Goal: Task Accomplishment & Management: Manage account settings

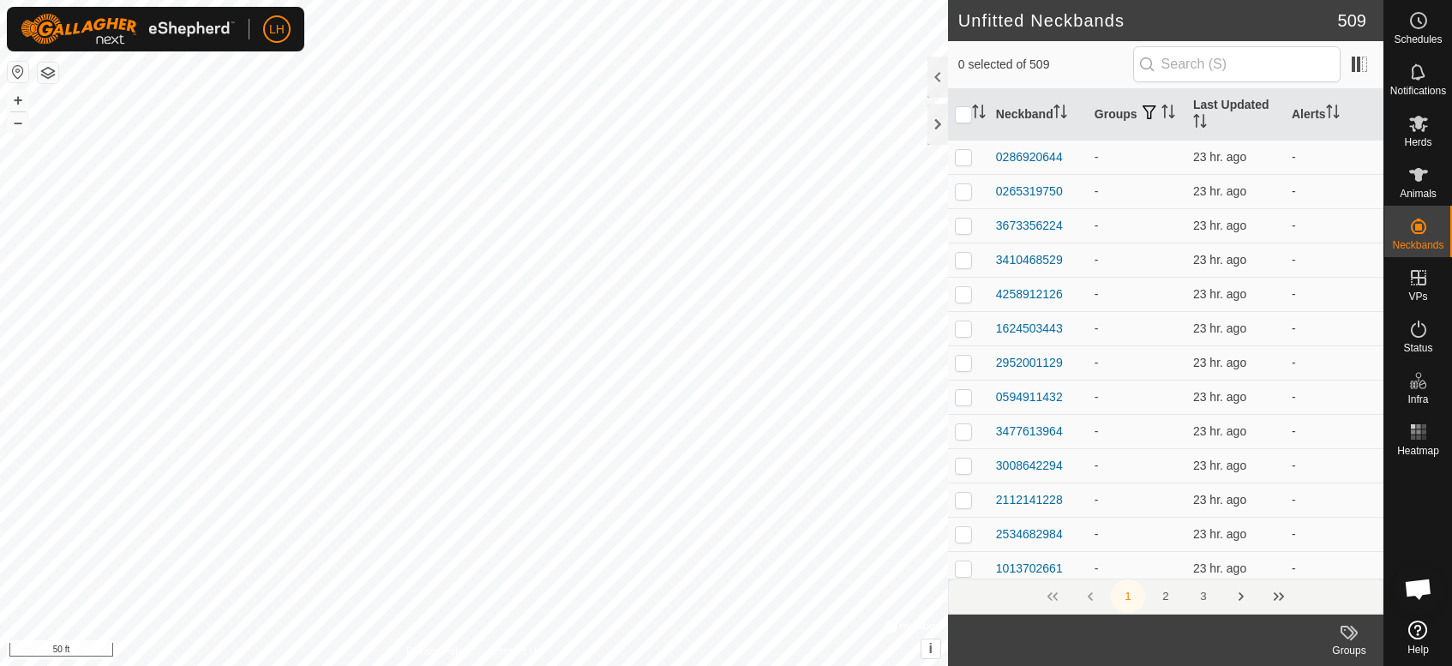
scroll to position [2987, 0]
click at [1414, 183] on icon at bounding box center [1418, 175] width 21 height 21
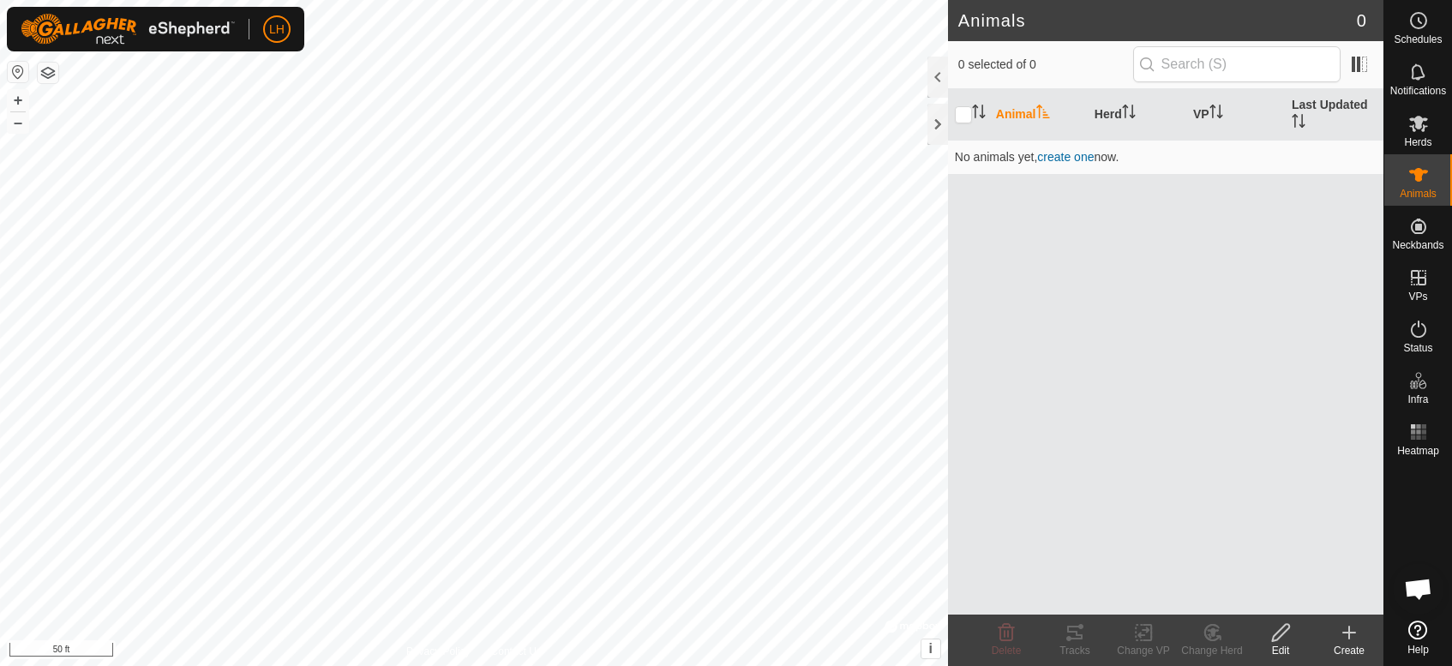
click at [1350, 636] on icon at bounding box center [1348, 632] width 21 height 21
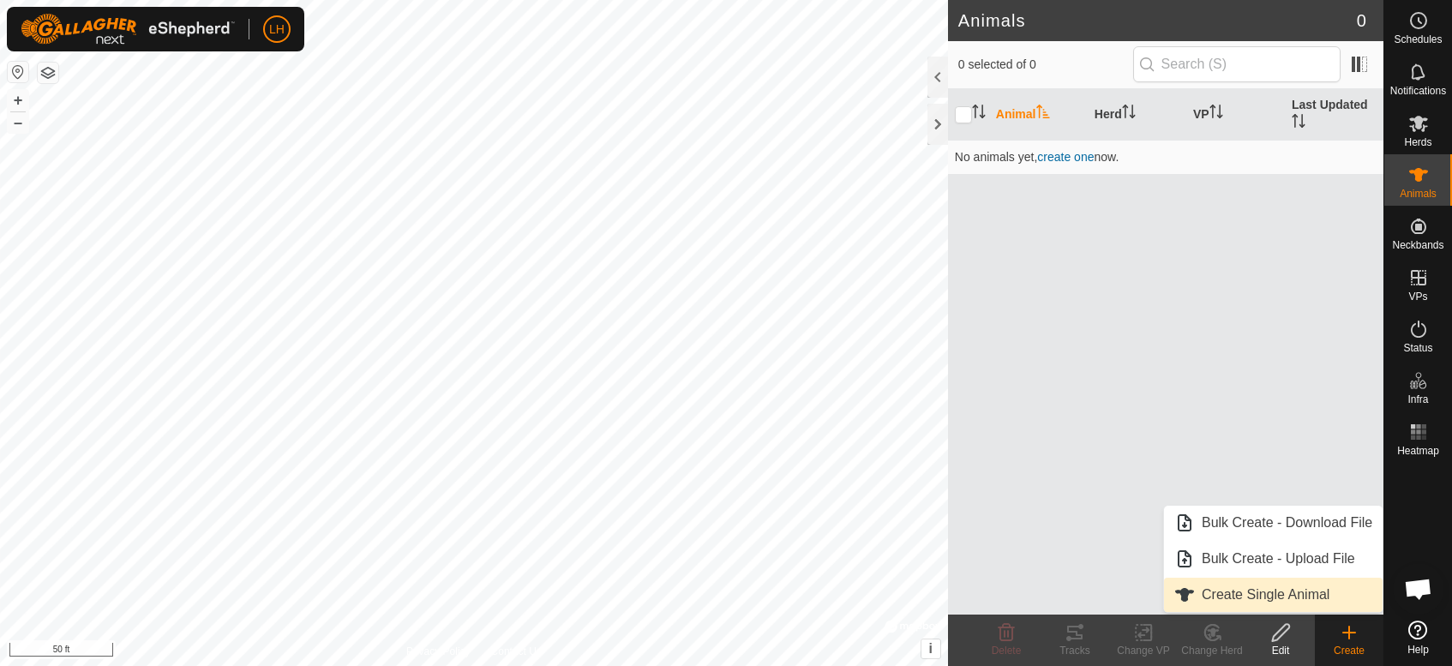
click at [1321, 596] on link "Create Single Animal" at bounding box center [1273, 595] width 219 height 34
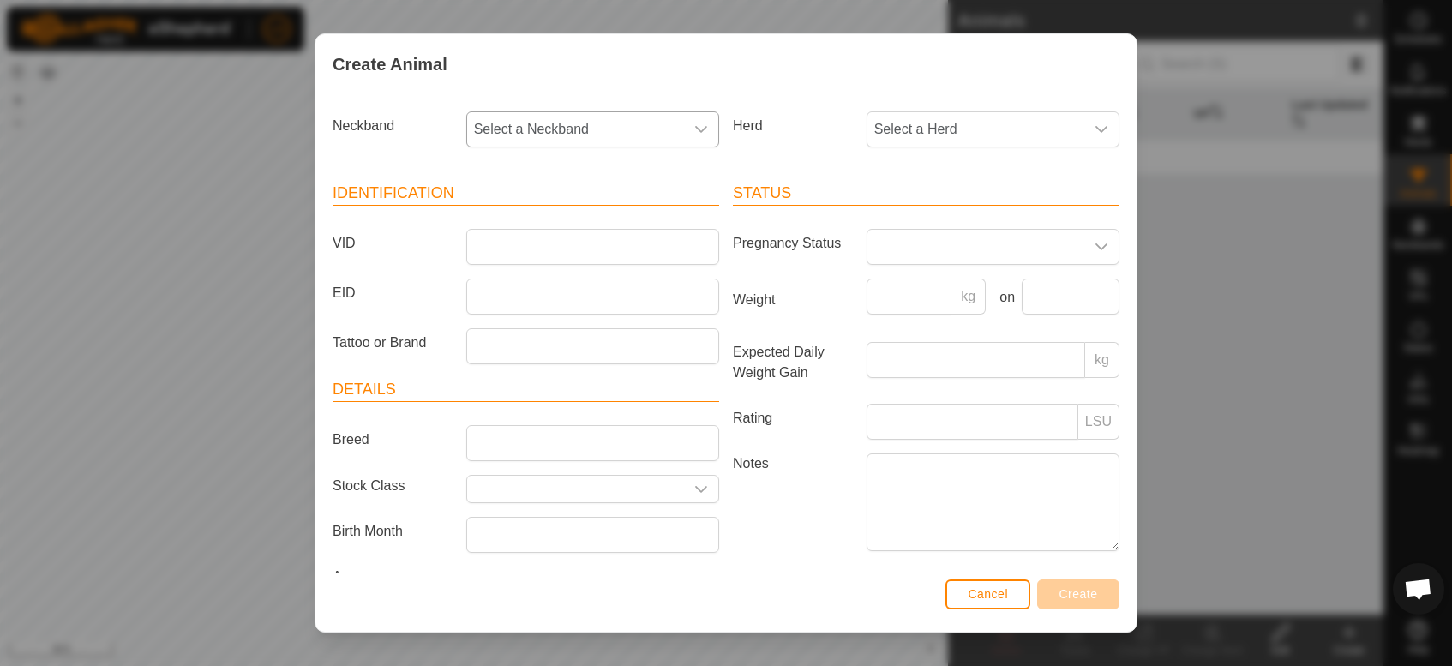
click at [564, 132] on span "Select a Neckband" at bounding box center [575, 129] width 217 height 34
type input "7889"
click at [554, 225] on li "1521037889" at bounding box center [591, 218] width 247 height 34
click at [982, 122] on span "Select a Herd" at bounding box center [975, 129] width 217 height 34
click at [980, 176] on input "text" at bounding box center [991, 176] width 226 height 36
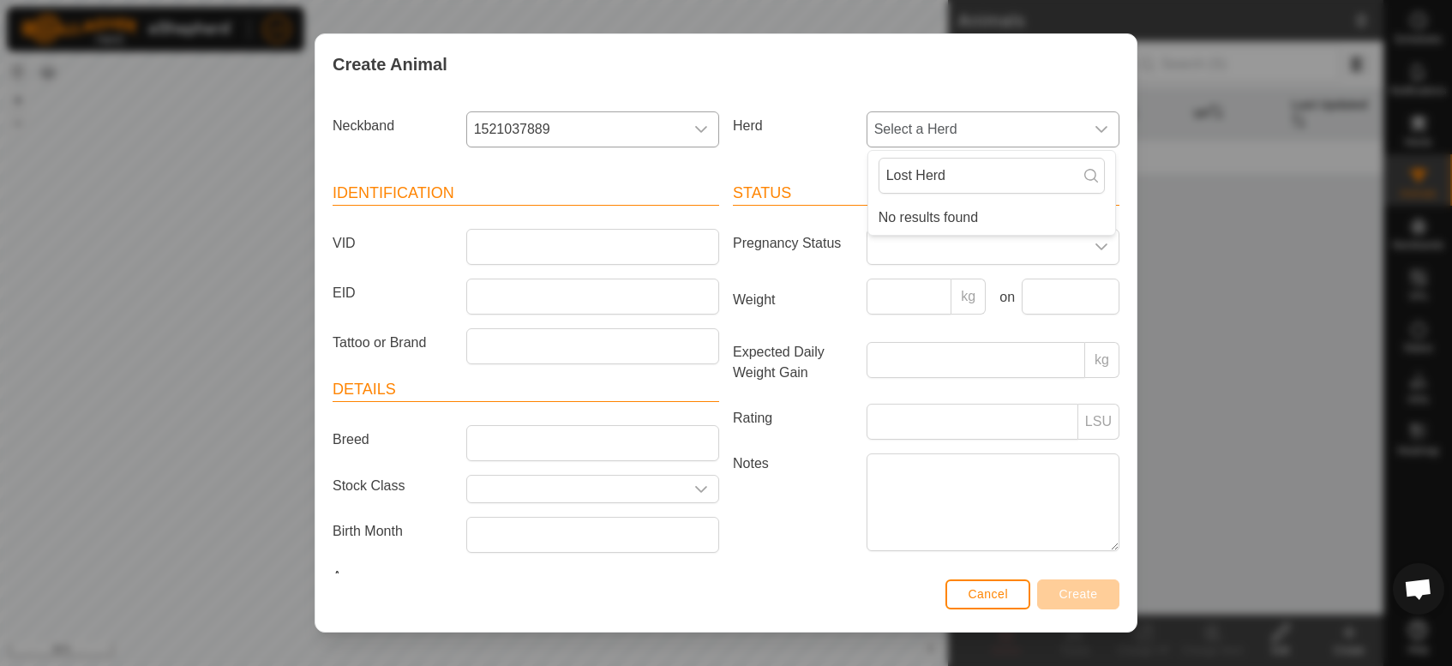
type input "Lost Herd"
click at [979, 224] on li "No results found" at bounding box center [991, 218] width 247 height 34
click at [965, 183] on input "Lost Herd" at bounding box center [991, 176] width 226 height 36
drag, startPoint x: 963, startPoint y: 174, endPoint x: 859, endPoint y: 158, distance: 105.0
click at [868, 158] on div "Lost Herd" at bounding box center [991, 176] width 247 height 50
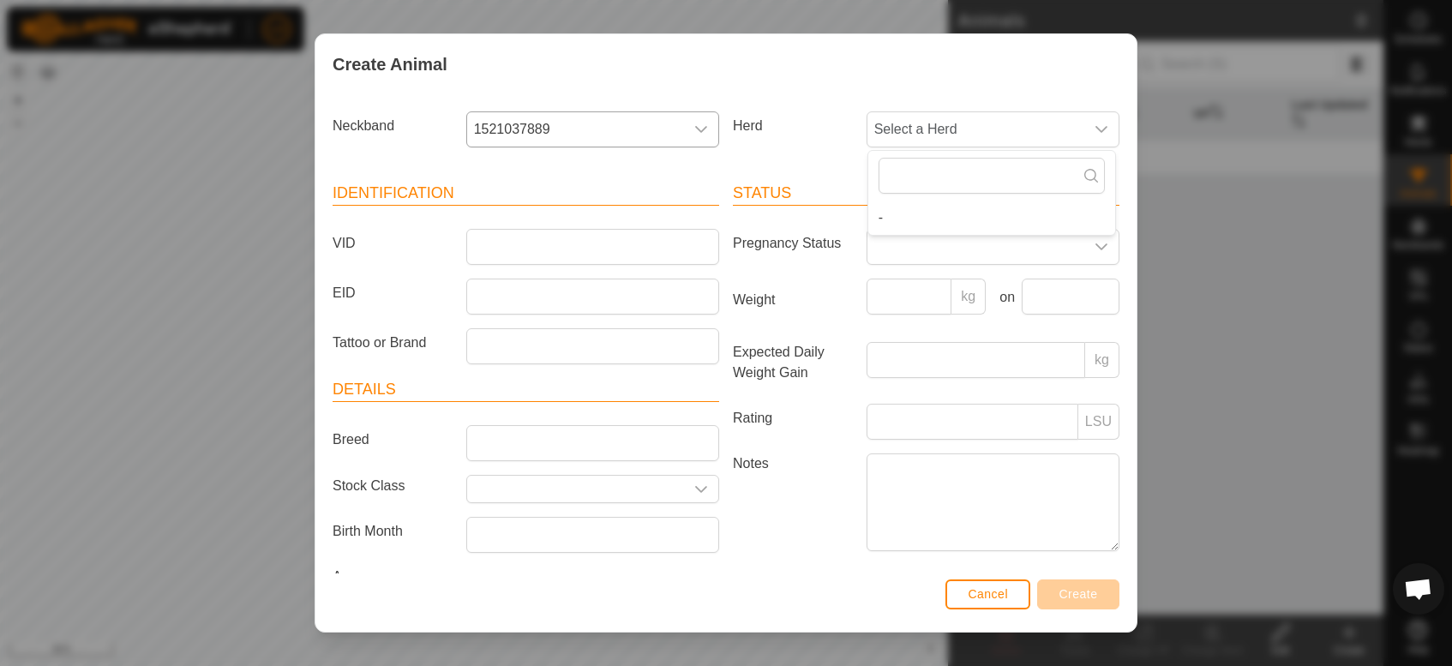
click at [700, 182] on header "Identification" at bounding box center [525, 194] width 386 height 24
click at [648, 246] on input "VID" at bounding box center [592, 247] width 253 height 36
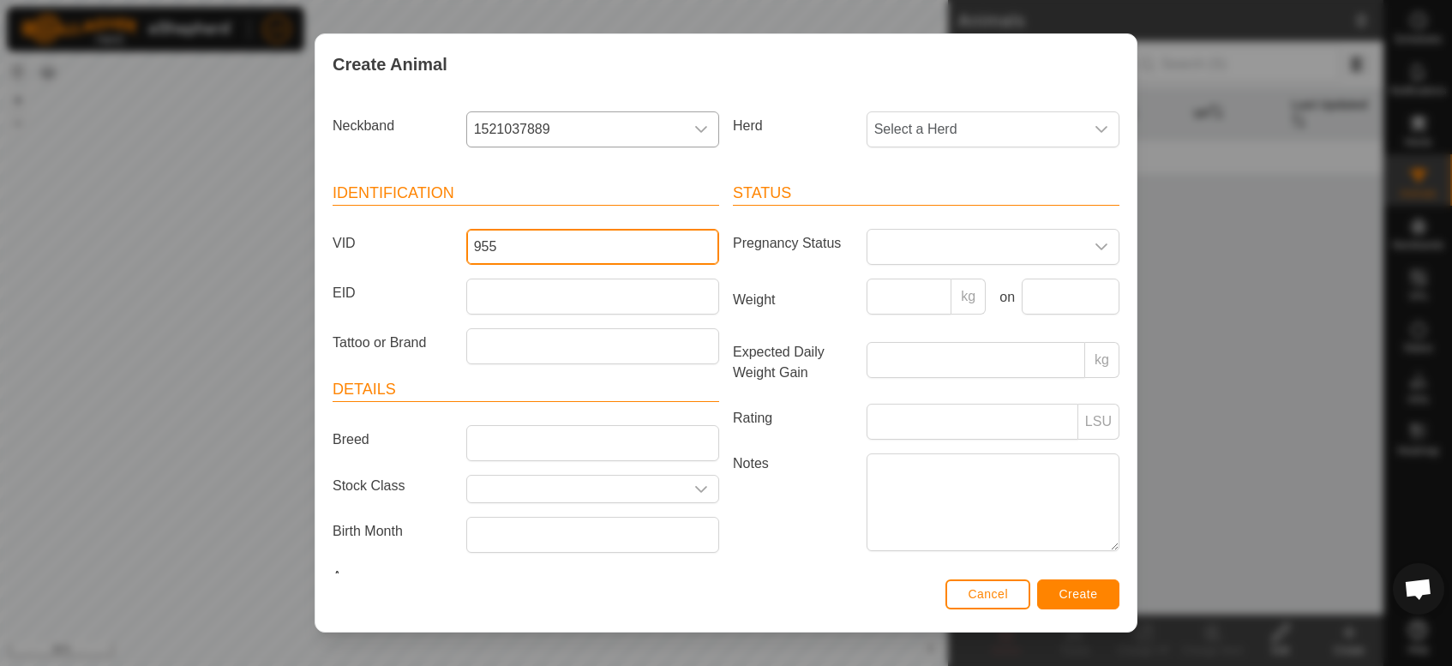
type input "955"
click at [991, 595] on span "Cancel" at bounding box center [987, 594] width 40 height 14
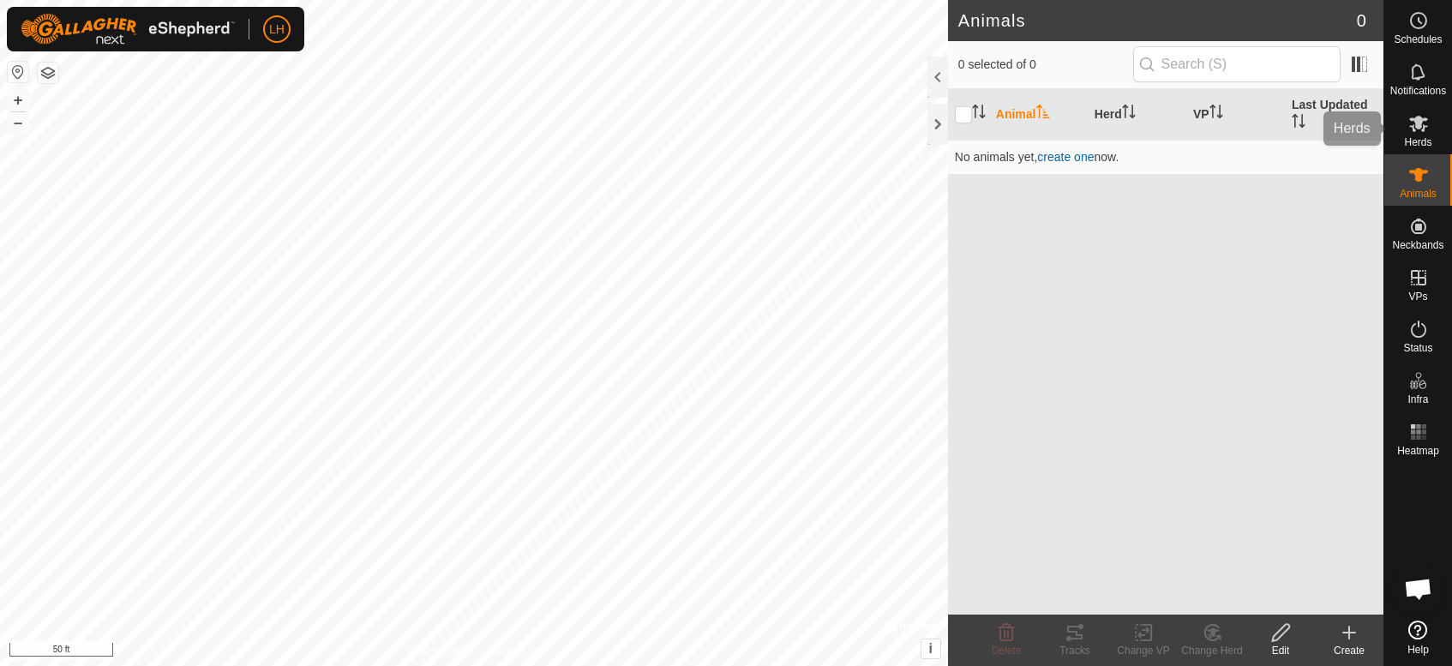
click at [1422, 127] on icon at bounding box center [1418, 123] width 21 height 21
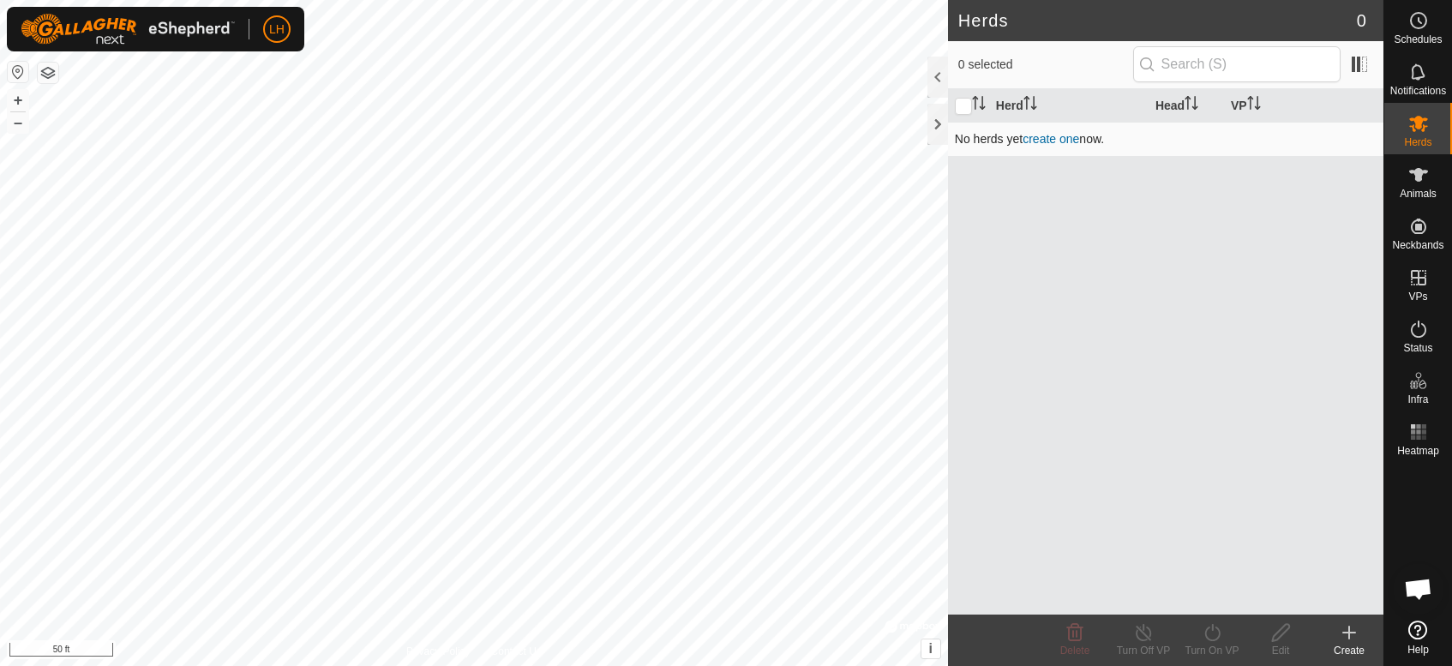
click at [1047, 137] on link "create one" at bounding box center [1050, 139] width 57 height 14
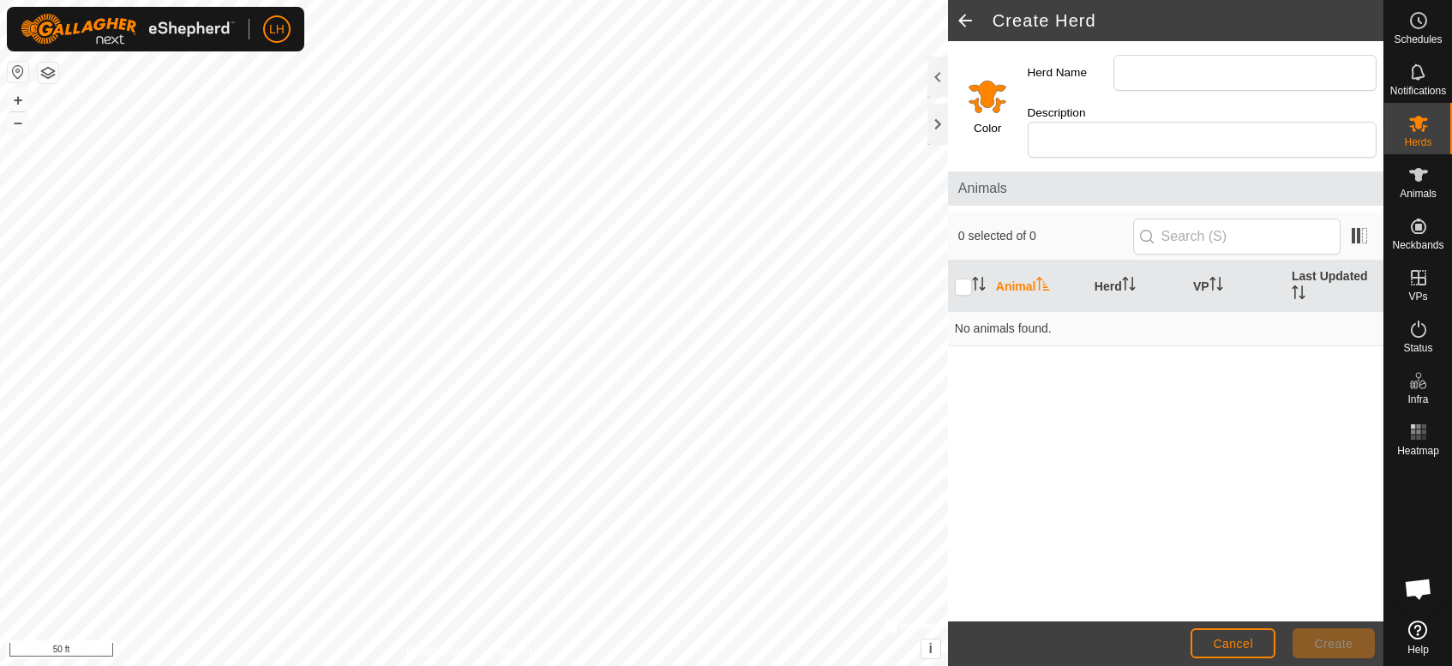
click at [991, 89] on input "Select a color" at bounding box center [987, 95] width 41 height 41
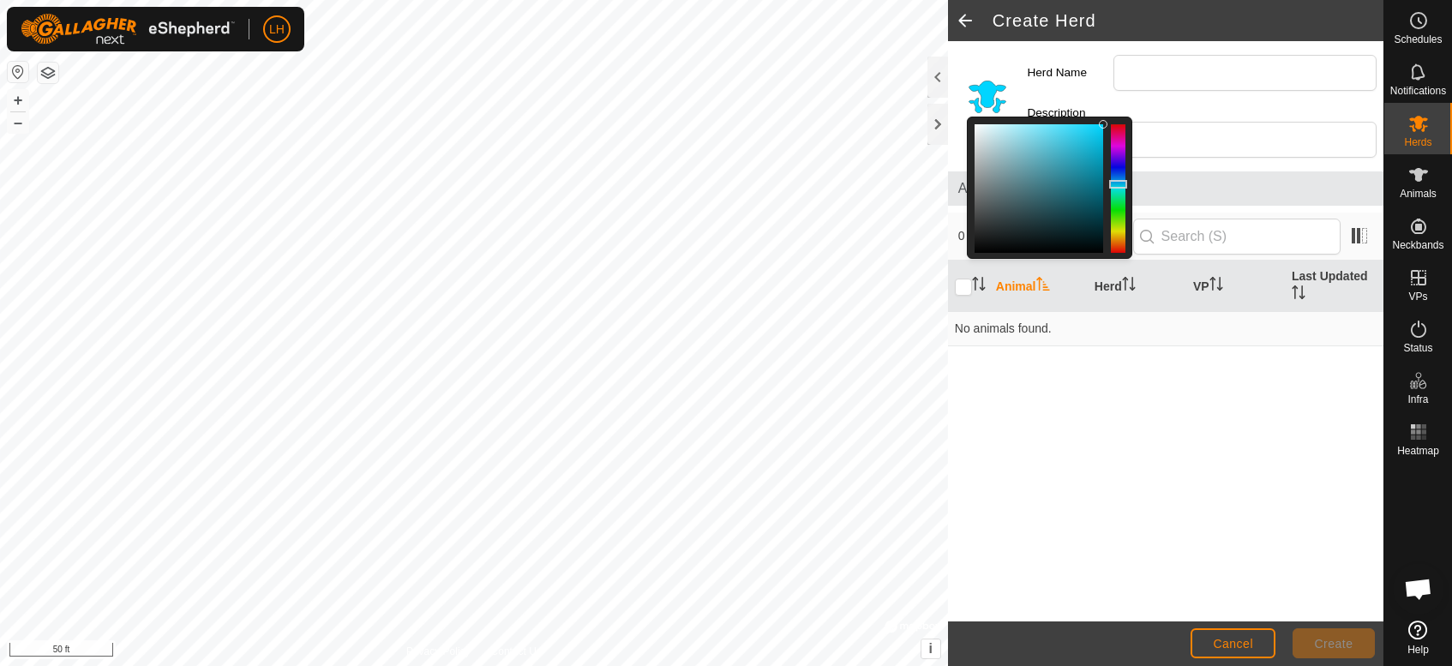
drag, startPoint x: 1122, startPoint y: 233, endPoint x: 1129, endPoint y: 176, distance: 57.9
click at [1129, 176] on div at bounding box center [1049, 188] width 165 height 142
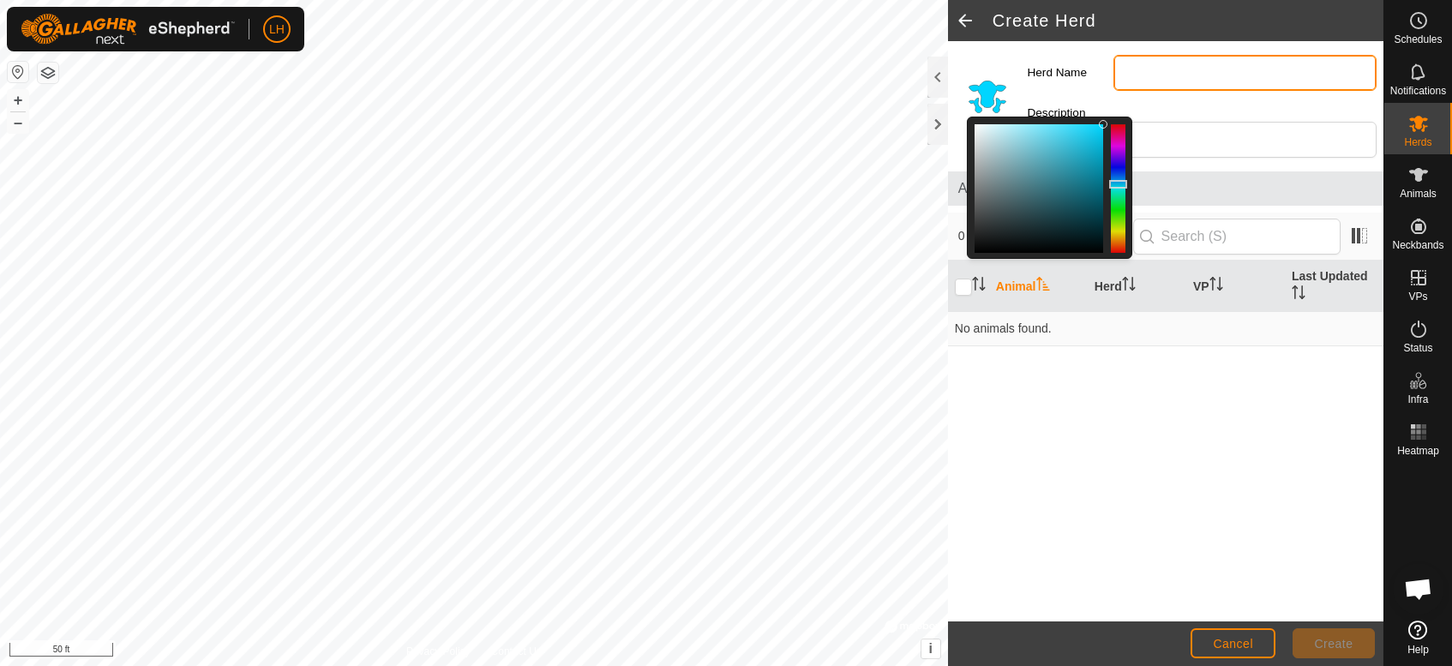
click at [1165, 65] on input "Herd Name" at bounding box center [1244, 73] width 263 height 36
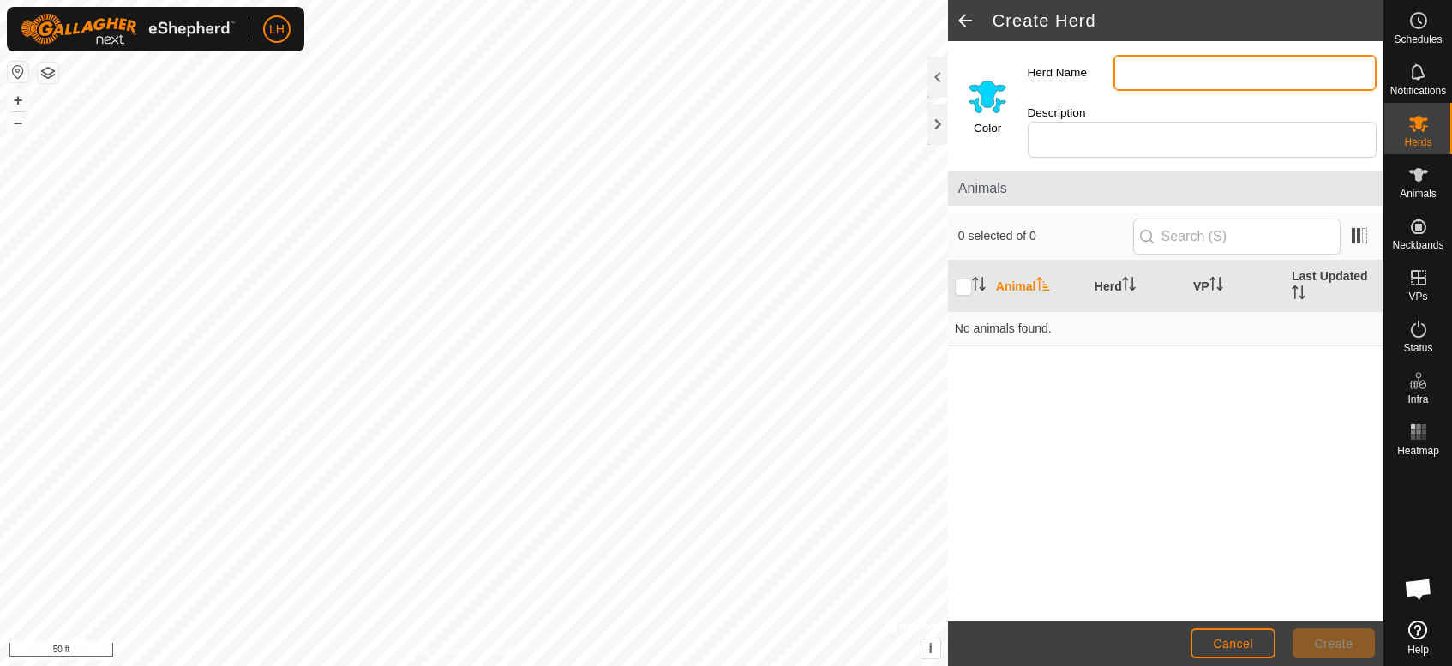
click at [1260, 75] on input "Herd Name" at bounding box center [1244, 73] width 263 height 36
type input "Lost Herd"
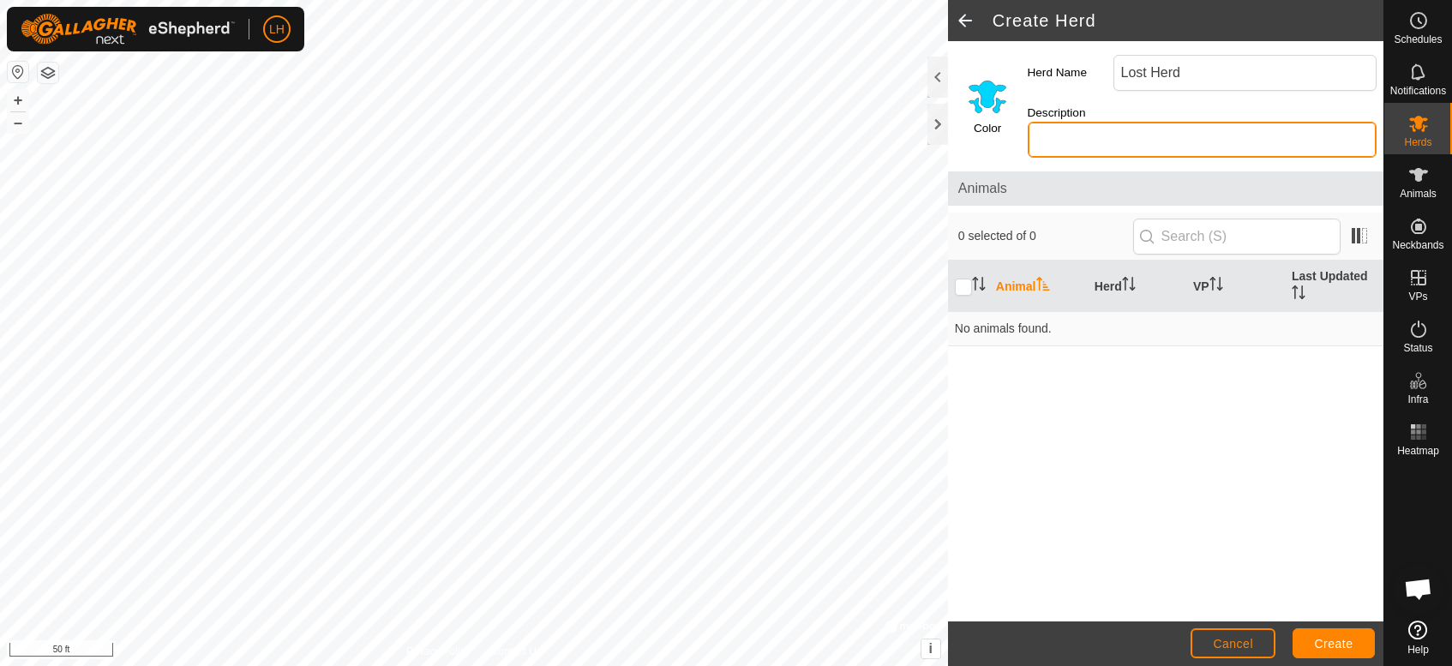
click at [1212, 130] on input "Description" at bounding box center [1201, 140] width 349 height 36
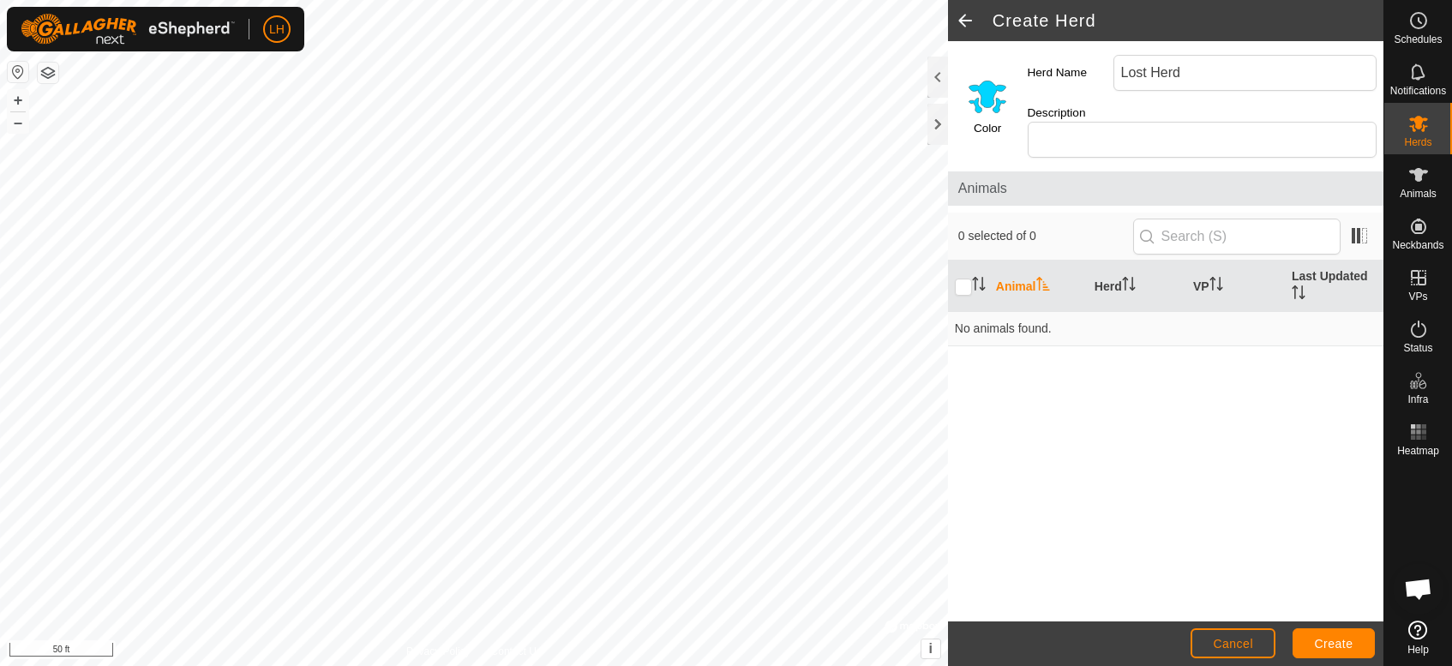
click at [1233, 347] on div "Animal Herd VP Last Updated No animals found." at bounding box center [1165, 440] width 435 height 361
click at [1330, 658] on footer "Cancel Create" at bounding box center [1165, 643] width 435 height 45
click at [1328, 650] on button "Create" at bounding box center [1333, 643] width 82 height 30
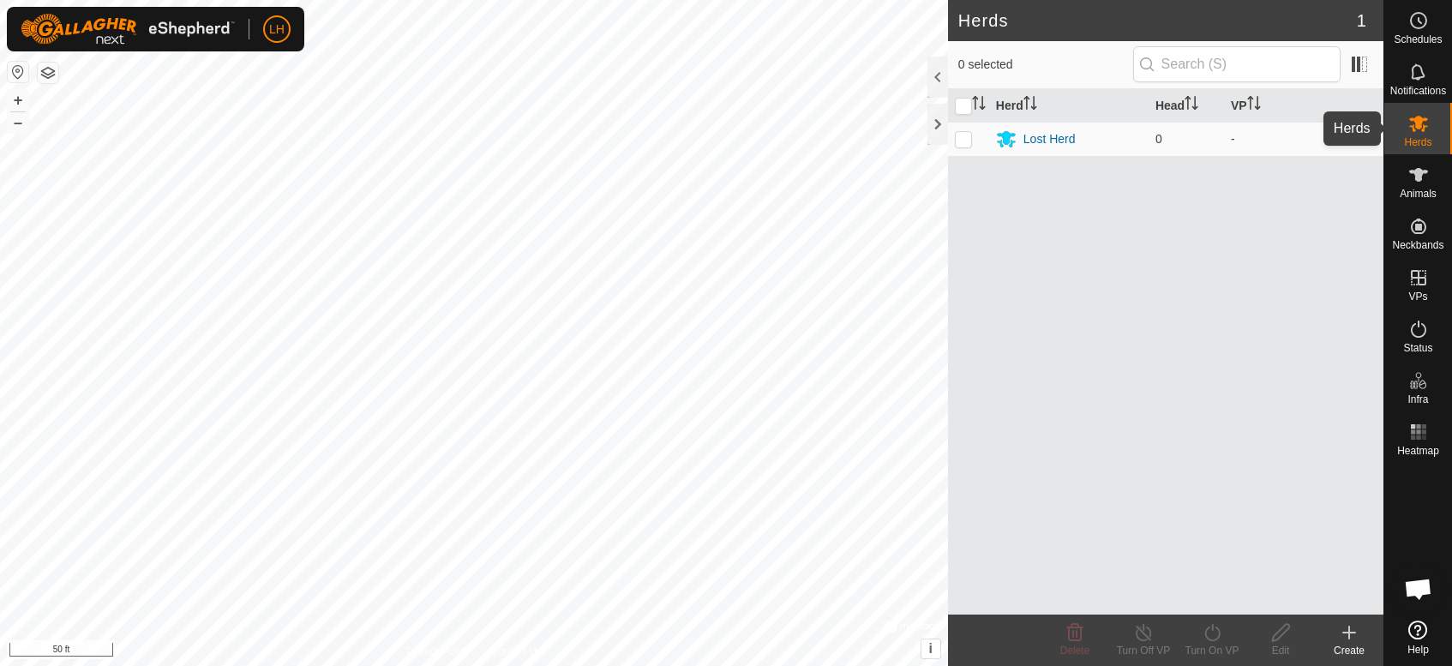
click at [1417, 127] on icon at bounding box center [1418, 124] width 19 height 16
click at [1350, 631] on icon at bounding box center [1348, 632] width 21 height 21
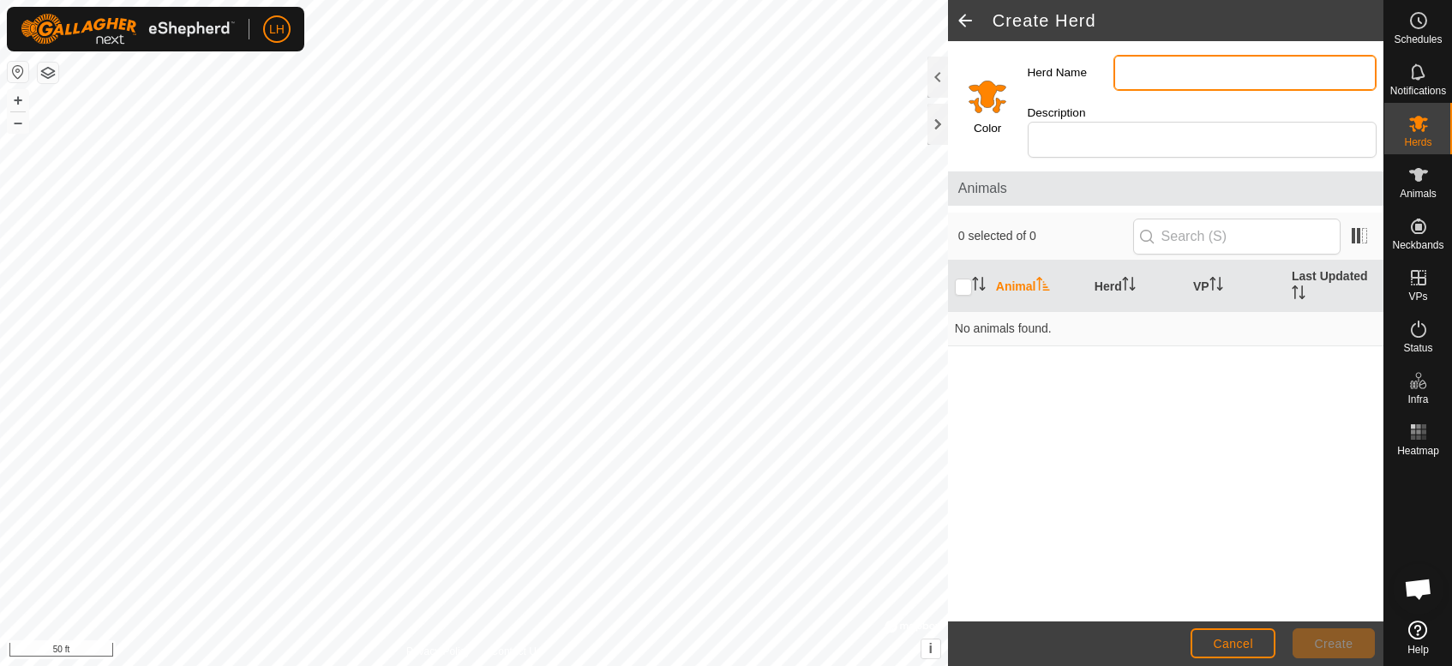
click at [1171, 65] on input "Herd Name" at bounding box center [1244, 73] width 263 height 36
type input "Whisky Flat - [GEOGRAPHIC_DATA]"
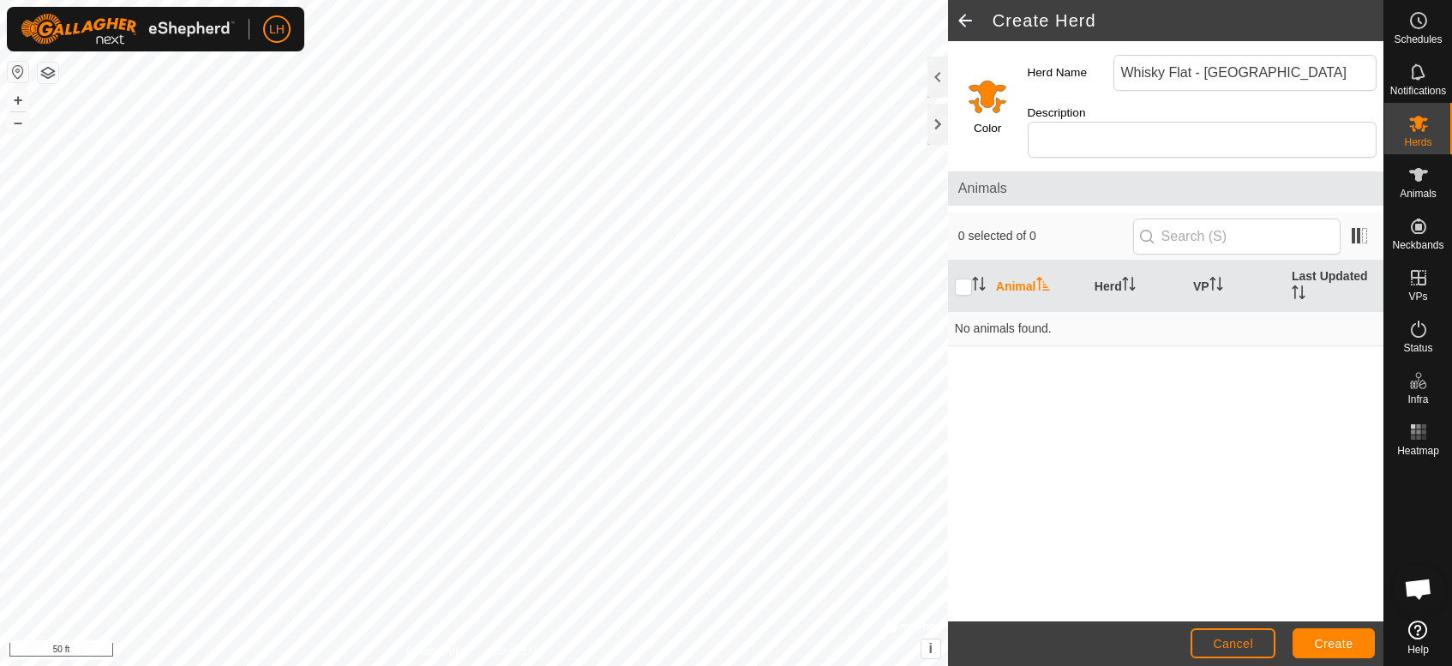
click at [990, 80] on input "Select a color" at bounding box center [987, 95] width 41 height 41
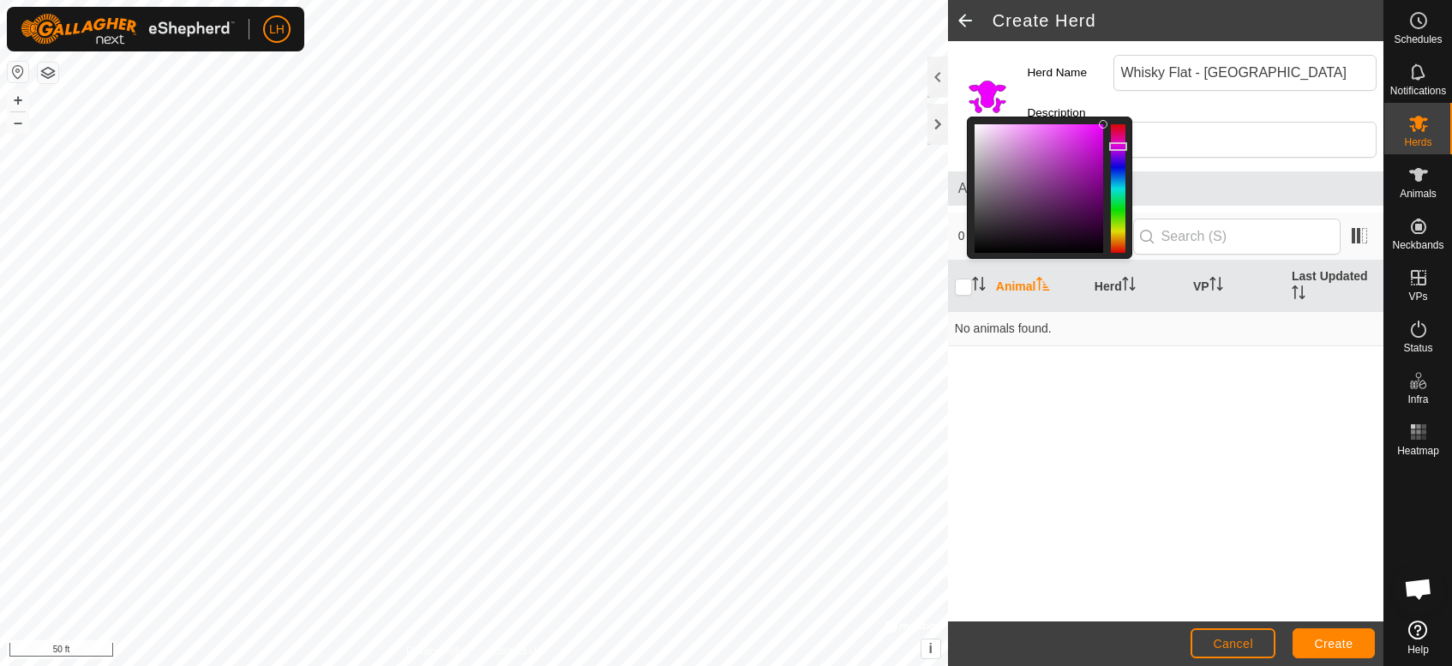
drag, startPoint x: 1122, startPoint y: 231, endPoint x: 1122, endPoint y: 138, distance: 92.5
click at [1122, 142] on div at bounding box center [1118, 146] width 18 height 9
click at [1353, 649] on button "Create" at bounding box center [1333, 643] width 82 height 30
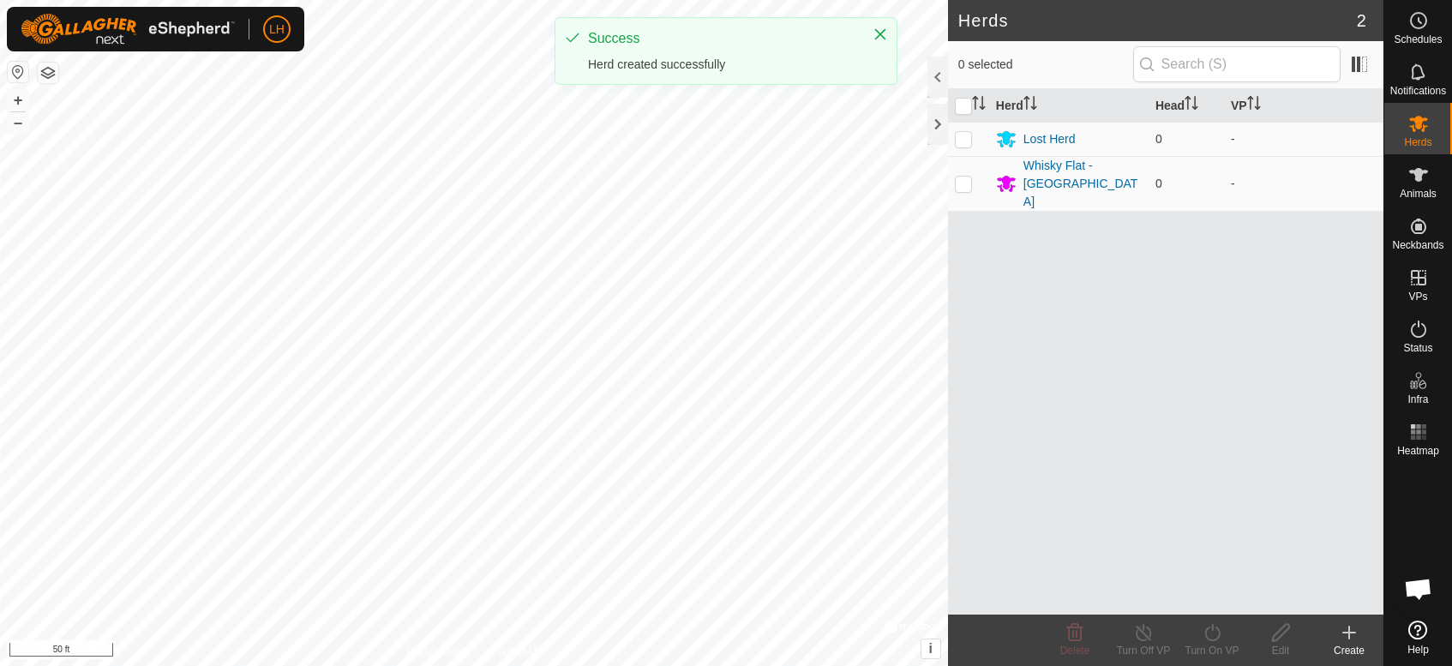
click at [1112, 261] on div "Herd Head VP Lost Herd 0 - Whisky Flat - Garfield Flat 0 -" at bounding box center [1165, 351] width 435 height 525
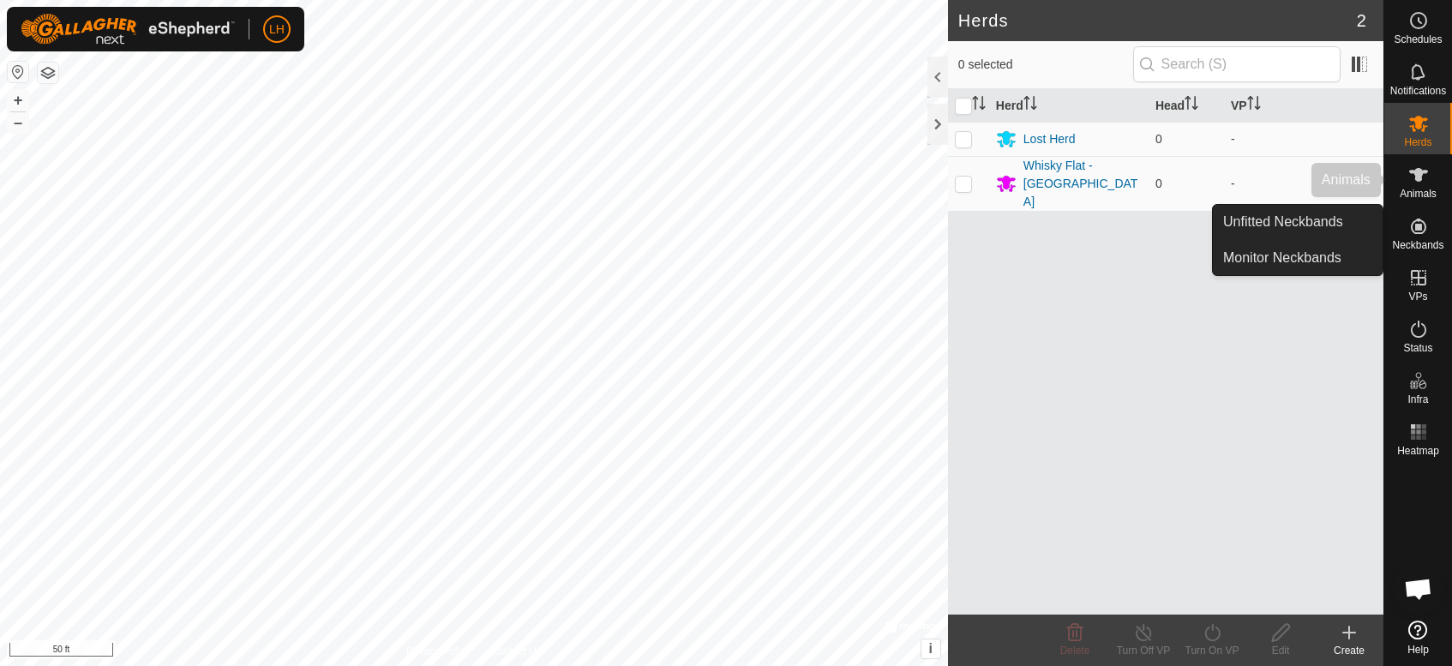
click at [1413, 185] on es-animals-svg-icon at bounding box center [1418, 174] width 31 height 27
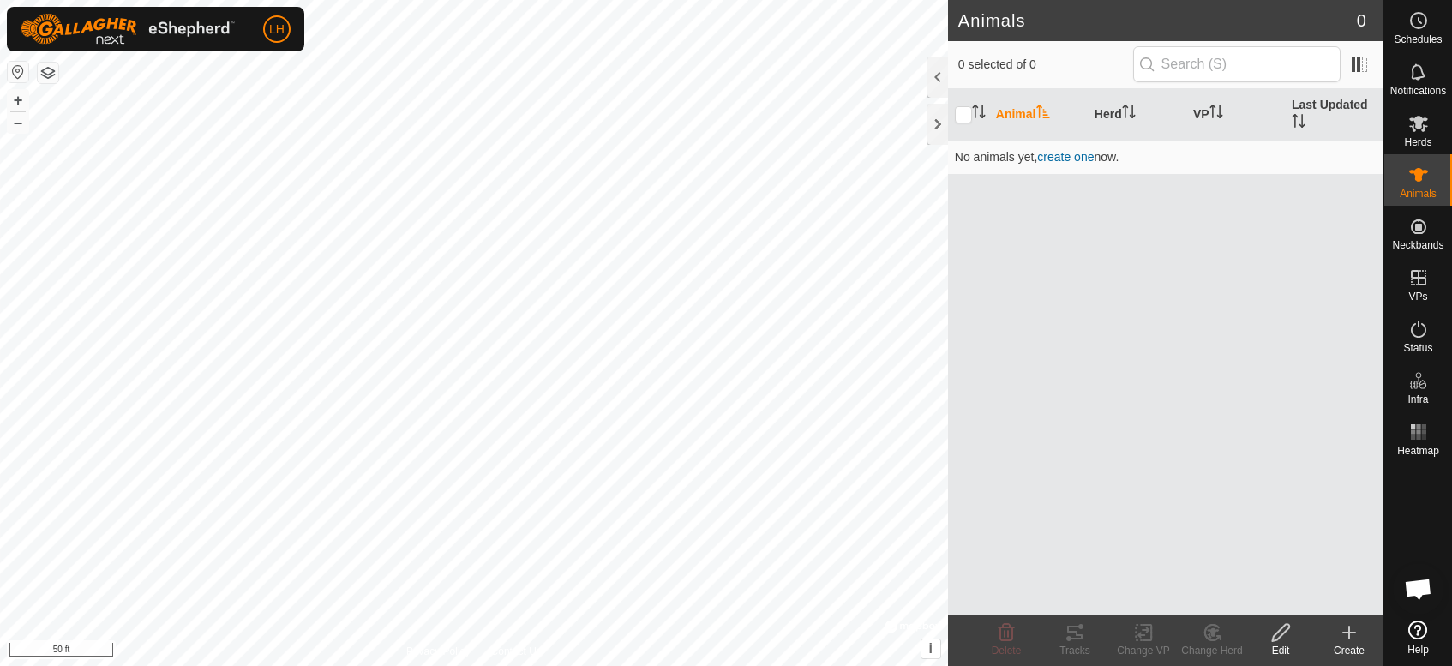
click at [1349, 629] on icon at bounding box center [1349, 632] width 0 height 12
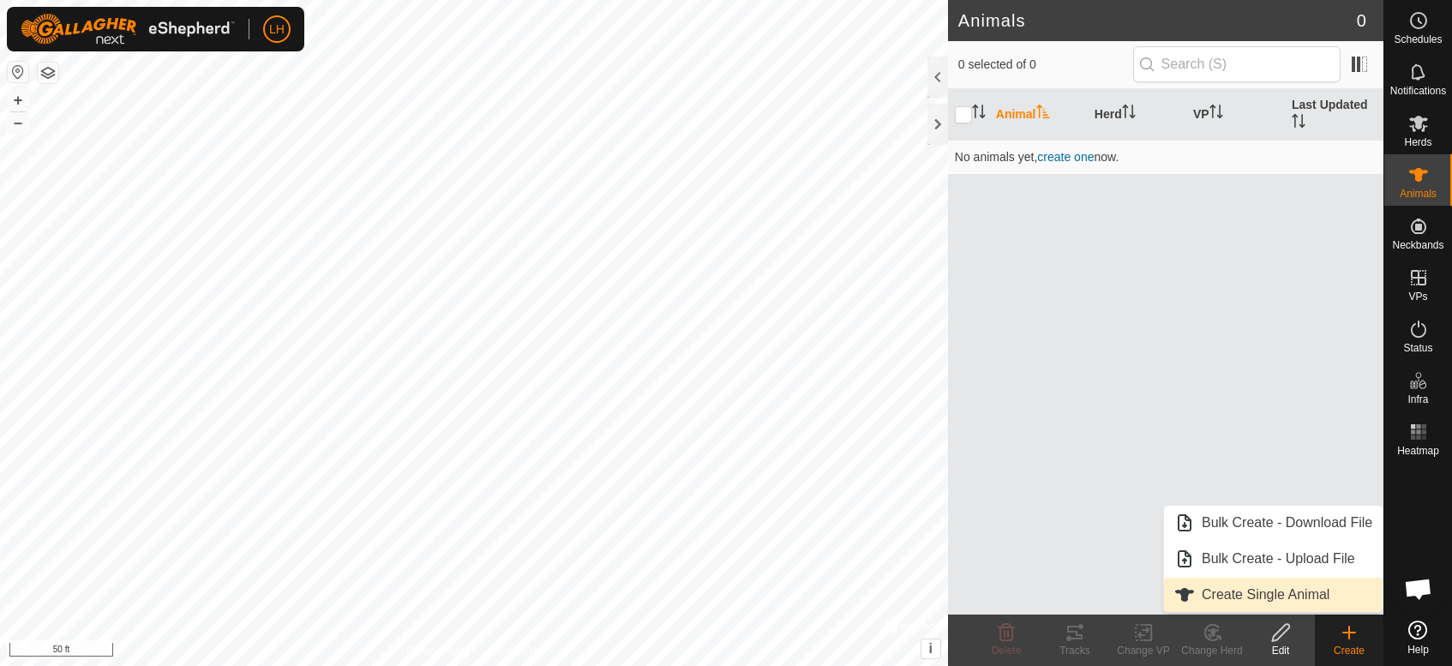
click at [1323, 592] on link "Create Single Animal" at bounding box center [1273, 595] width 219 height 34
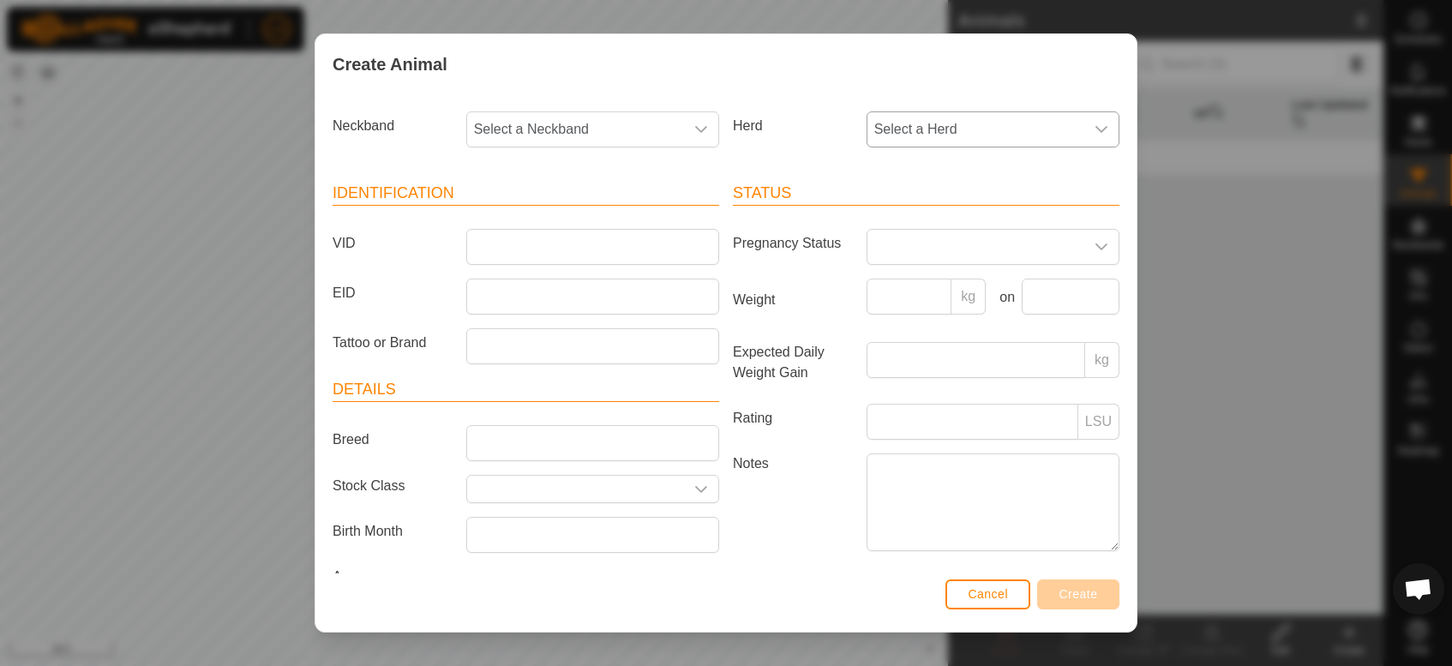
click at [1094, 131] on icon "dropdown trigger" at bounding box center [1101, 130] width 14 height 14
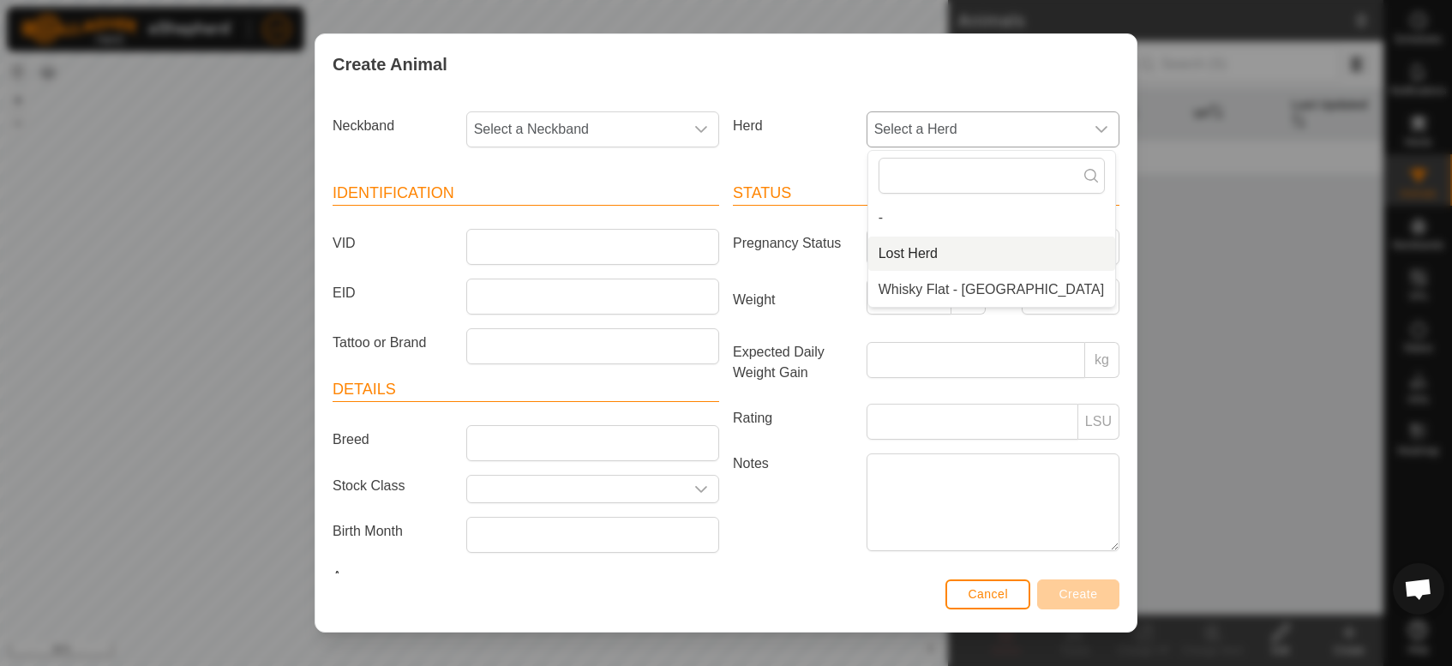
click at [1051, 255] on li "Lost Herd" at bounding box center [991, 254] width 247 height 34
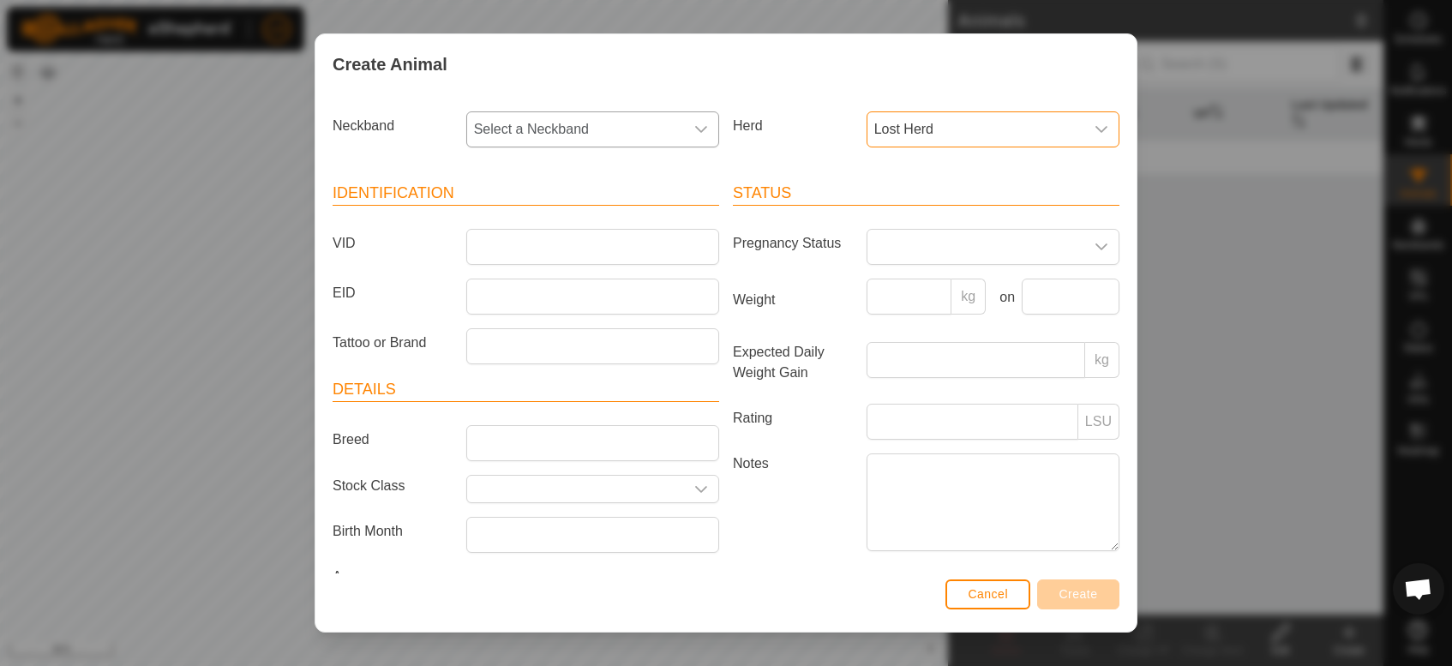
click at [584, 123] on span "Select a Neckband" at bounding box center [575, 129] width 217 height 34
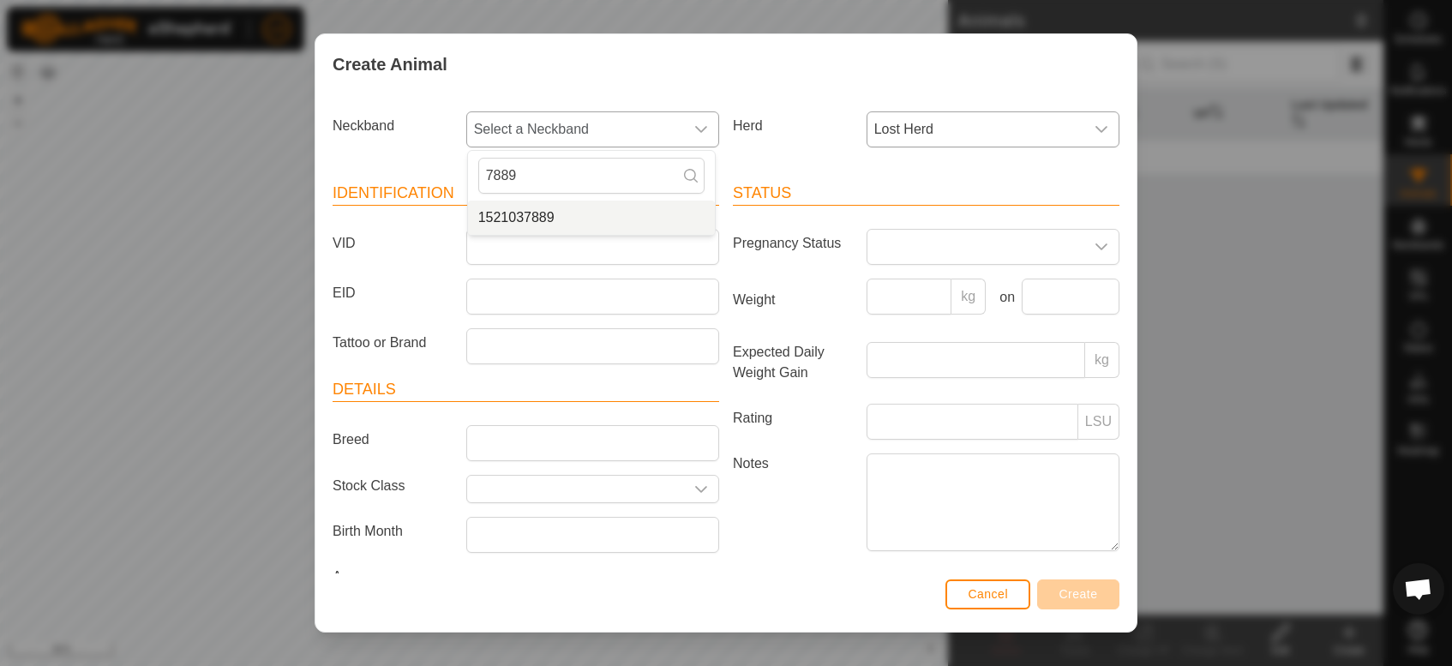
type input "7889"
click at [558, 209] on li "1521037889" at bounding box center [591, 218] width 247 height 34
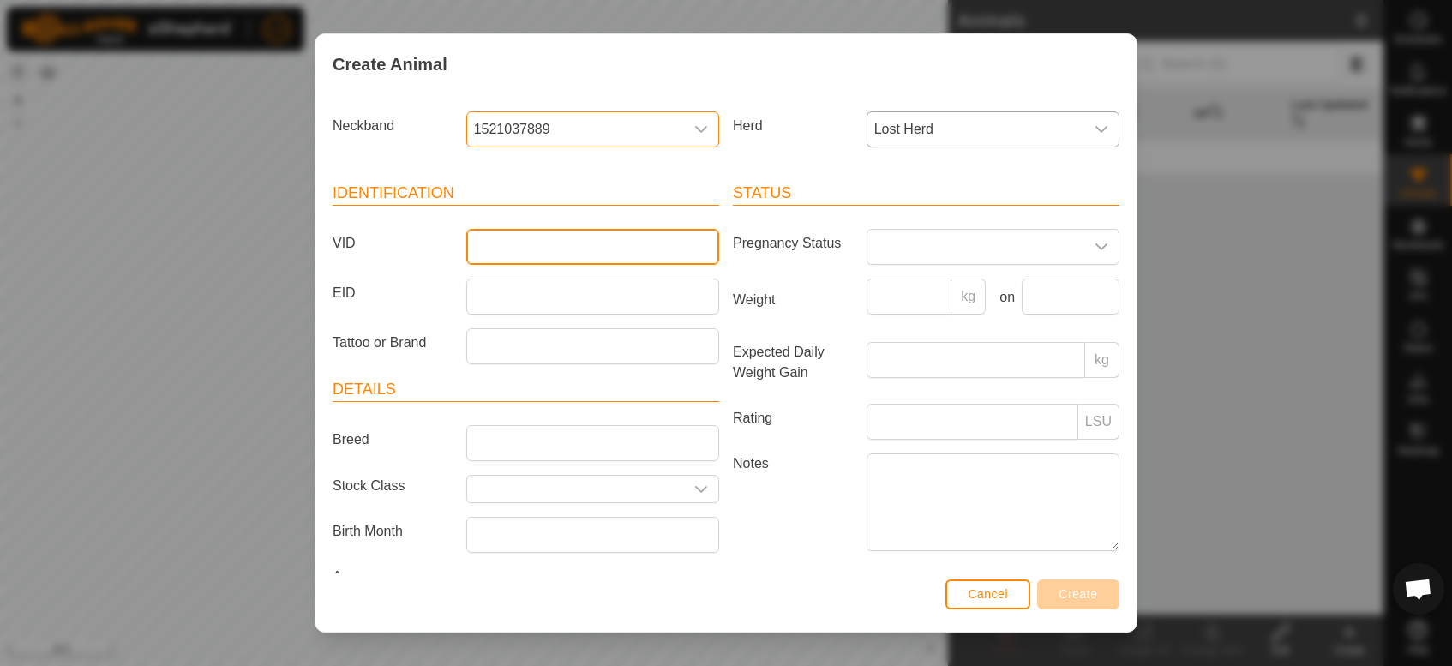
click at [560, 238] on input "VID" at bounding box center [592, 247] width 253 height 36
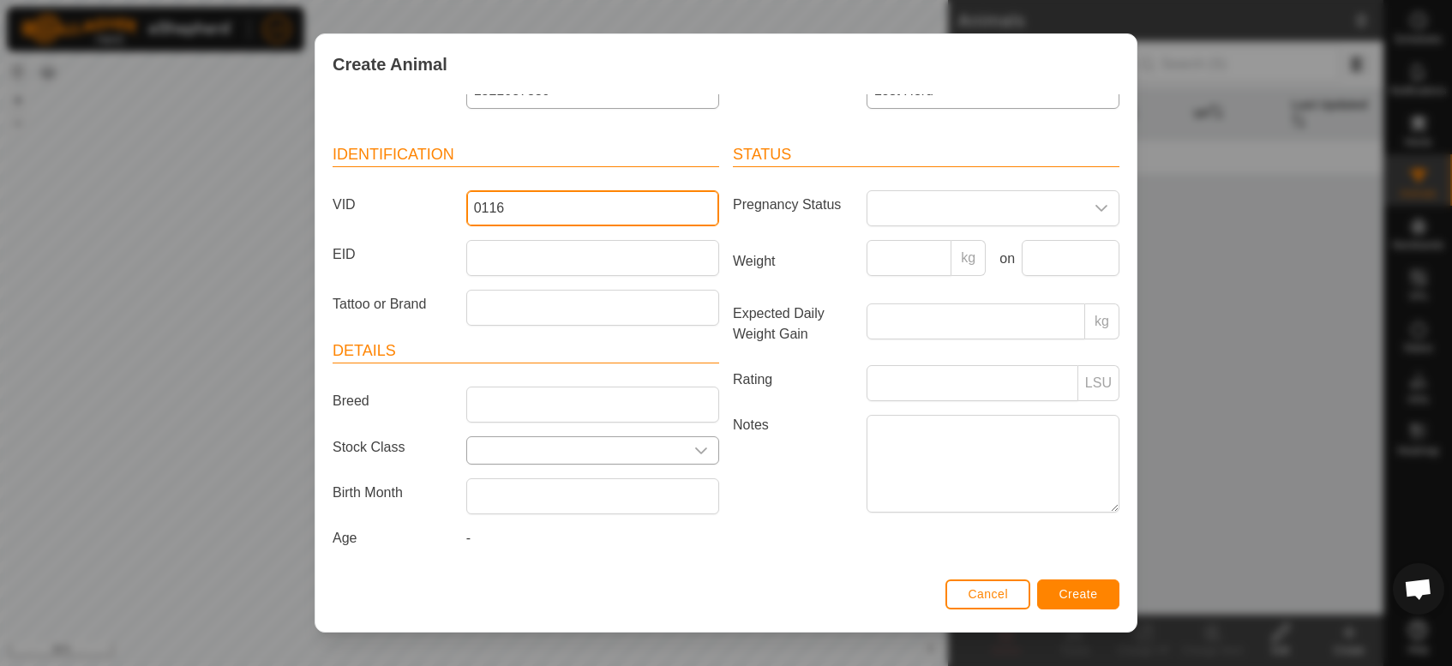
type input "0116"
click at [576, 447] on input "text" at bounding box center [575, 450] width 217 height 27
click at [694, 448] on icon "dropdown trigger" at bounding box center [701, 451] width 14 height 14
click at [728, 493] on label "Notes" at bounding box center [793, 463] width 134 height 97
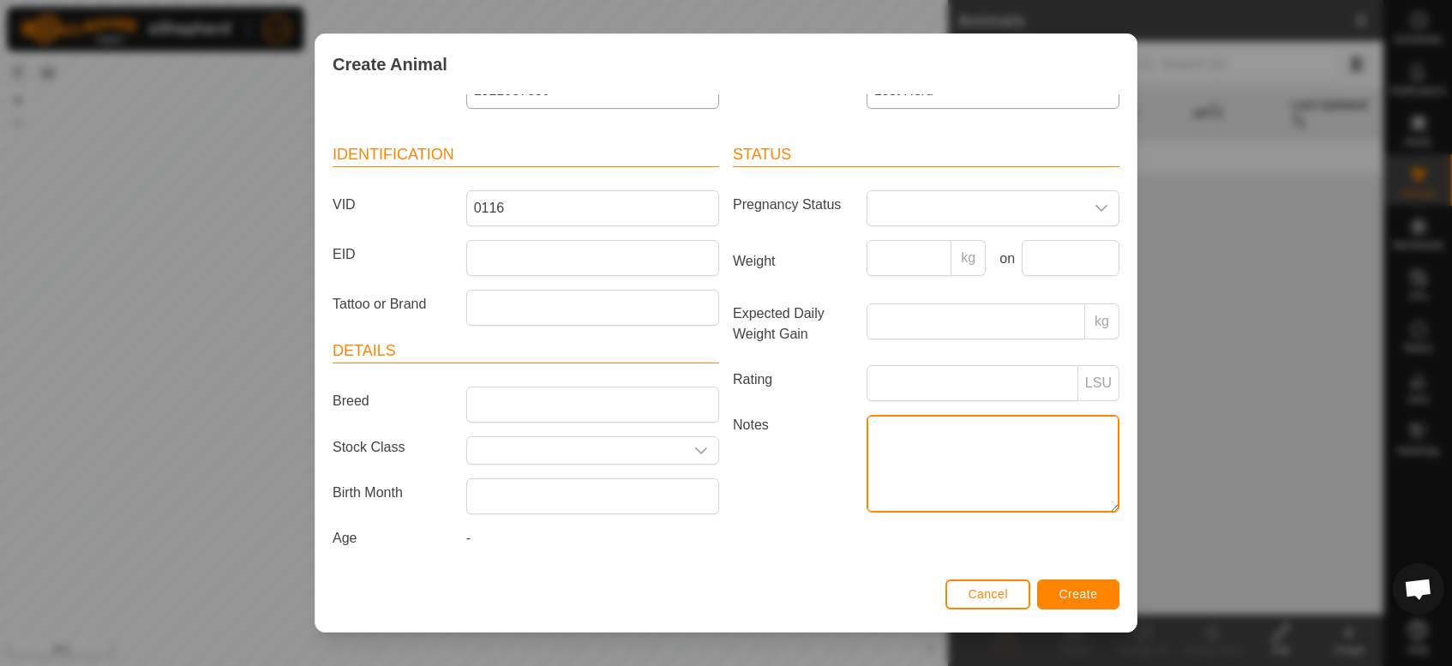
click at [866, 493] on textarea "Notes" at bounding box center [992, 464] width 253 height 98
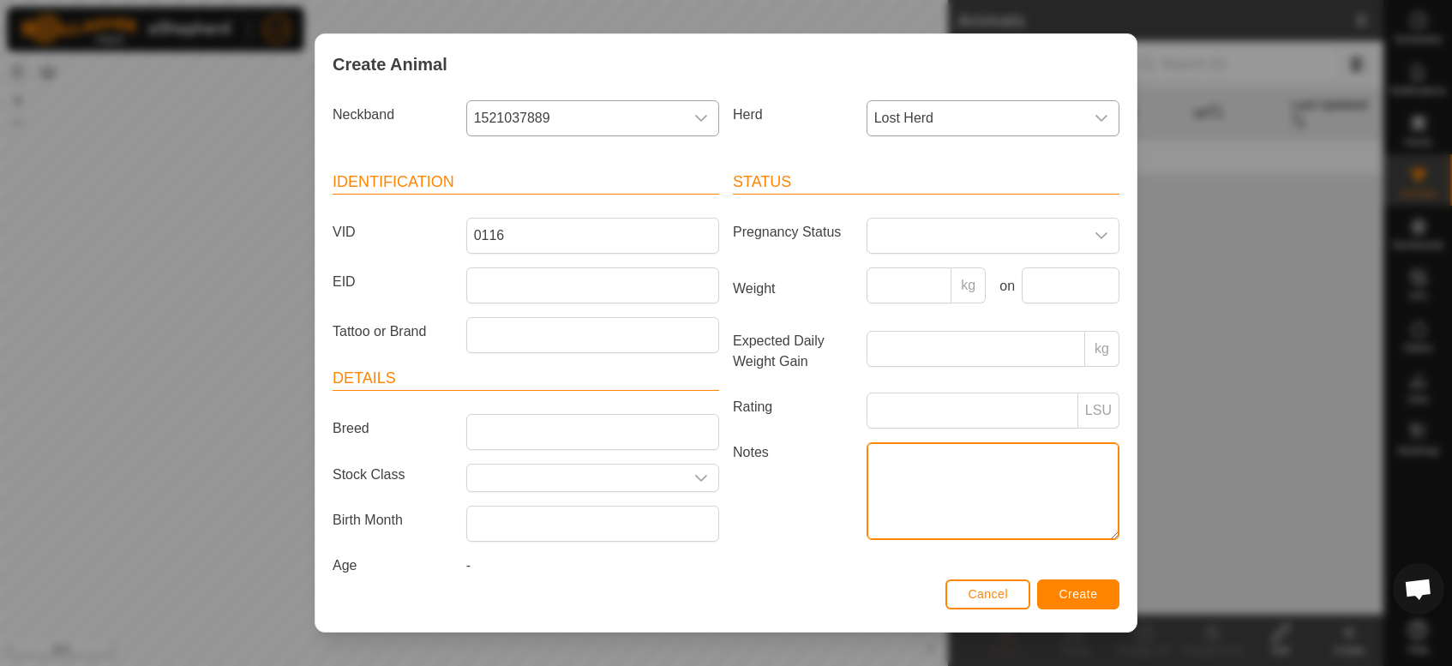
scroll to position [0, 0]
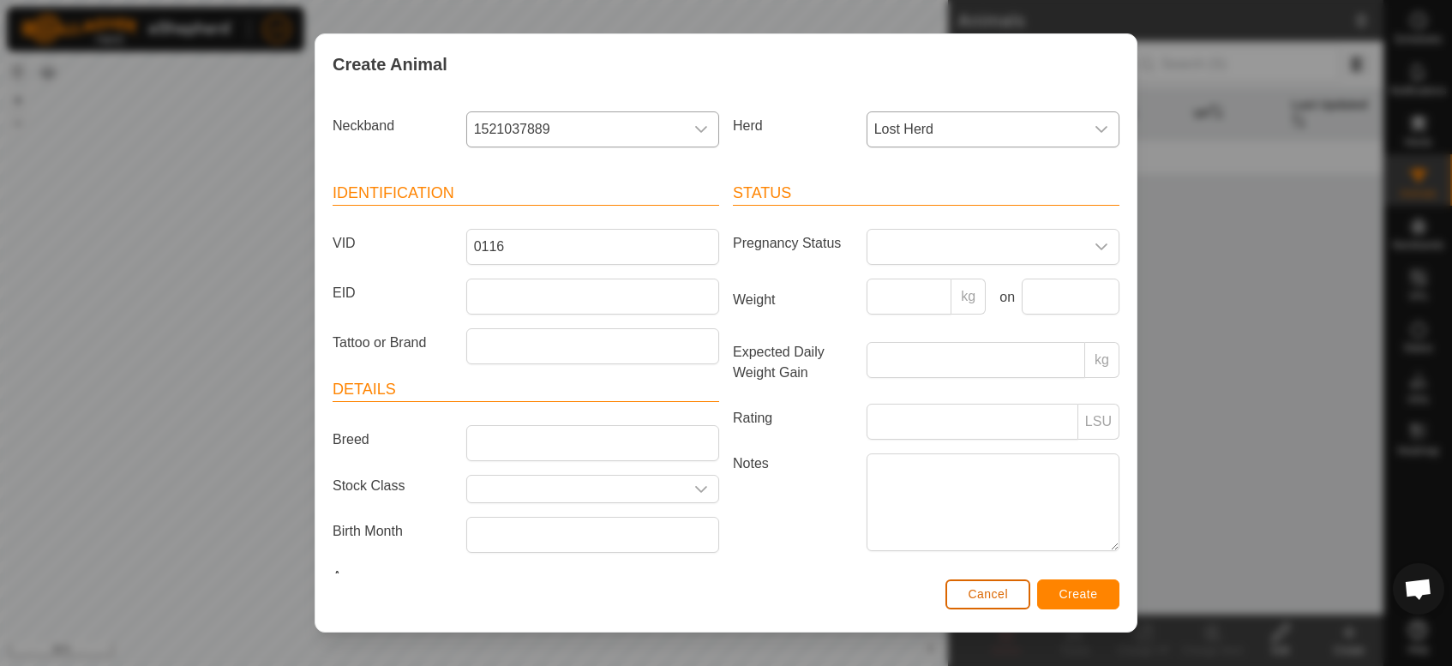
click at [998, 602] on button "Cancel" at bounding box center [987, 594] width 85 height 30
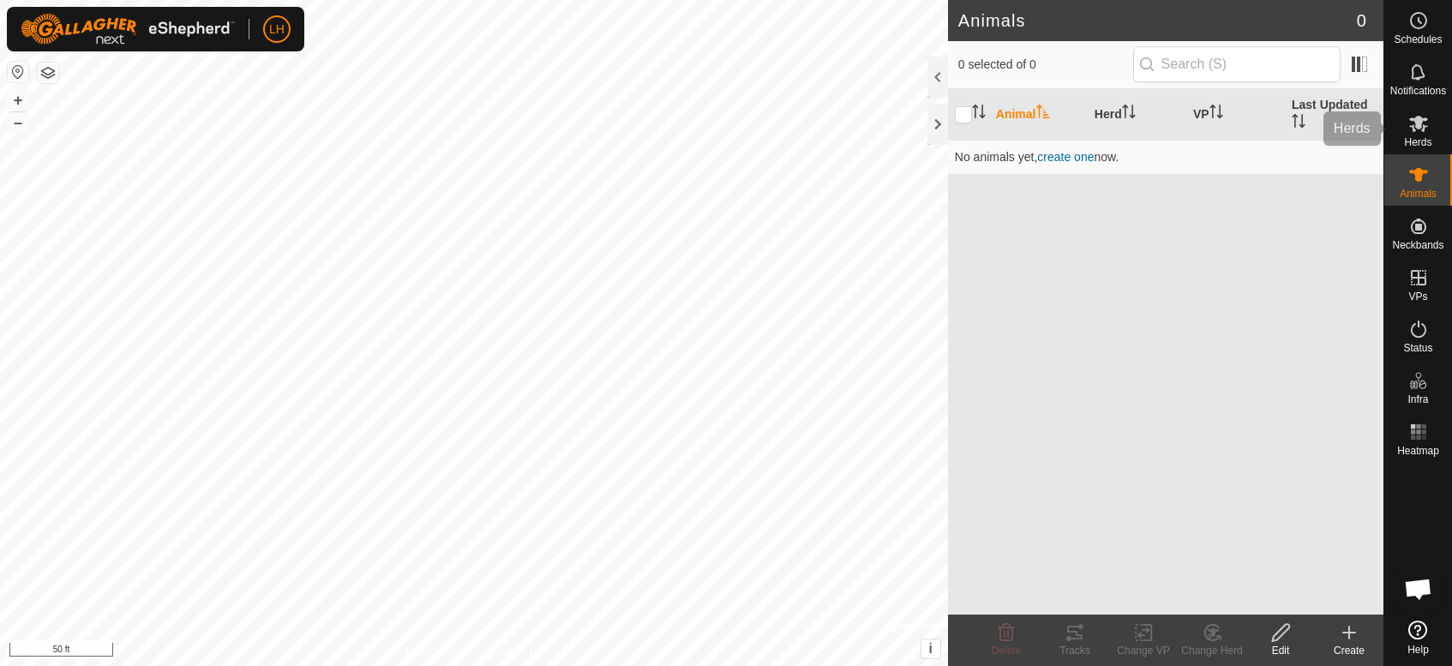
click at [1416, 129] on icon at bounding box center [1418, 123] width 21 height 21
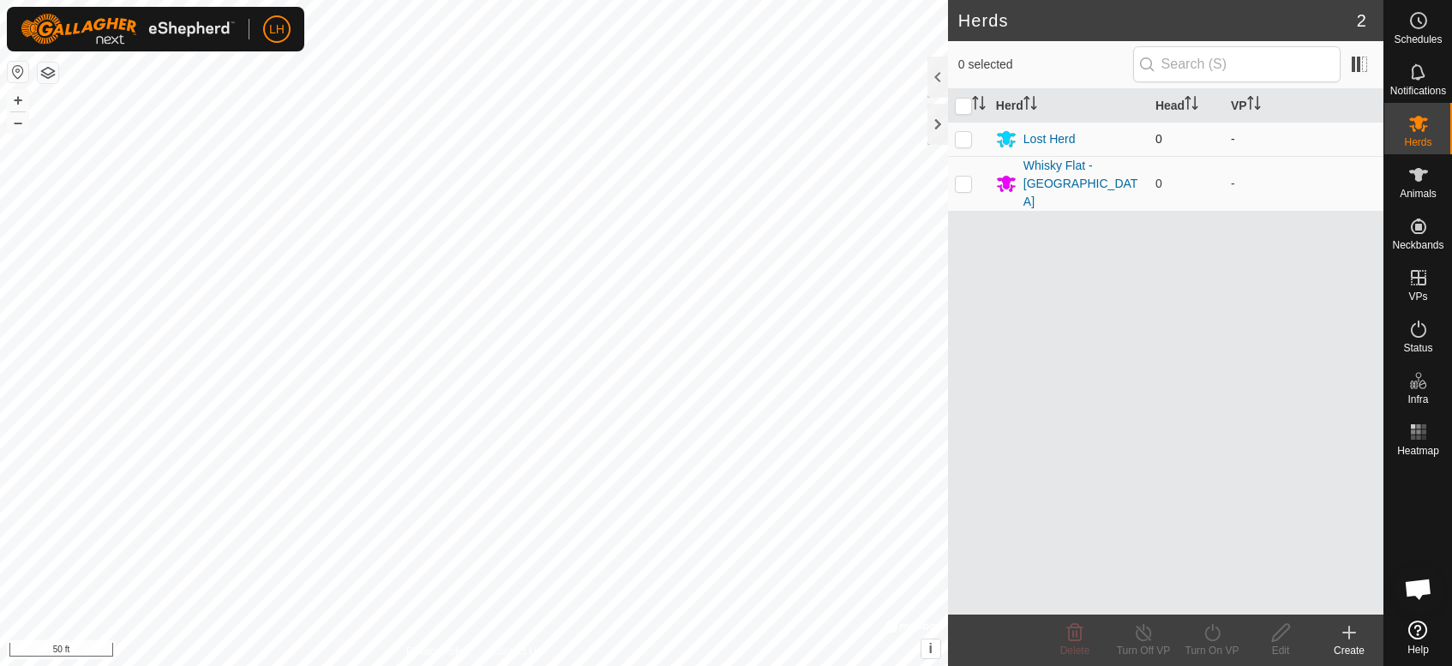
click at [962, 132] on p-checkbox at bounding box center [963, 139] width 17 height 14
click at [1075, 632] on icon at bounding box center [1074, 632] width 21 height 21
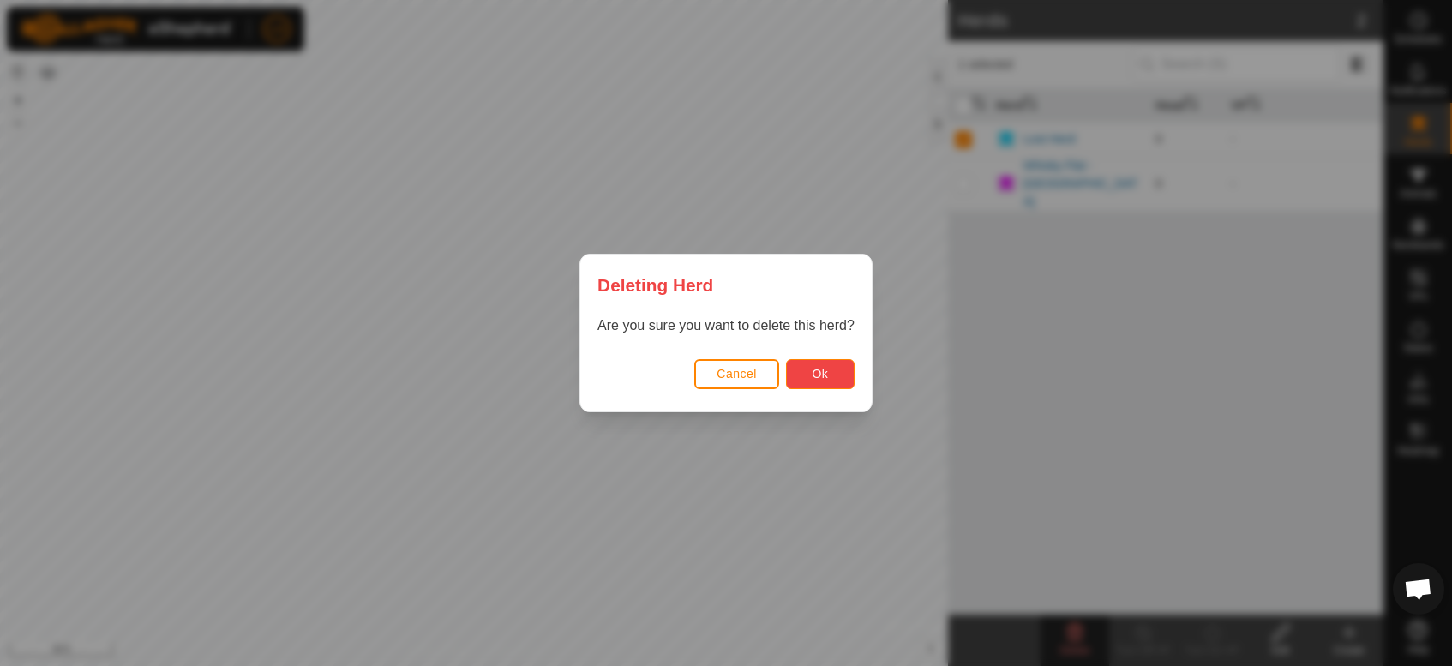
click at [811, 375] on span "Ok" at bounding box center [819, 374] width 16 height 14
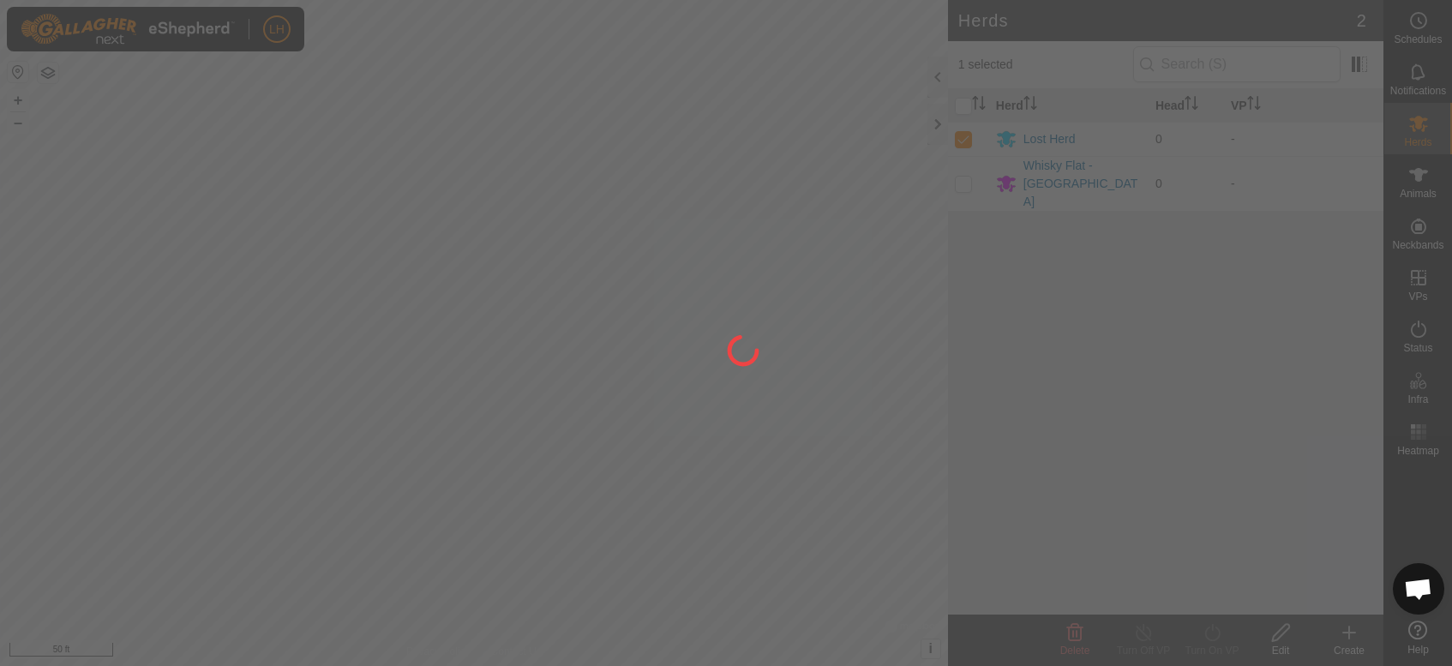
checkbox input "false"
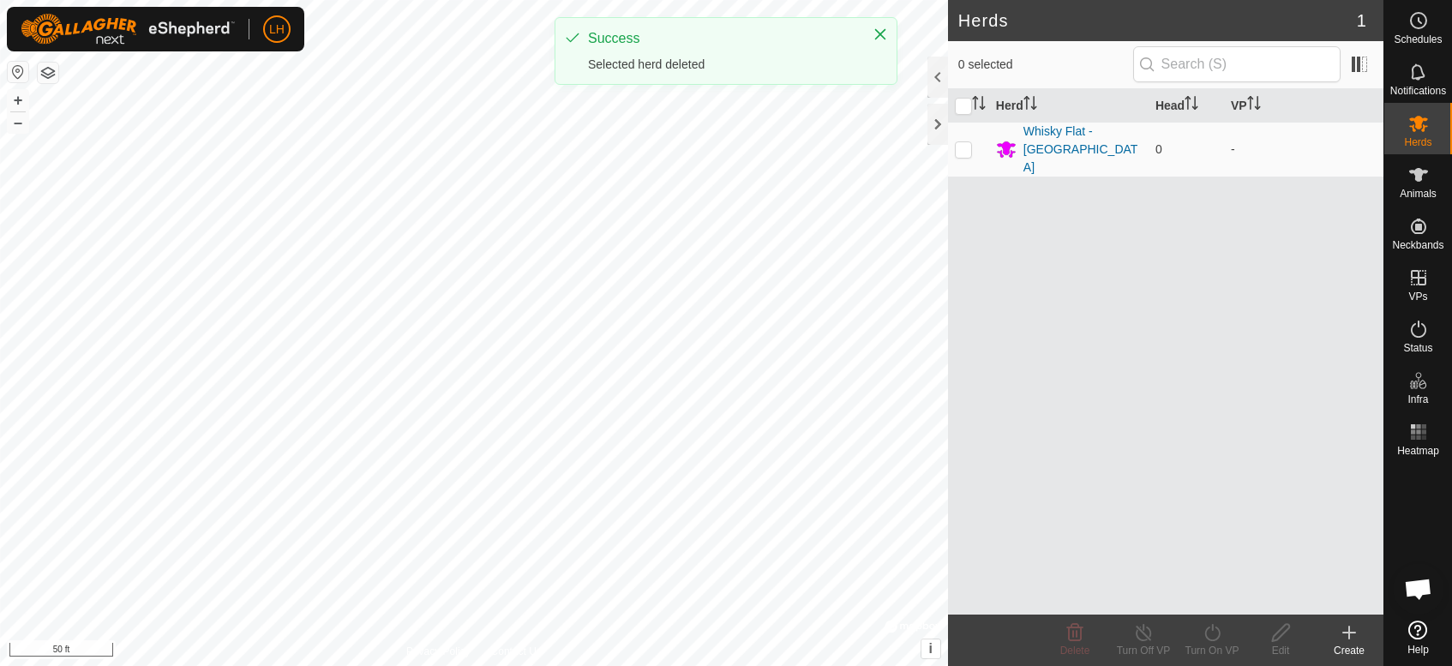
click at [1111, 386] on div "Herd Head VP Whisky Flat - Garfield Flat 0 -" at bounding box center [1165, 351] width 435 height 525
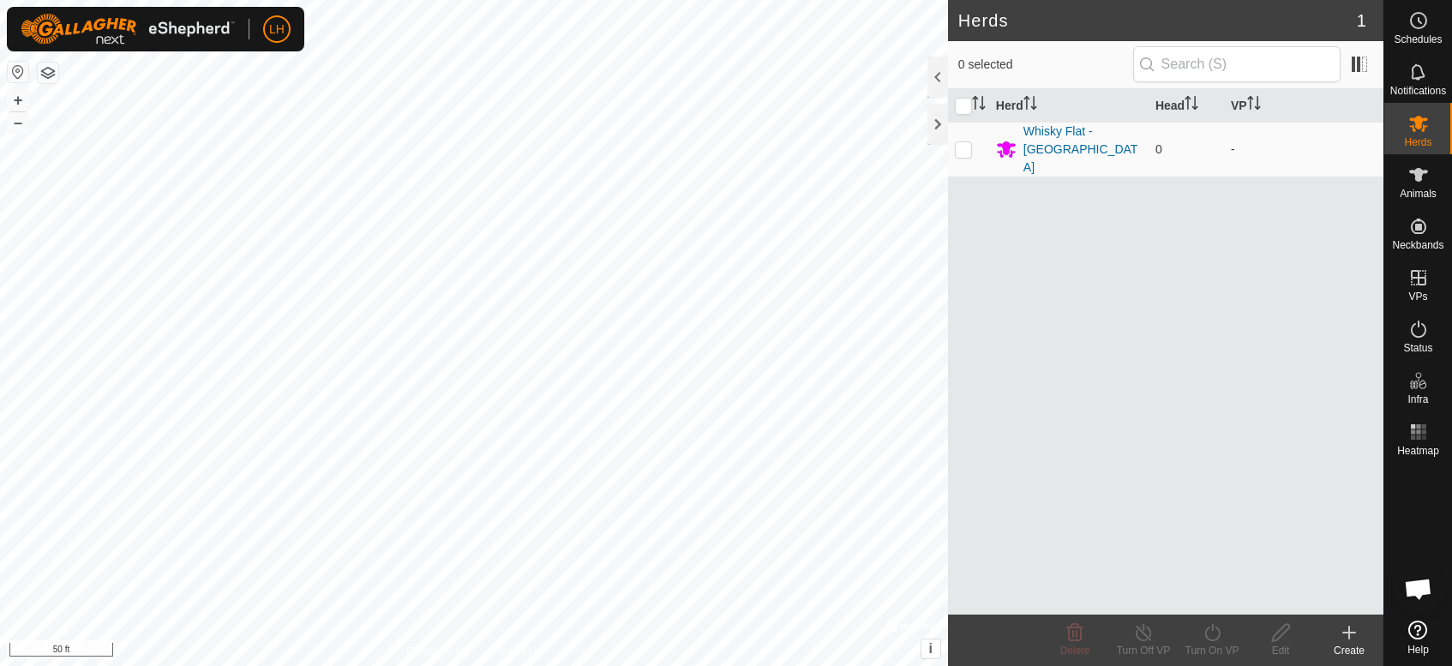
click at [1344, 632] on icon at bounding box center [1349, 632] width 12 height 0
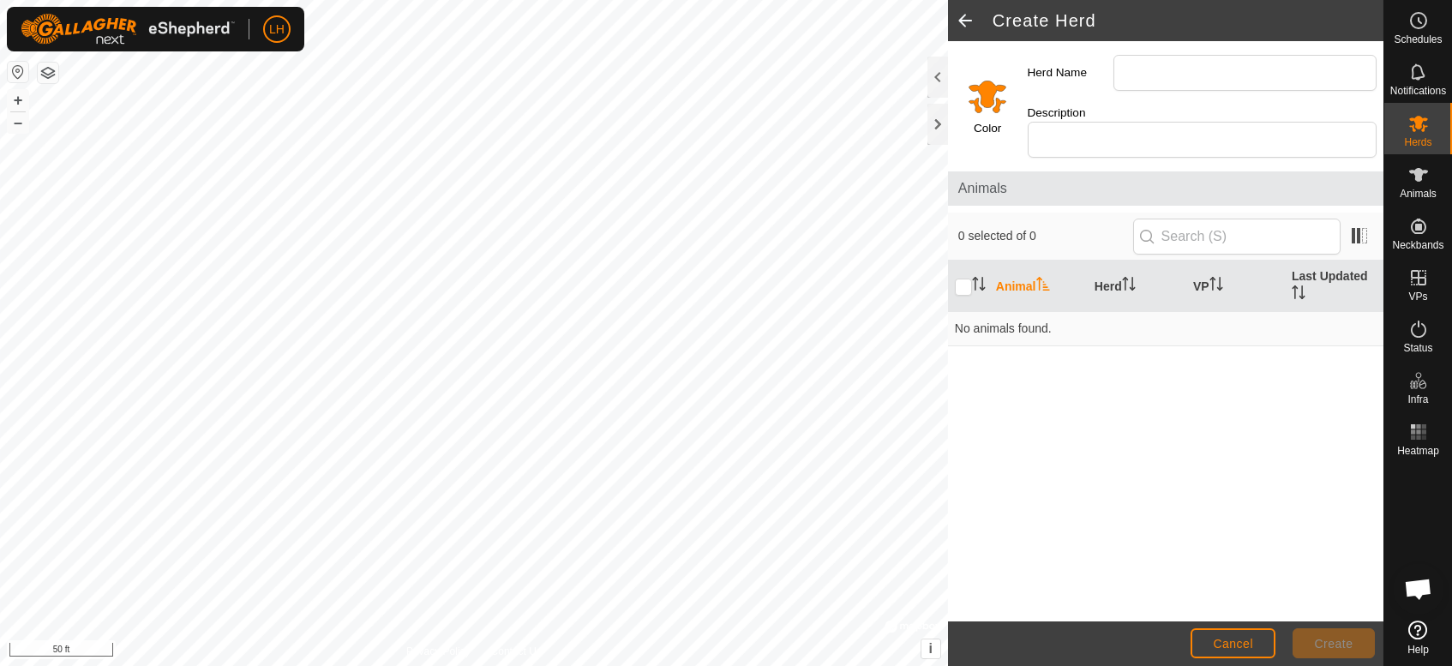
click at [985, 85] on input "Select a color" at bounding box center [987, 95] width 41 height 41
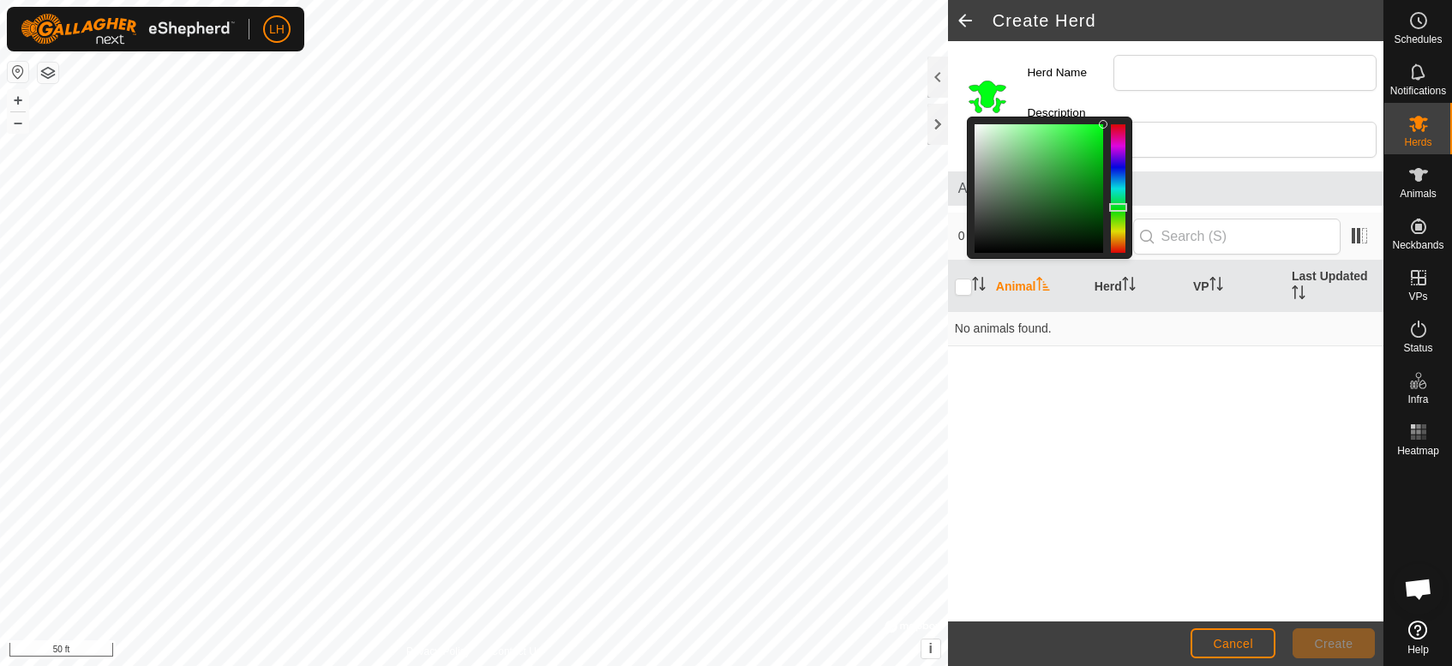
drag, startPoint x: 1115, startPoint y: 231, endPoint x: 1113, endPoint y: 199, distance: 31.8
click at [1113, 203] on div at bounding box center [1118, 207] width 18 height 9
drag, startPoint x: 1101, startPoint y: 113, endPoint x: 1087, endPoint y: 132, distance: 23.3
click at [1087, 138] on div at bounding box center [1085, 142] width 9 height 9
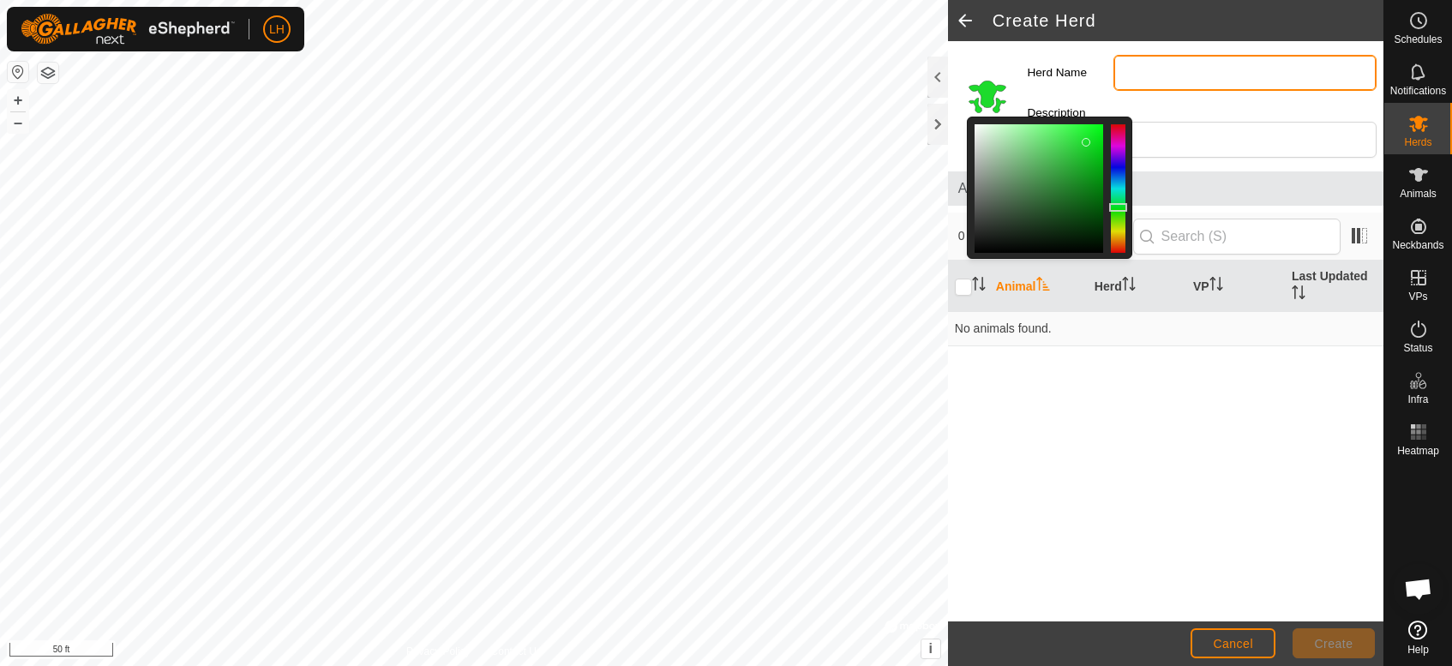
click at [1154, 81] on input "Herd Name" at bounding box center [1244, 73] width 263 height 36
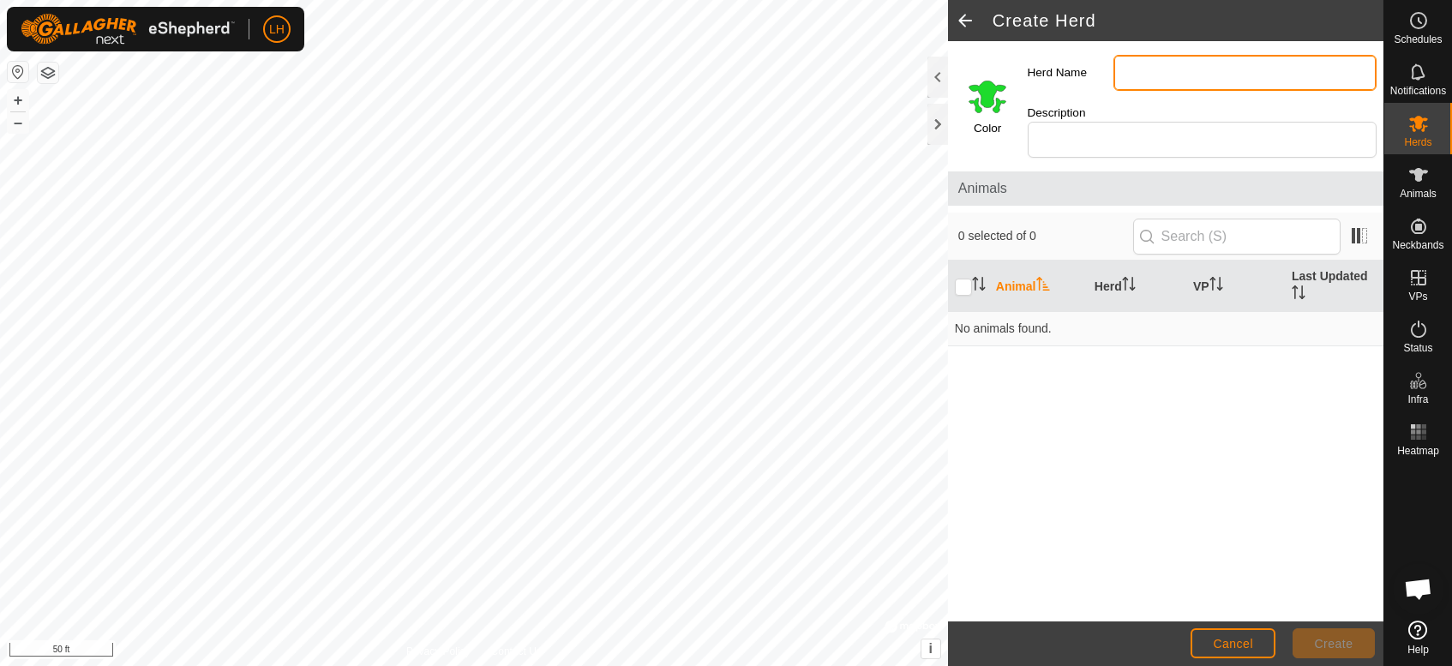
type input "Lost Herd"
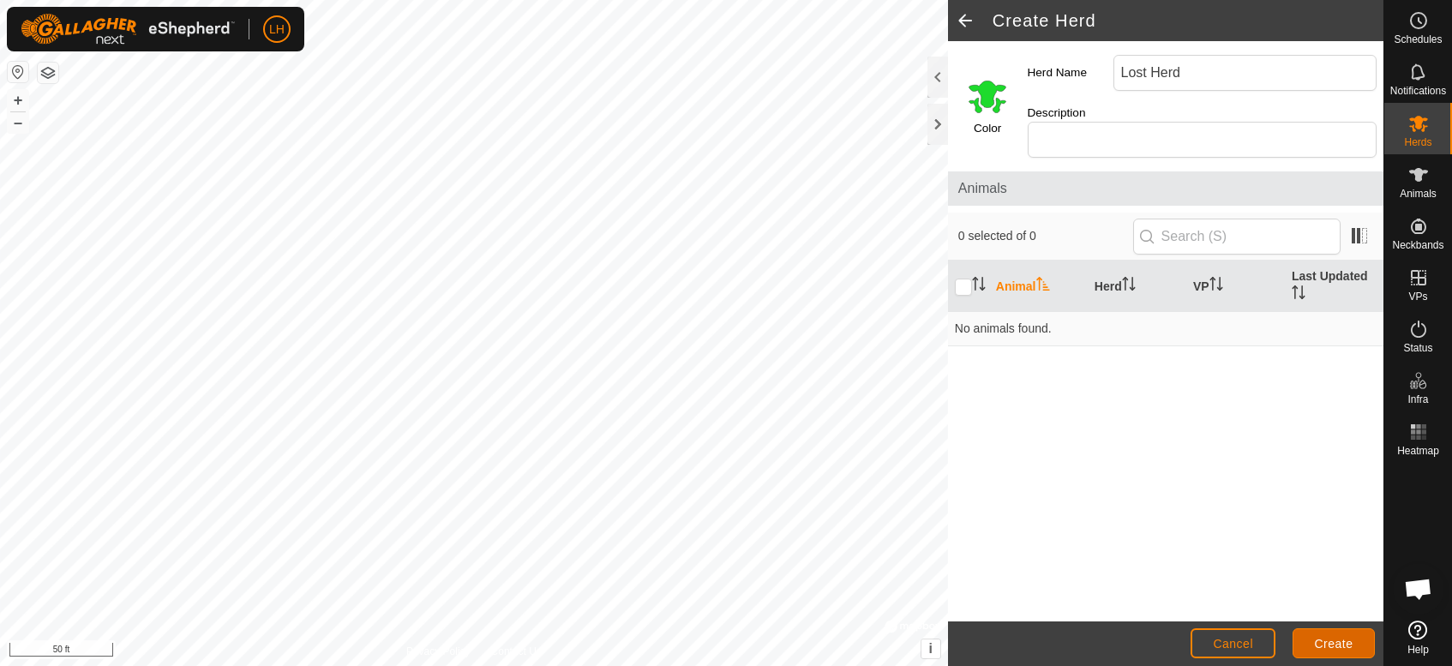
click at [1331, 647] on span "Create" at bounding box center [1333, 644] width 39 height 14
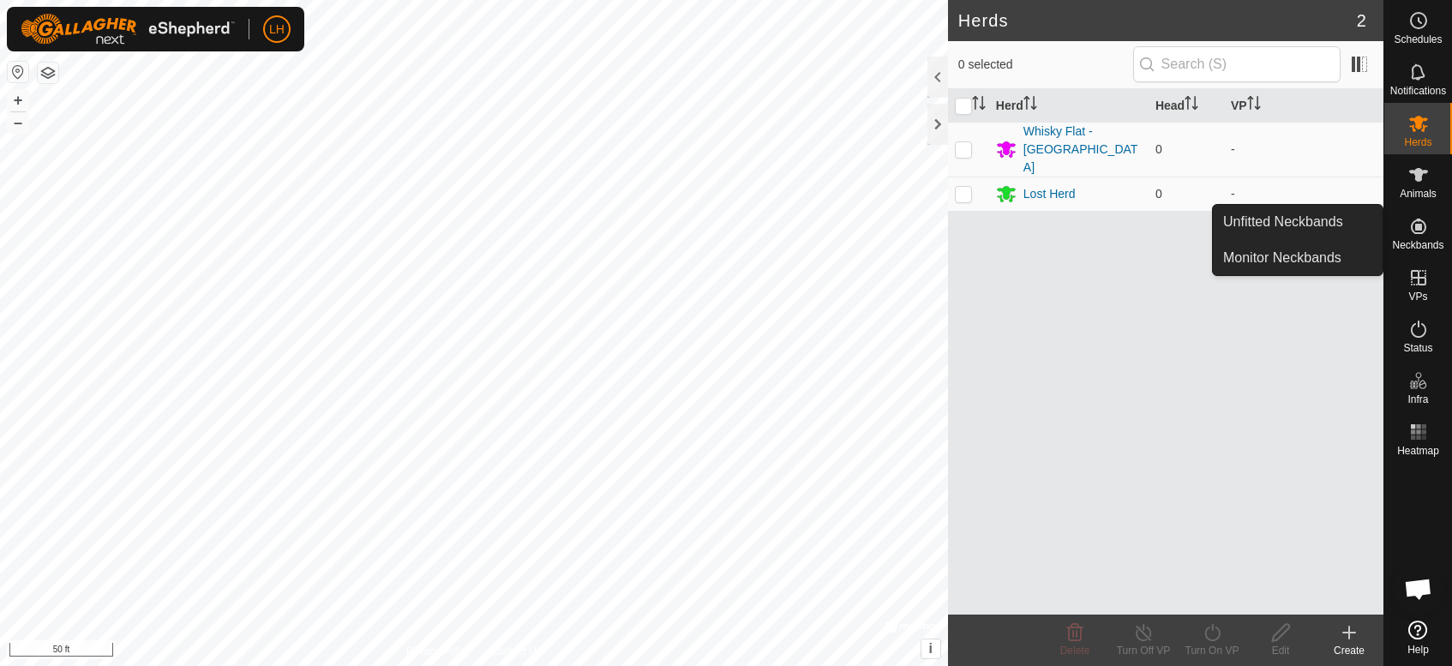
click at [1415, 228] on icon at bounding box center [1417, 226] width 15 height 15
click at [1420, 231] on icon at bounding box center [1418, 226] width 21 height 21
click at [1333, 237] on link "Unfitted Neckbands" at bounding box center [1298, 222] width 170 height 34
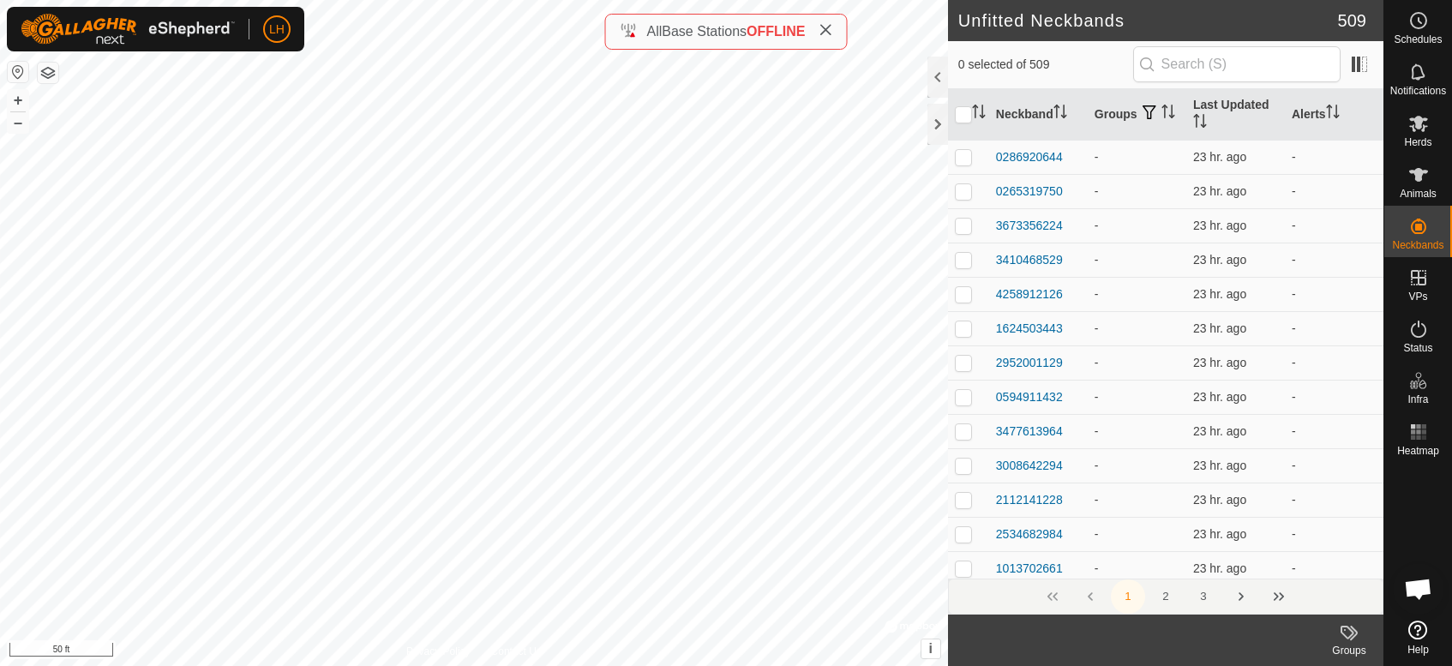
scroll to position [2987, 0]
click at [1348, 638] on icon at bounding box center [1348, 632] width 21 height 21
click at [1328, 600] on link "Manage Groups" at bounding box center [1298, 595] width 170 height 34
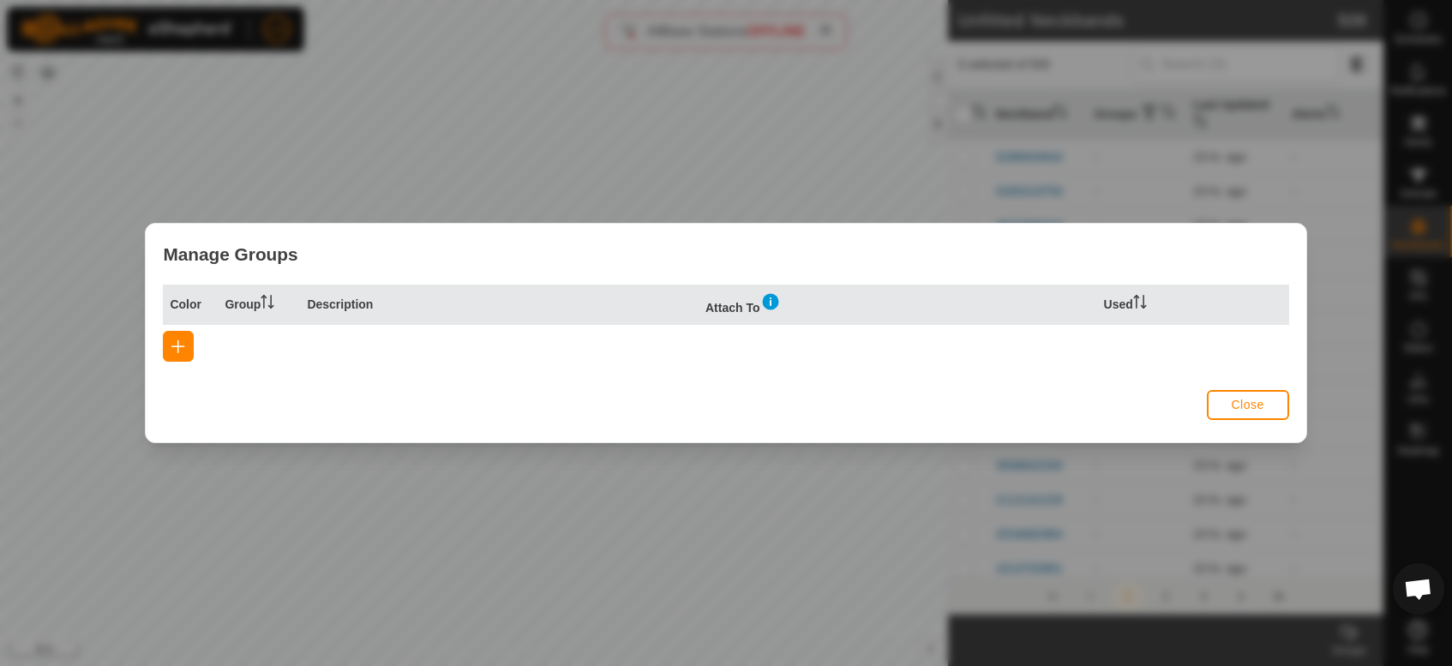
click at [773, 299] on img at bounding box center [770, 301] width 21 height 21
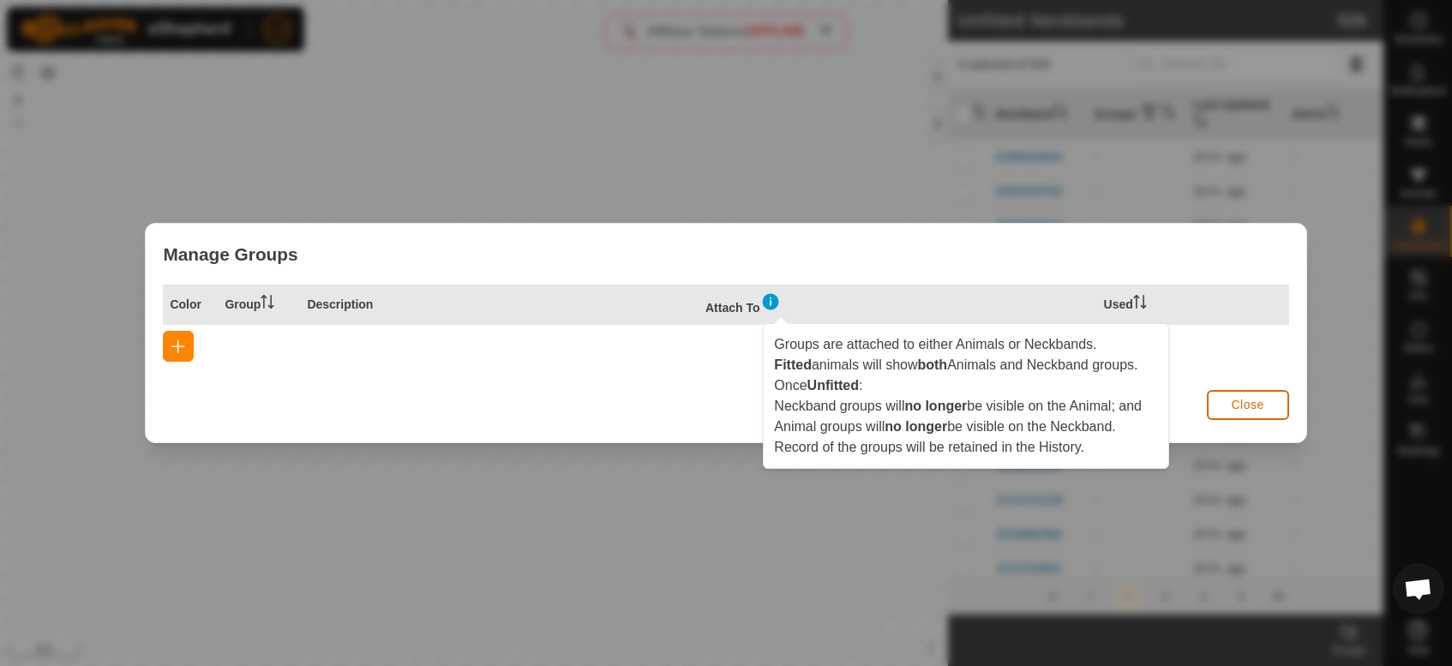
click at [1256, 404] on span "Close" at bounding box center [1247, 405] width 33 height 14
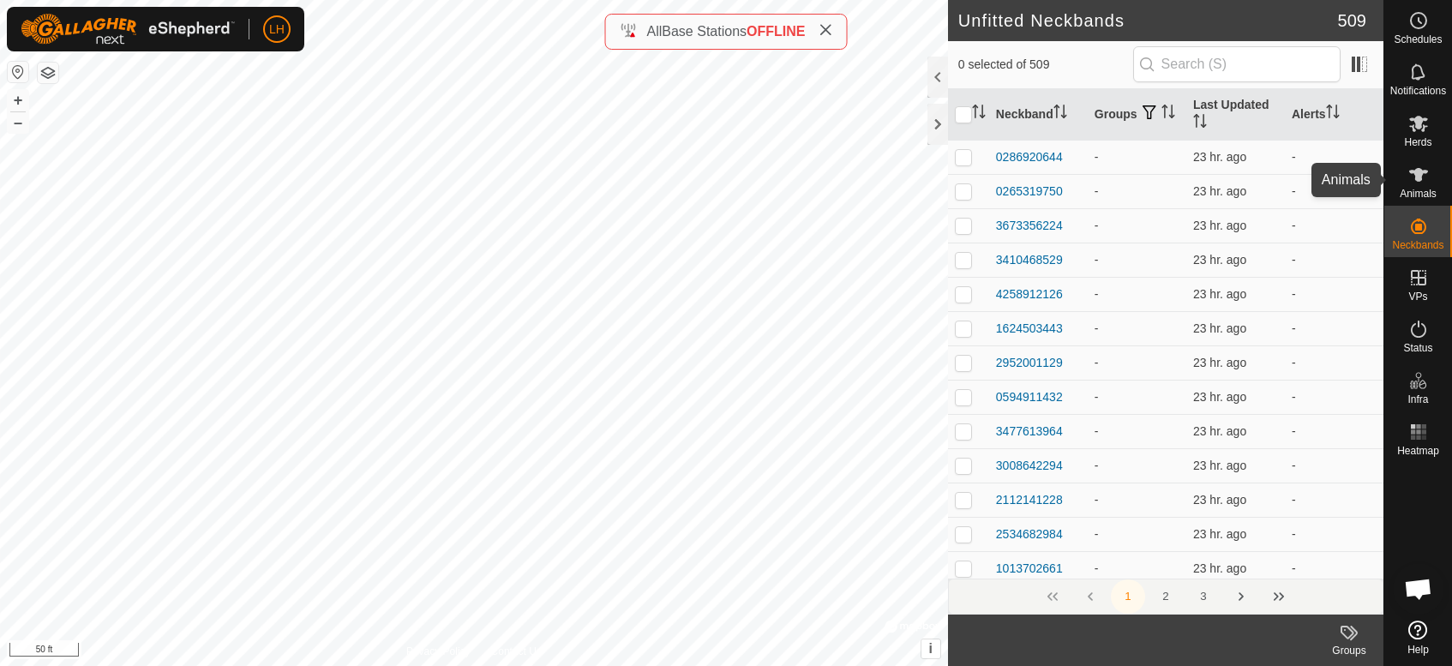
click at [1417, 178] on icon at bounding box center [1418, 175] width 19 height 14
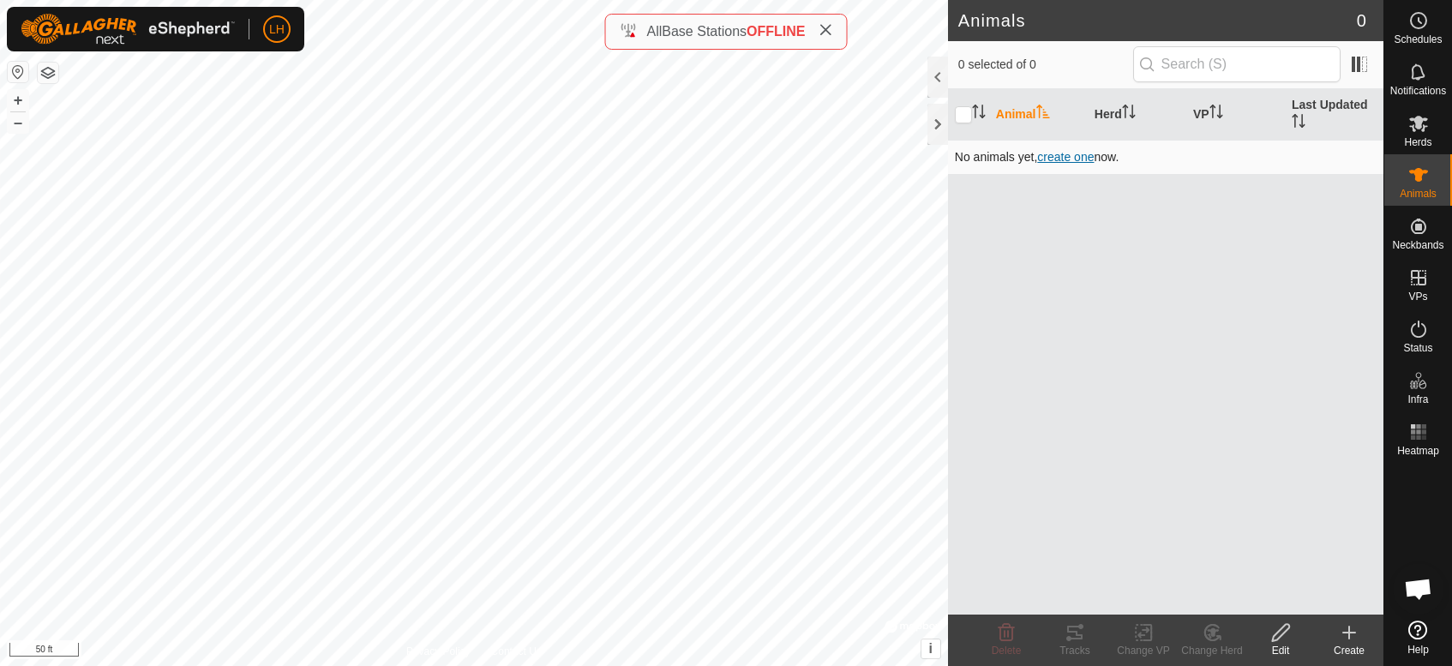
click at [1079, 157] on span "create one" at bounding box center [1065, 157] width 57 height 14
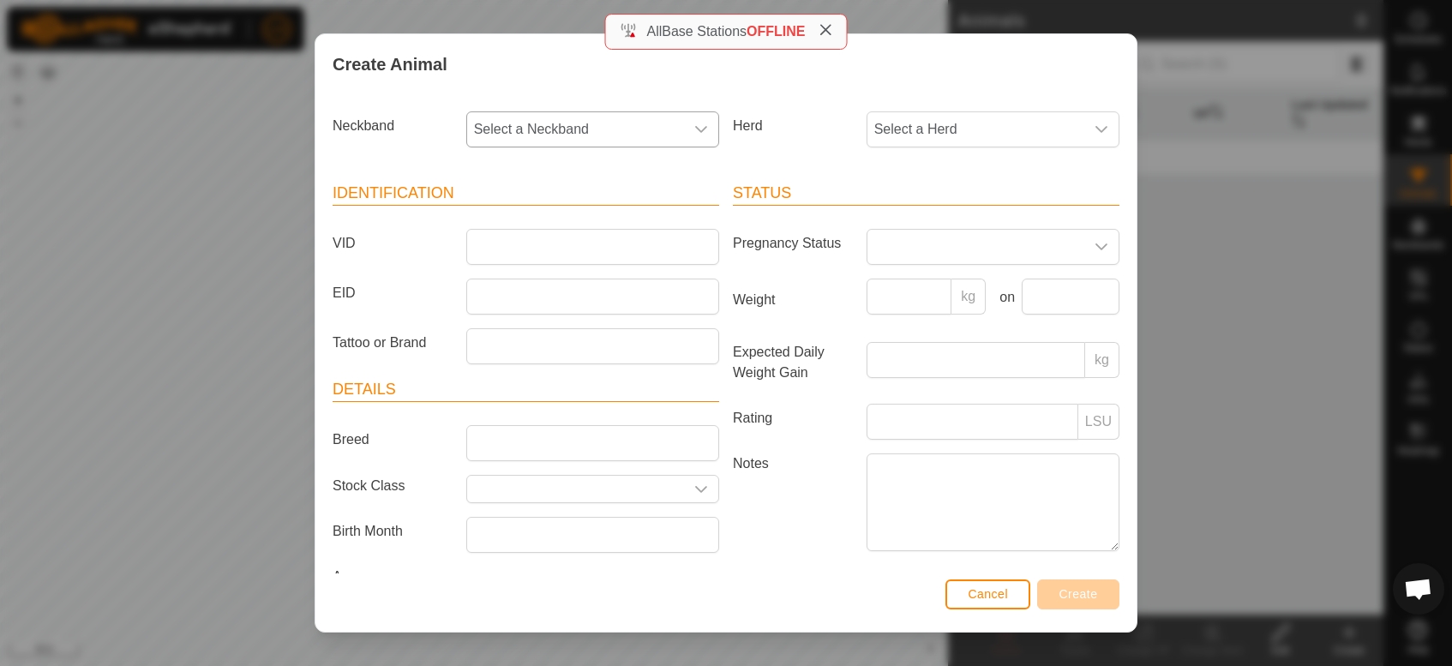
click at [551, 137] on span "Select a Neckband" at bounding box center [575, 129] width 217 height 34
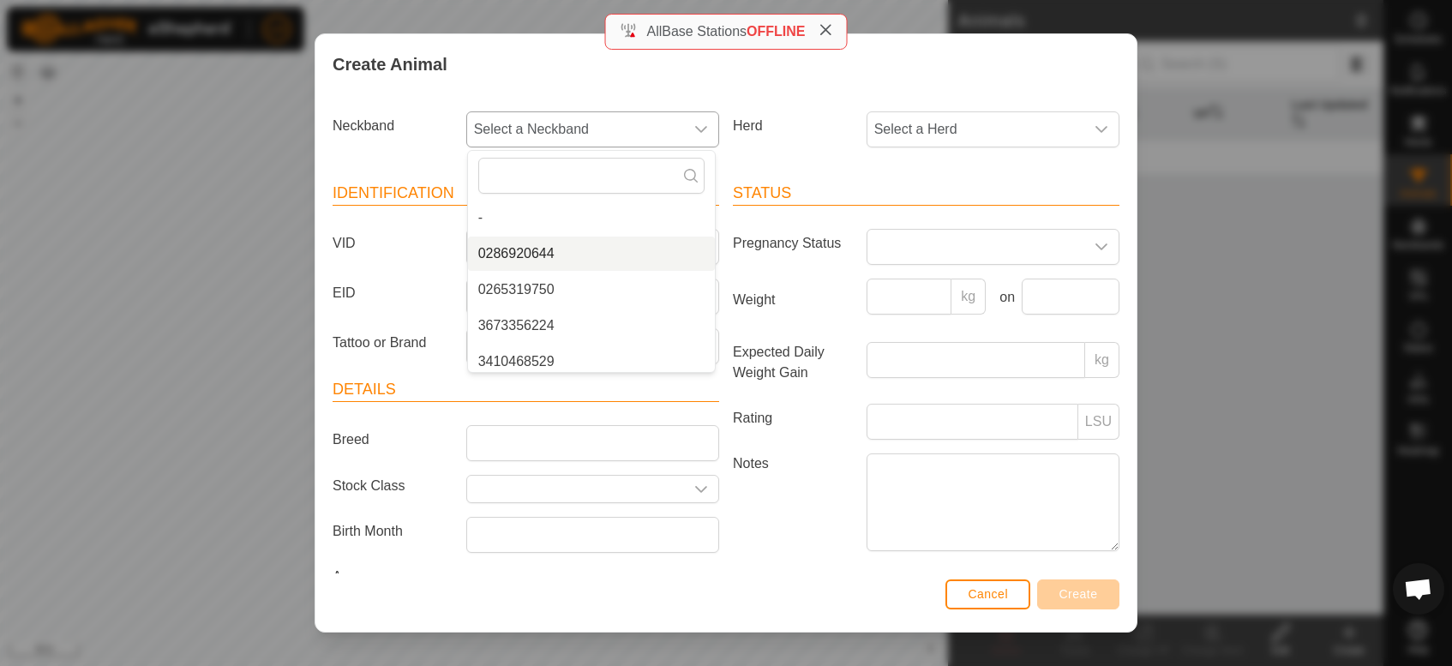
click at [553, 246] on li "0286920644" at bounding box center [591, 254] width 247 height 34
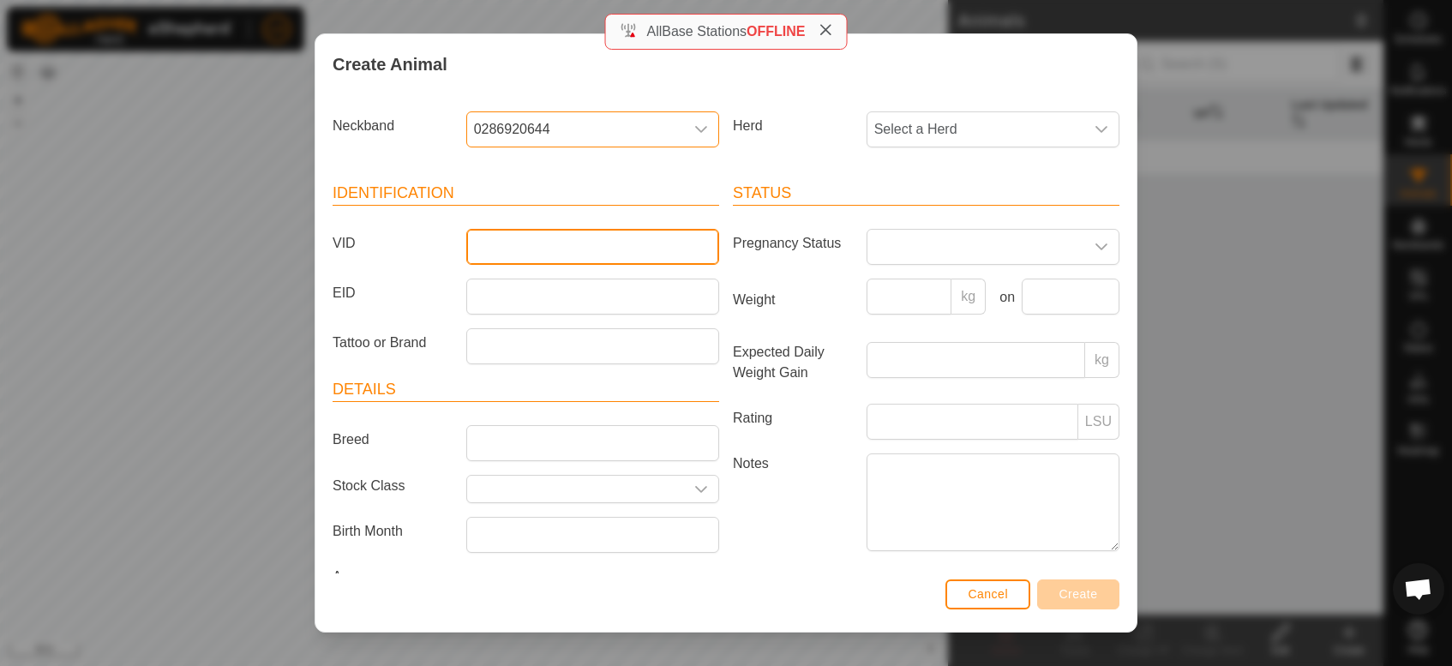
click at [553, 246] on input "VID" at bounding box center [592, 247] width 253 height 36
type input "0116"
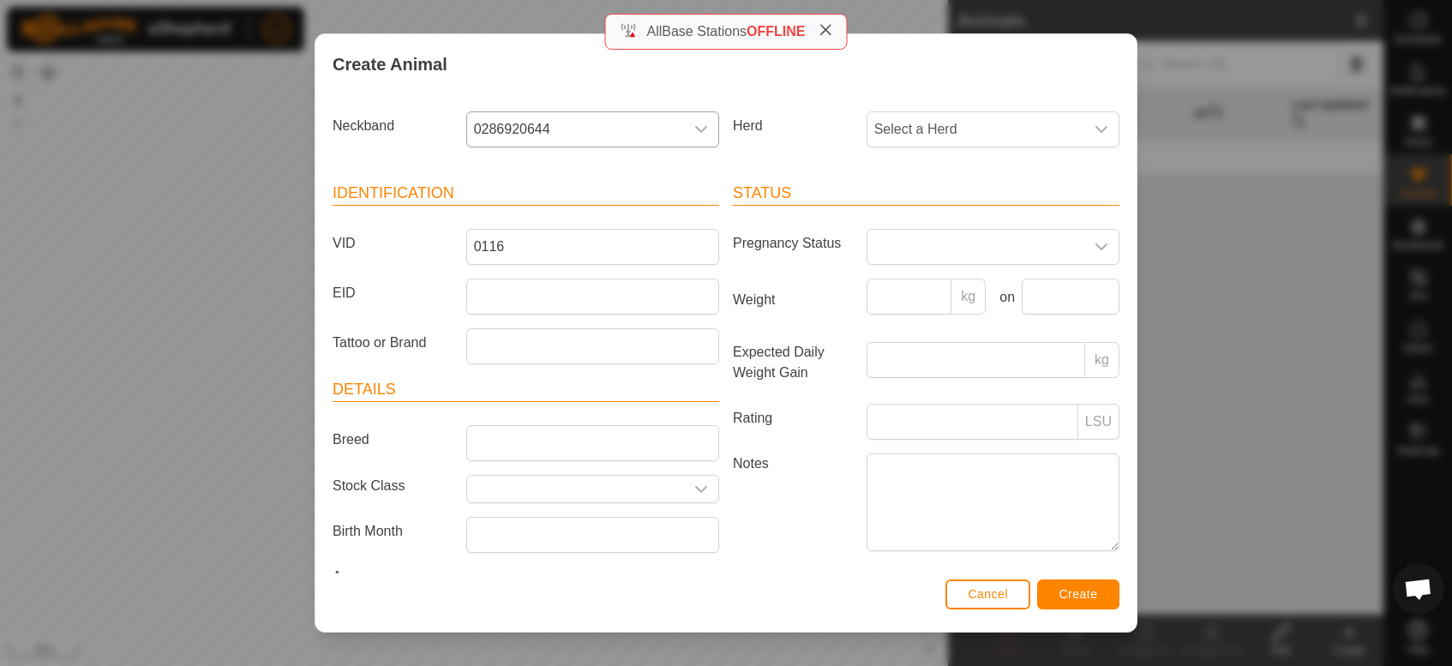
click at [577, 204] on header "Identification" at bounding box center [525, 194] width 386 height 24
click at [936, 145] on span "Select a Herd" at bounding box center [975, 129] width 217 height 34
click at [937, 290] on li "Lost Herd" at bounding box center [991, 289] width 247 height 34
click at [1093, 594] on span "Create" at bounding box center [1078, 594] width 39 height 14
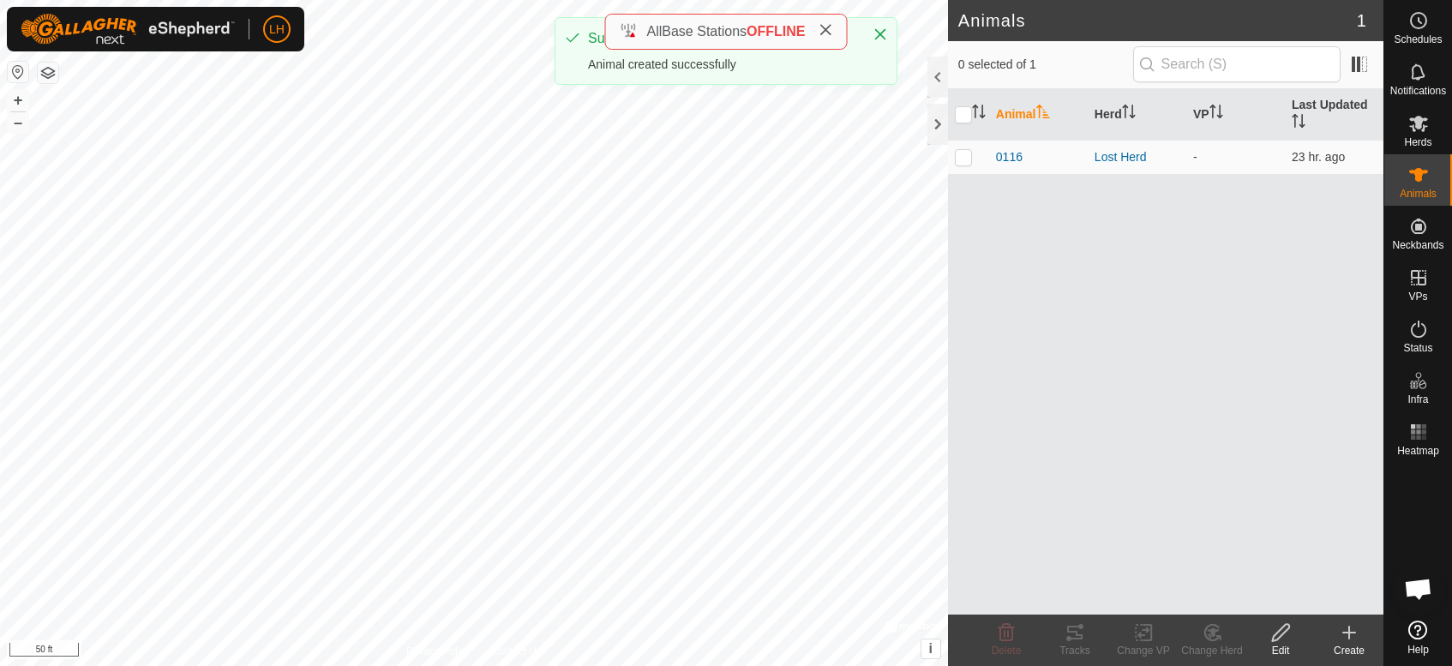
click at [1090, 272] on div "Animal Herd VP Last Updated 0116 Lost Herd - 23 hr. ago" at bounding box center [1165, 351] width 435 height 525
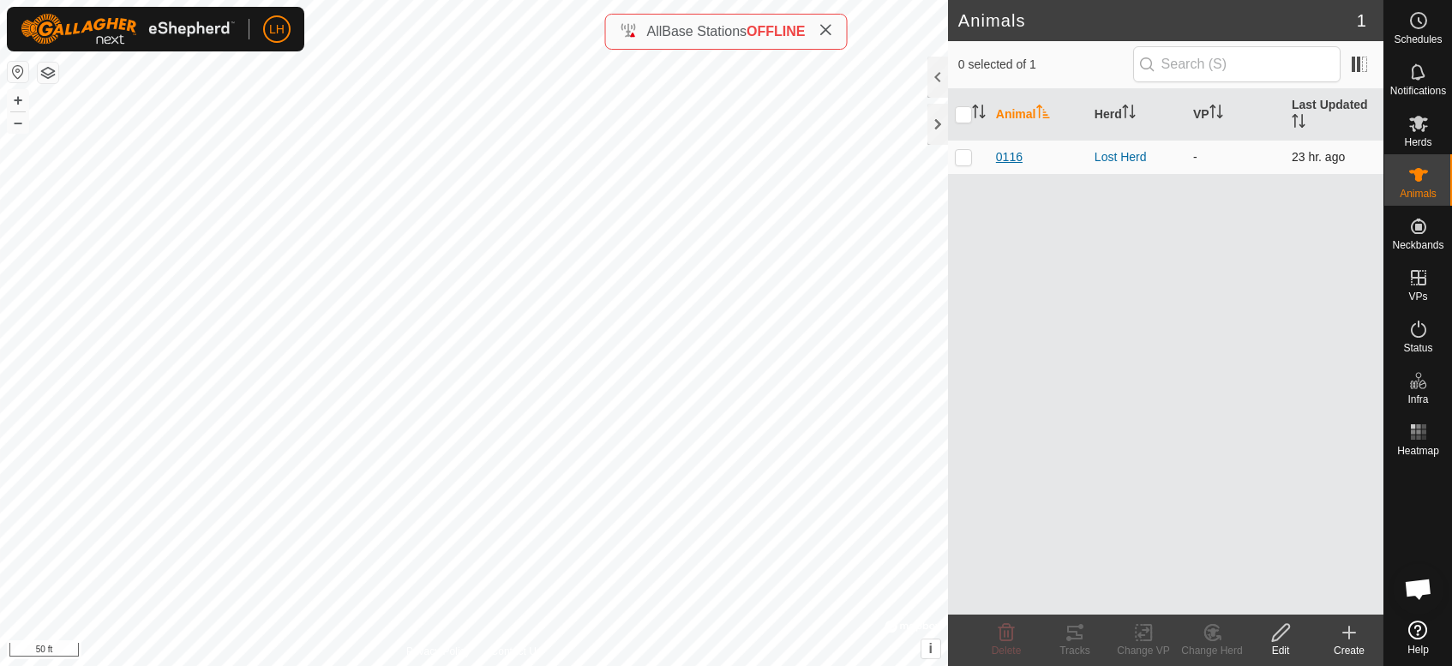
click at [1015, 154] on span "0116" at bounding box center [1009, 157] width 27 height 18
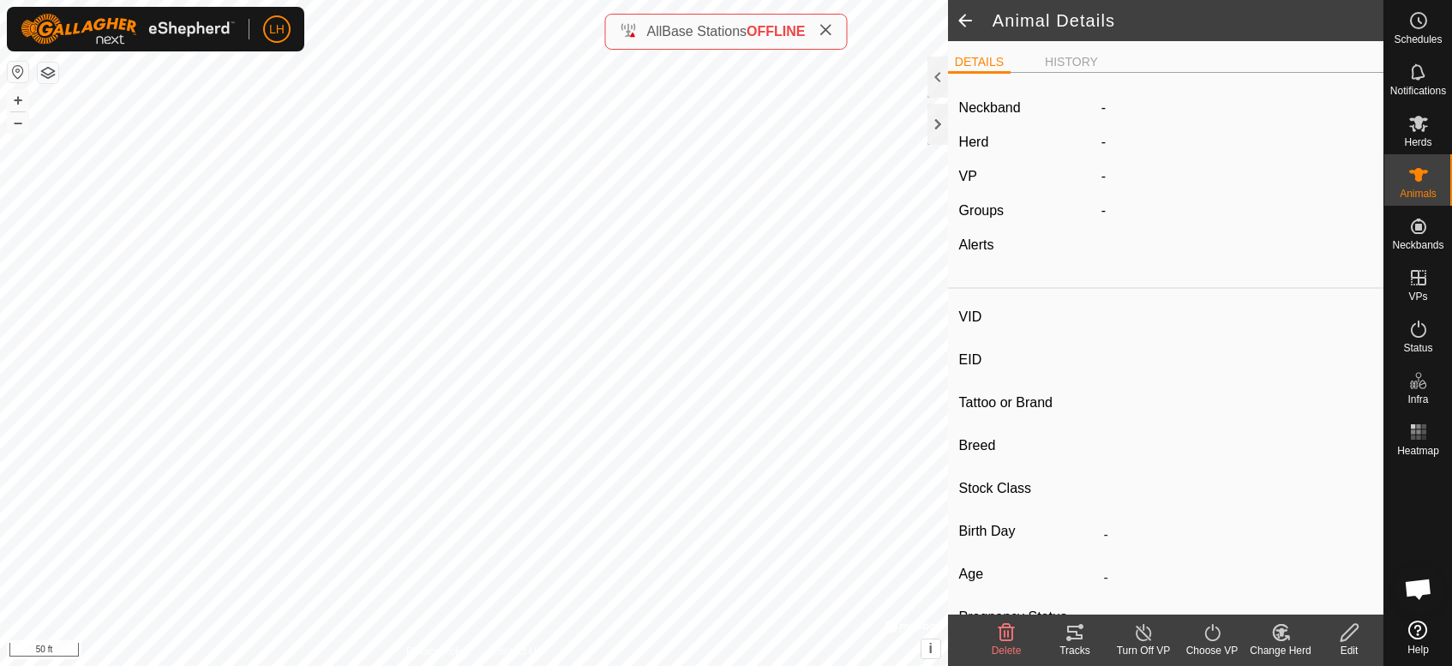
type input "0116"
type input "-"
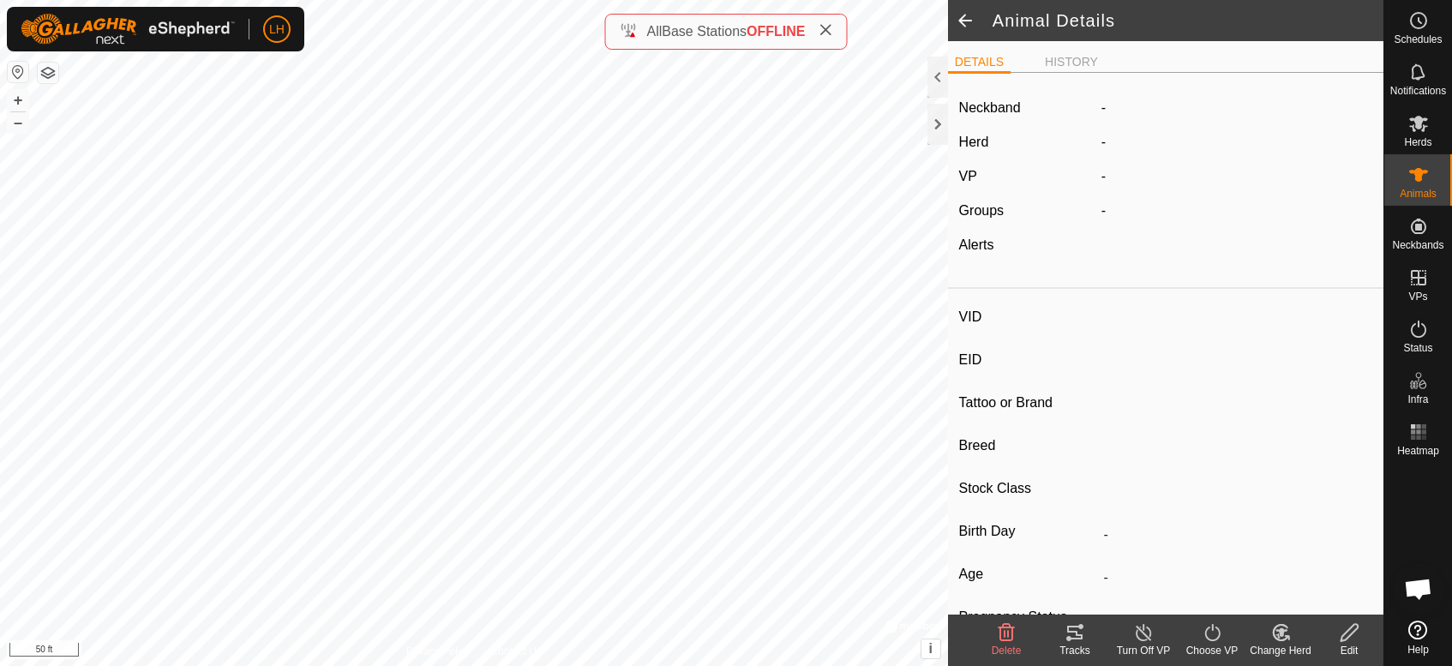
type input "0 kg"
type input "-"
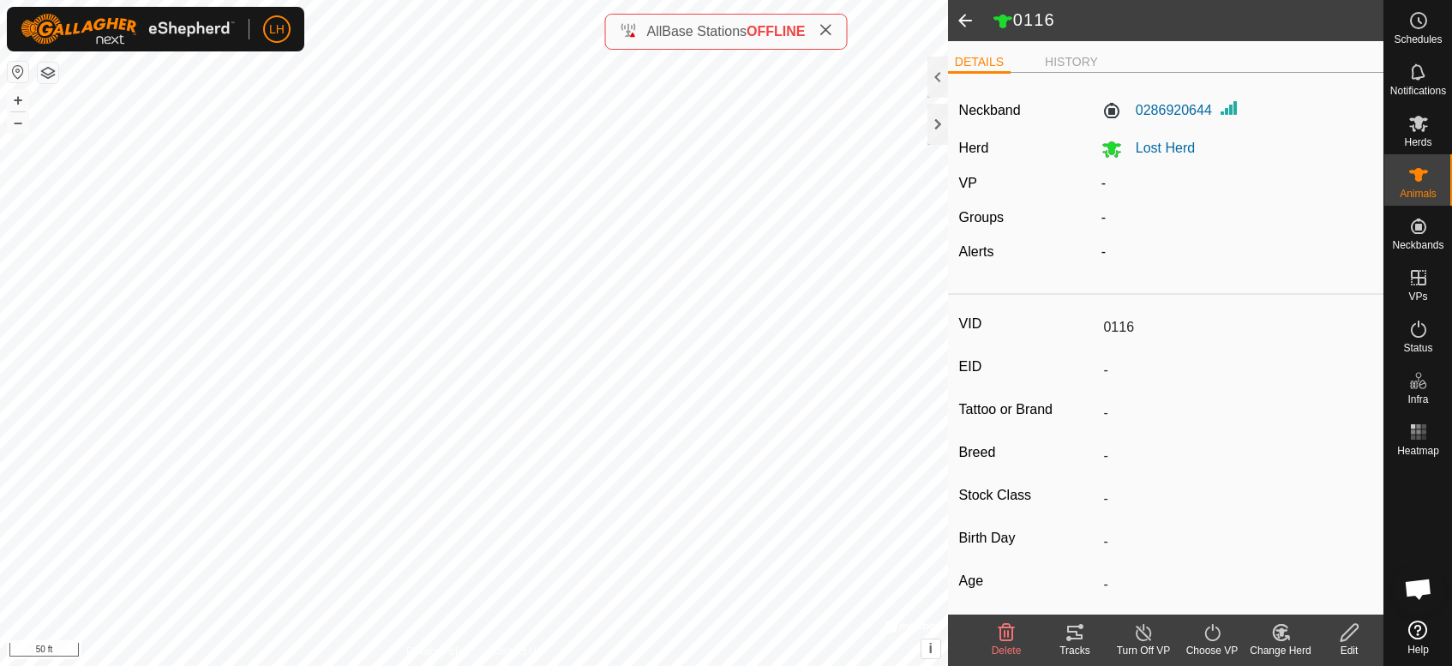
click at [1344, 636] on icon at bounding box center [1348, 632] width 21 height 21
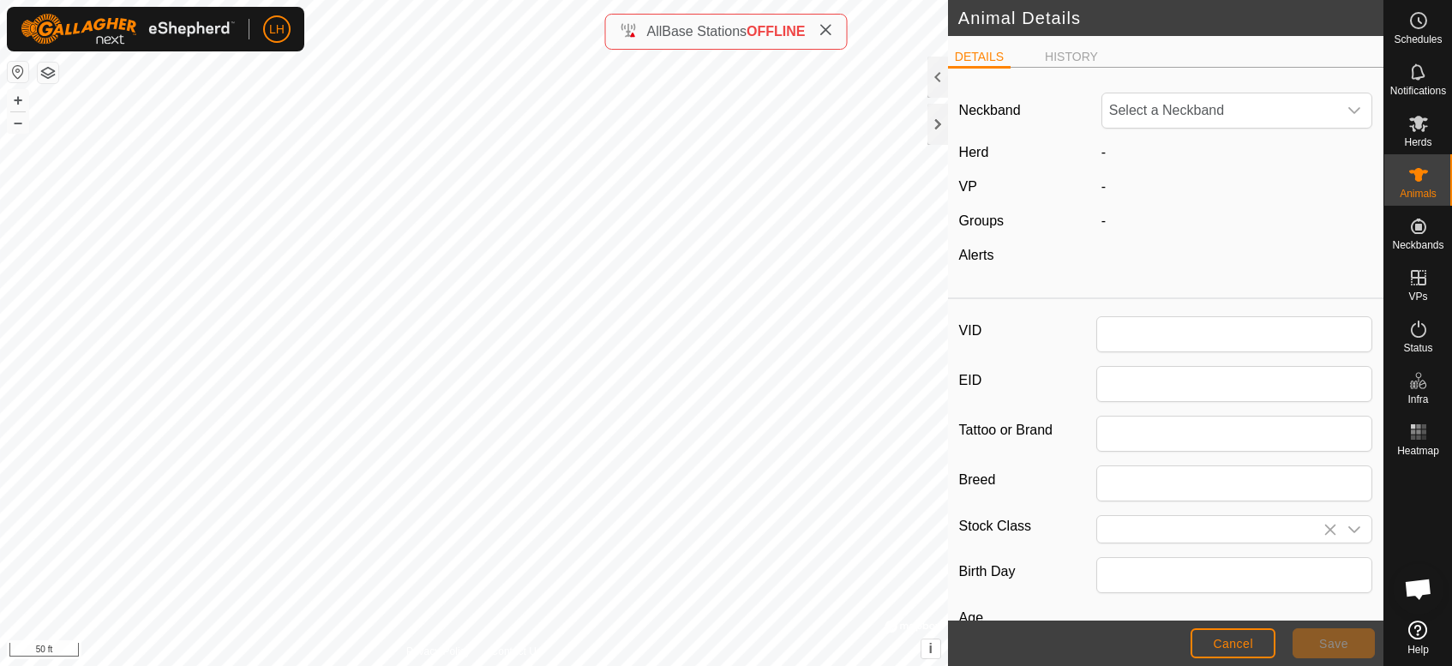
type input "0116"
type input "0"
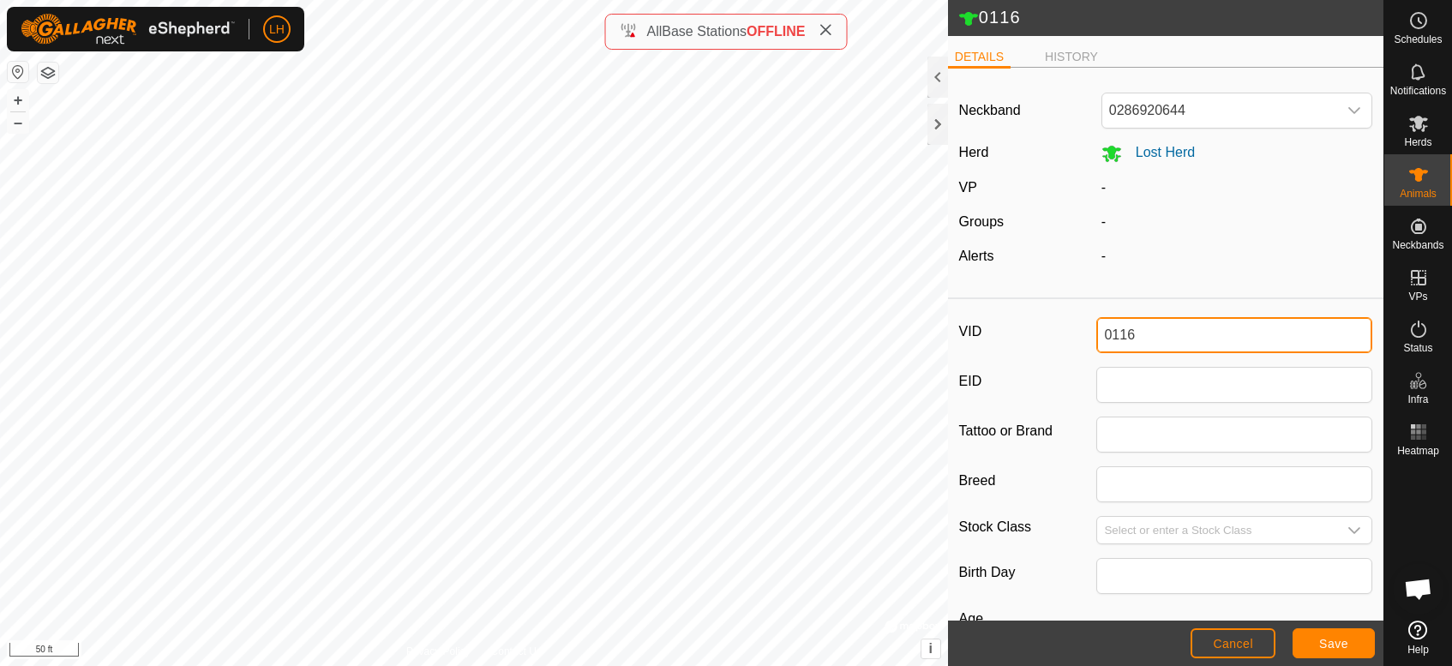
drag, startPoint x: 1147, startPoint y: 333, endPoint x: 1082, endPoint y: 329, distance: 65.3
click at [1082, 329] on div "VID 0116" at bounding box center [1166, 335] width 414 height 36
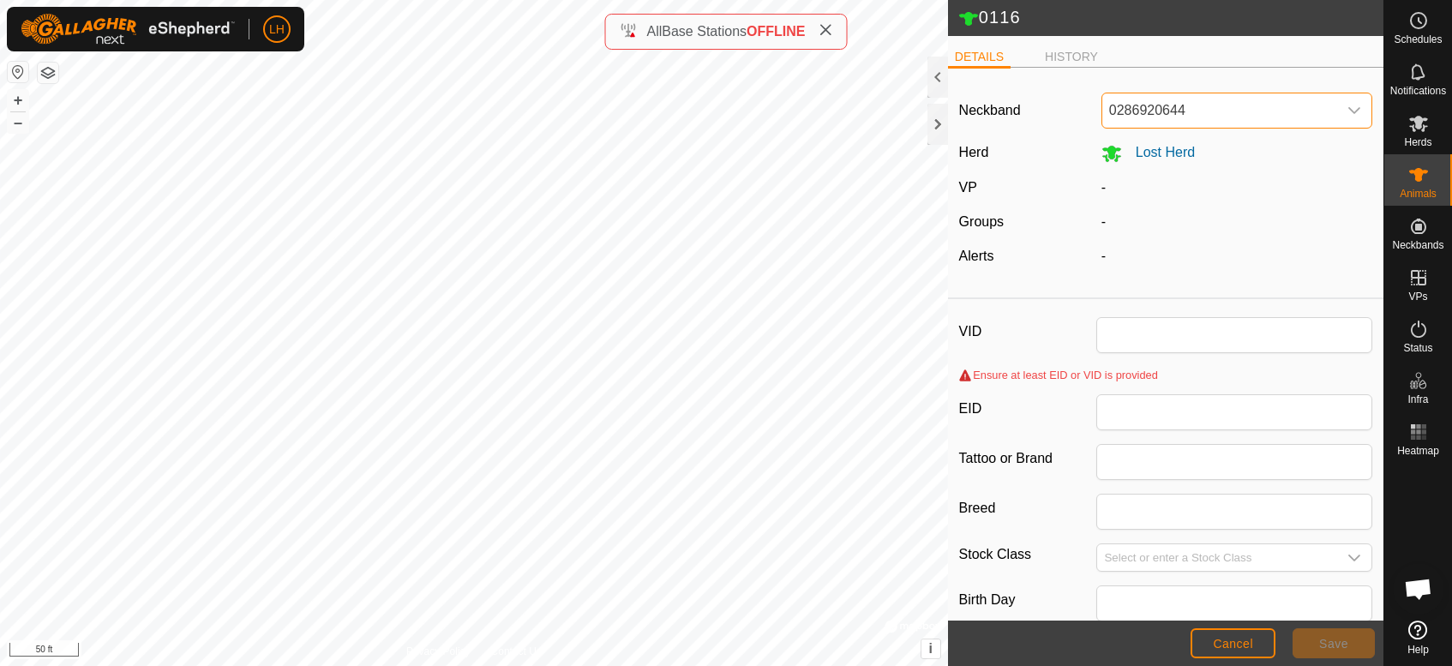
click at [1225, 105] on span "0286920644" at bounding box center [1219, 110] width 235 height 34
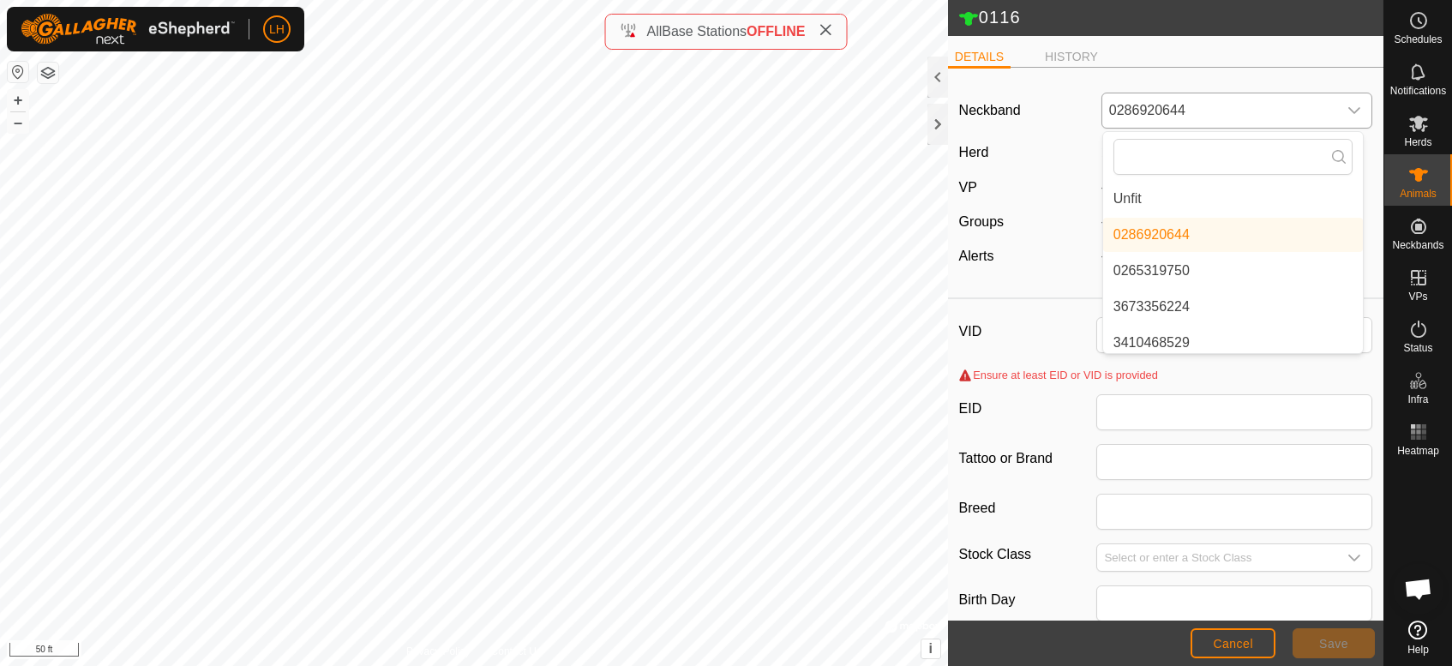
click at [1205, 195] on li "Unfit" at bounding box center [1233, 199] width 260 height 34
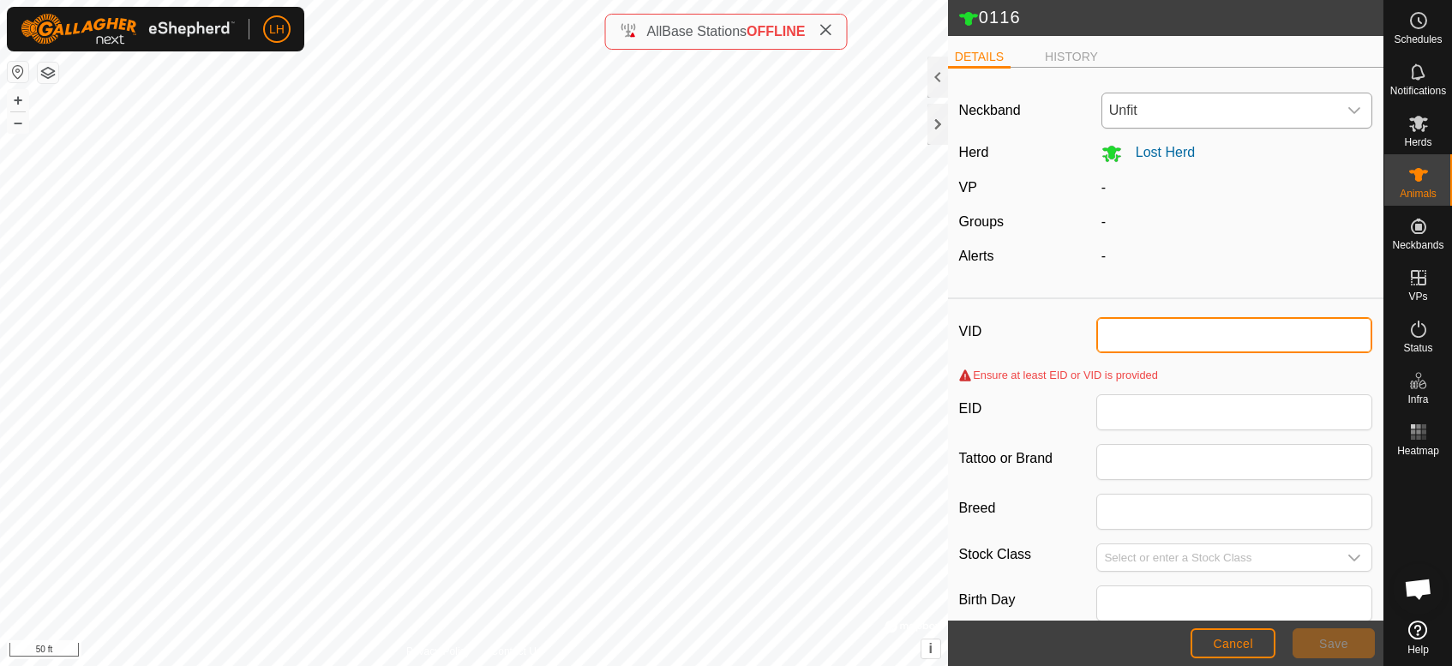
click at [1123, 327] on input "VID" at bounding box center [1234, 335] width 276 height 36
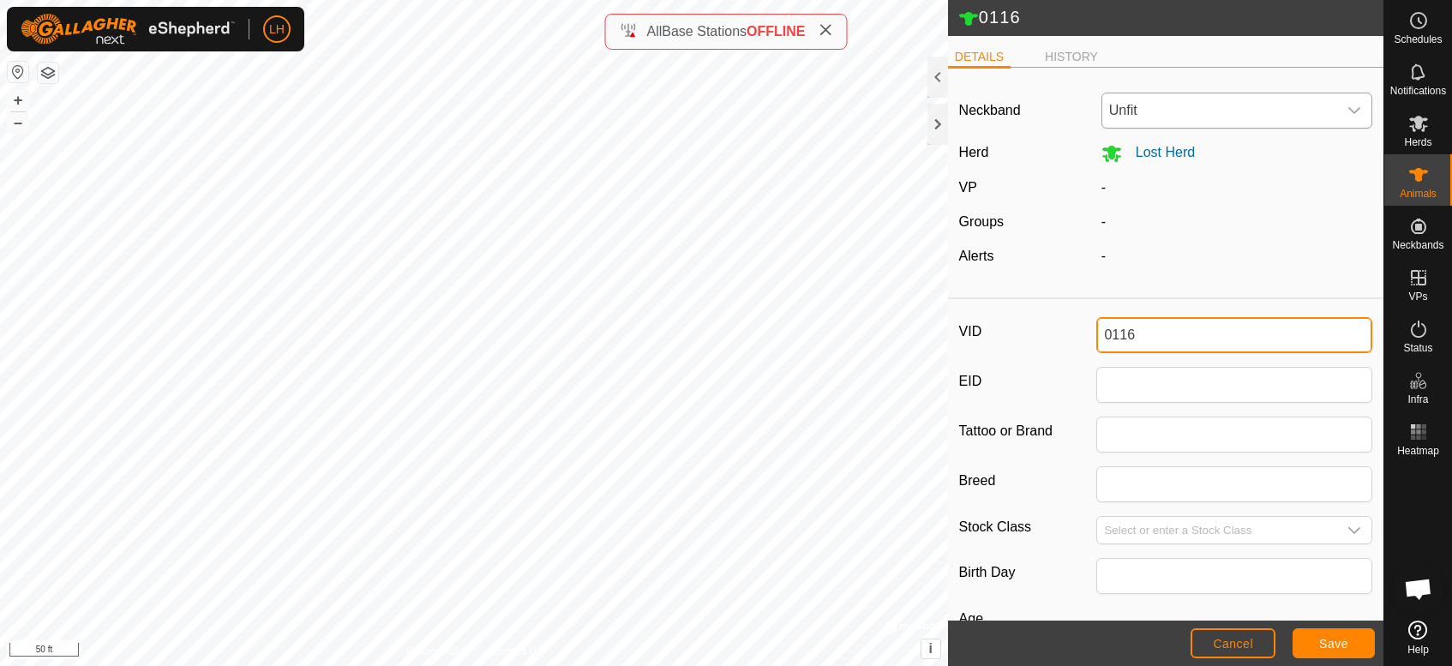
type input "0116"
click at [1047, 385] on label "EID" at bounding box center [1028, 381] width 138 height 29
click at [1096, 385] on input "EID" at bounding box center [1234, 385] width 276 height 36
click at [1132, 111] on span "Unfit" at bounding box center [1219, 110] width 235 height 34
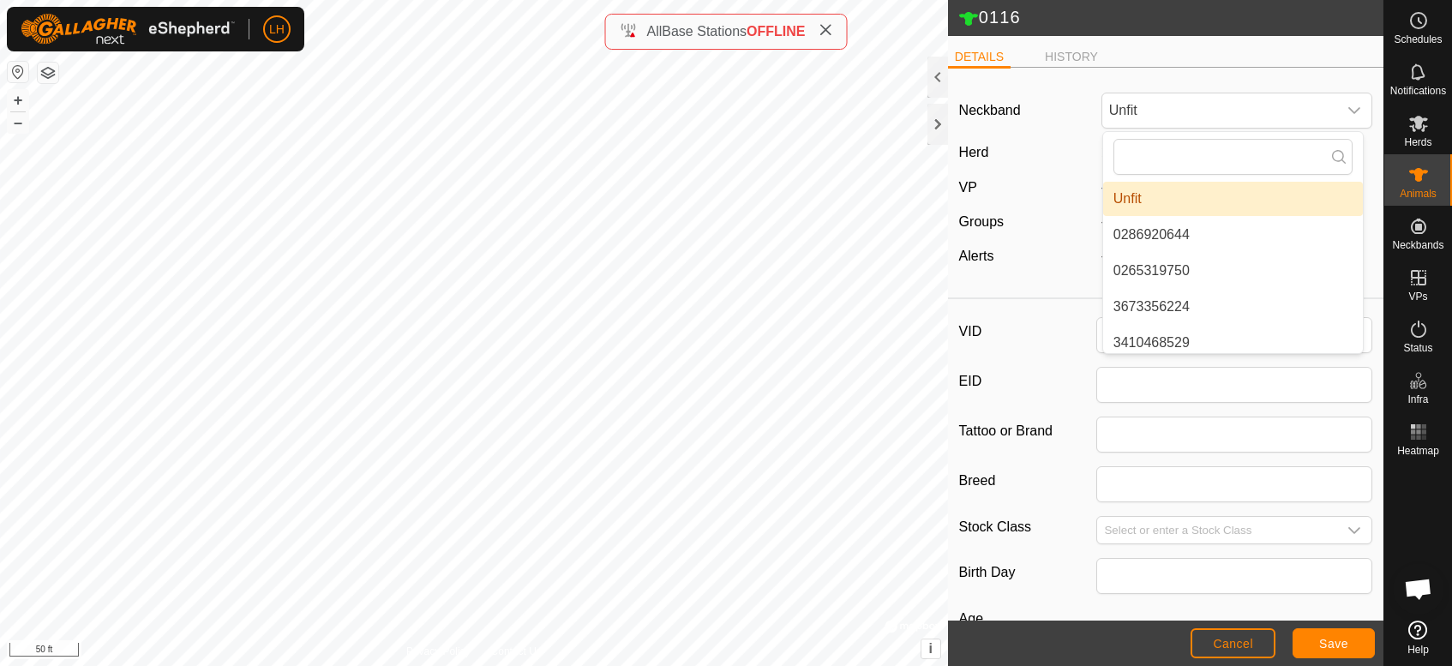
click at [1141, 202] on li "Unfit" at bounding box center [1233, 199] width 260 height 34
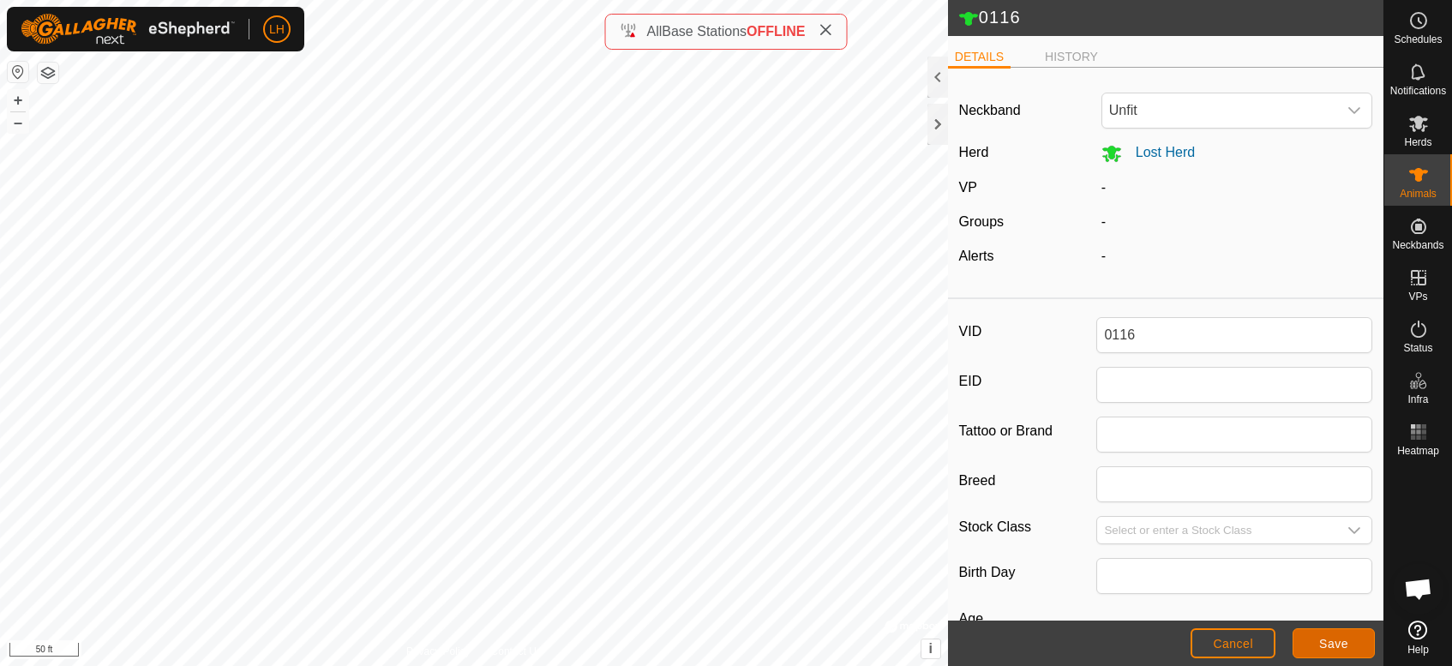
click at [1323, 638] on span "Save" at bounding box center [1333, 644] width 29 height 14
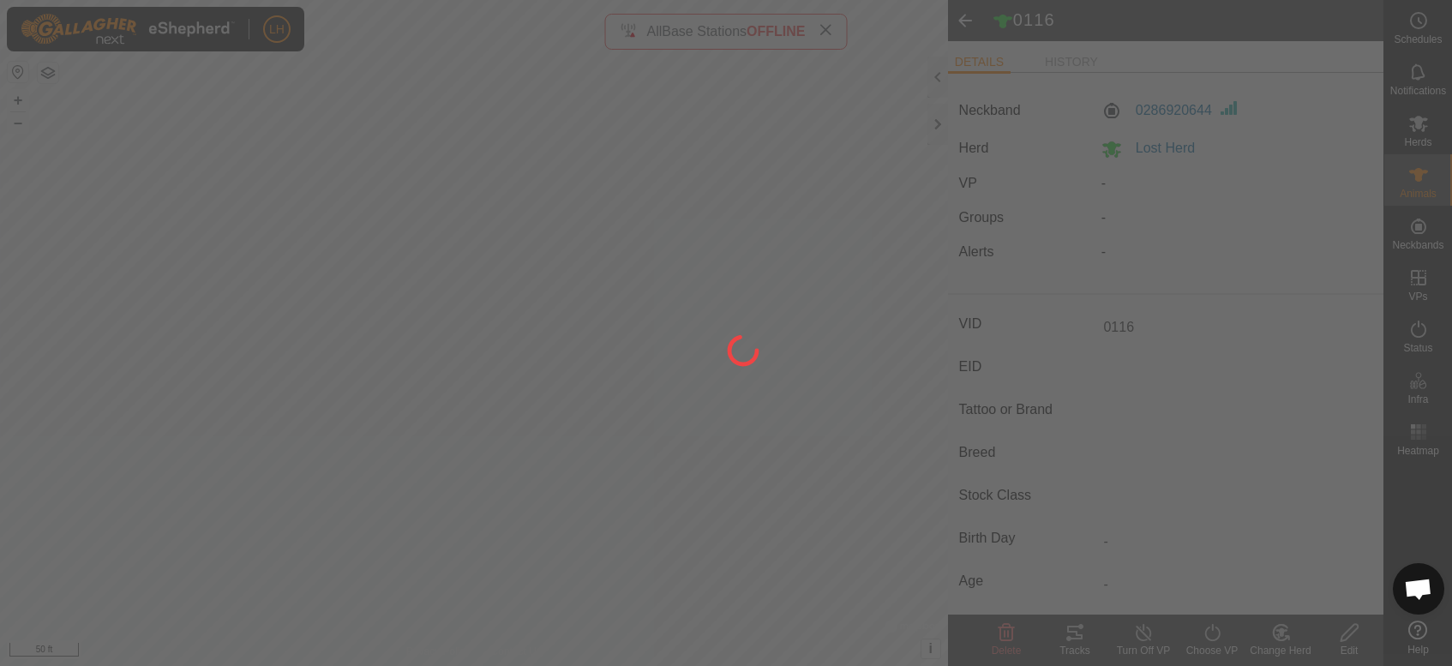
type input "-"
type input "0 kg"
type input "-"
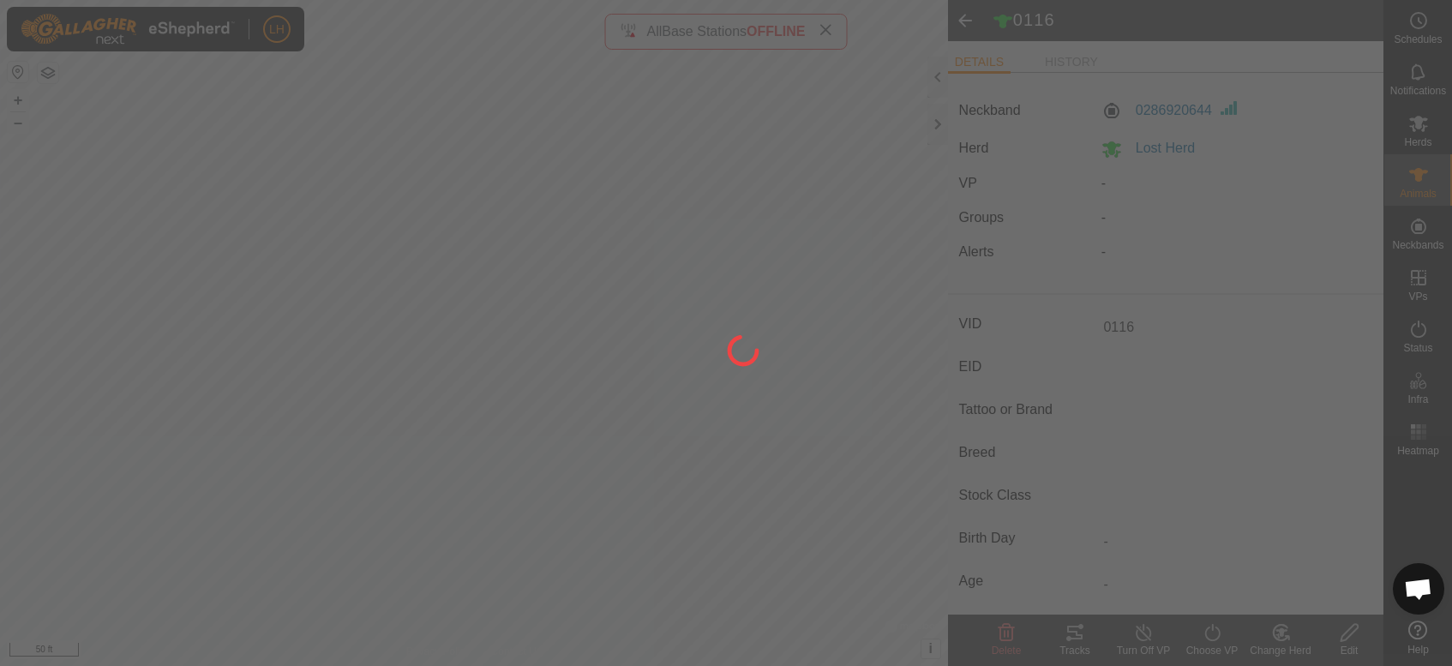
type input "-"
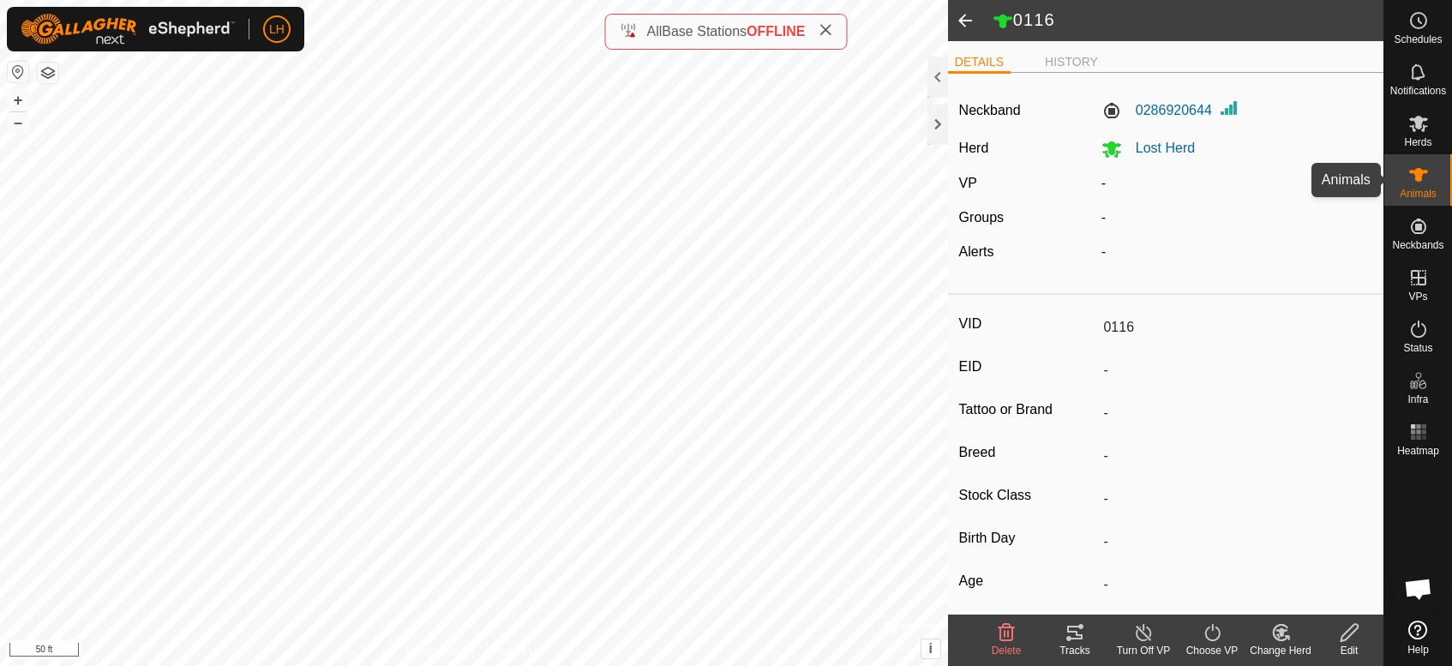
click at [1424, 195] on span "Animals" at bounding box center [1417, 194] width 37 height 10
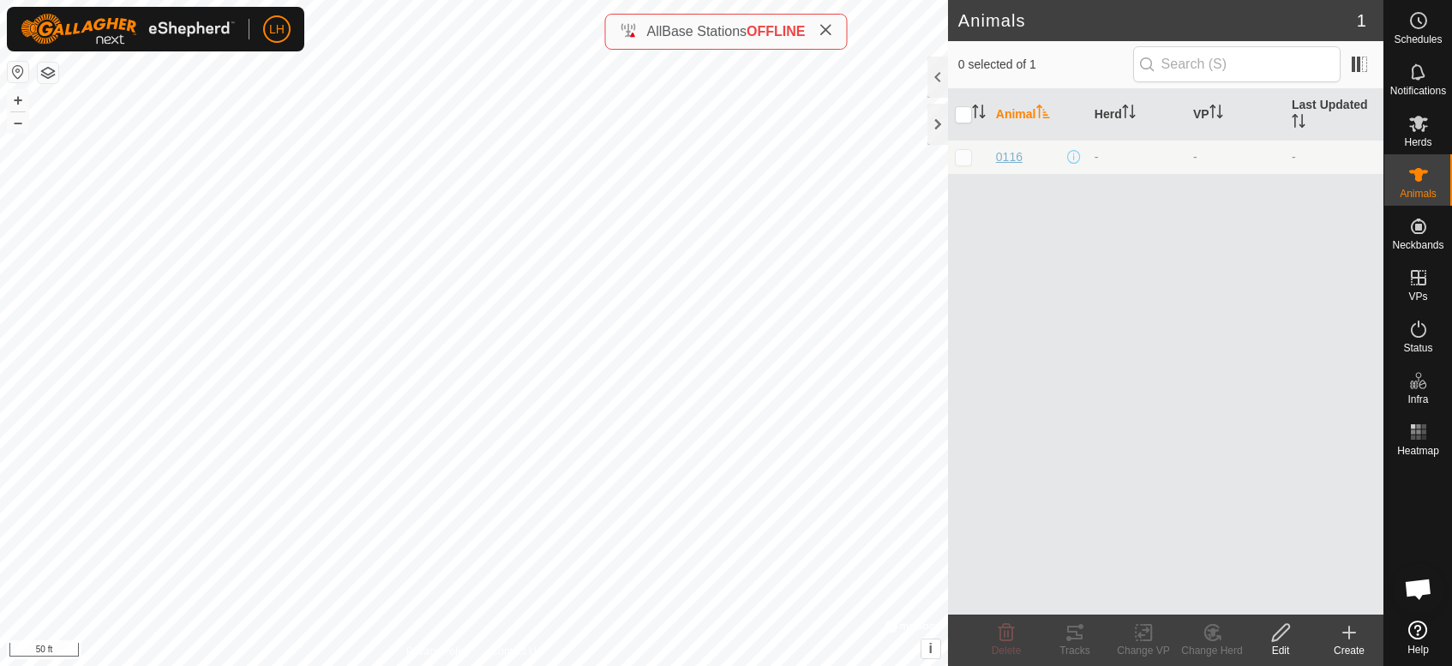
click at [1014, 154] on span "0116" at bounding box center [1009, 157] width 27 height 18
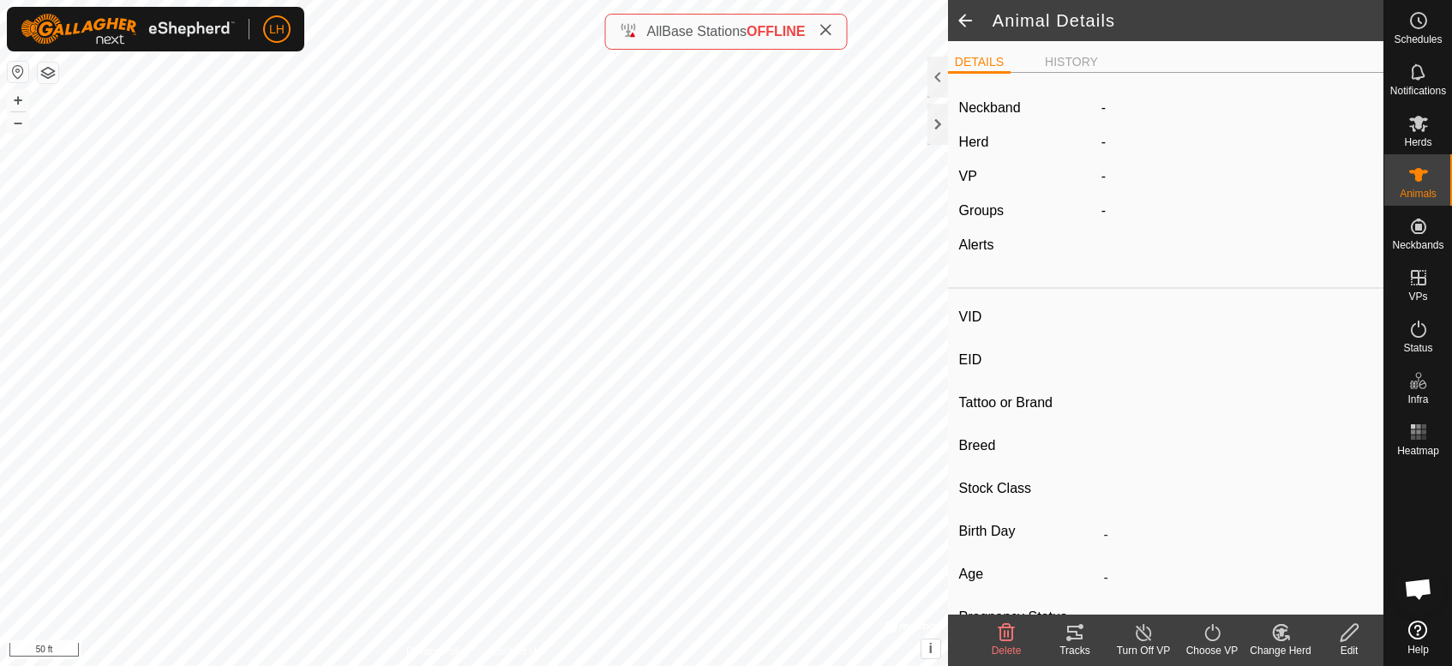
type input "0116"
type input "-"
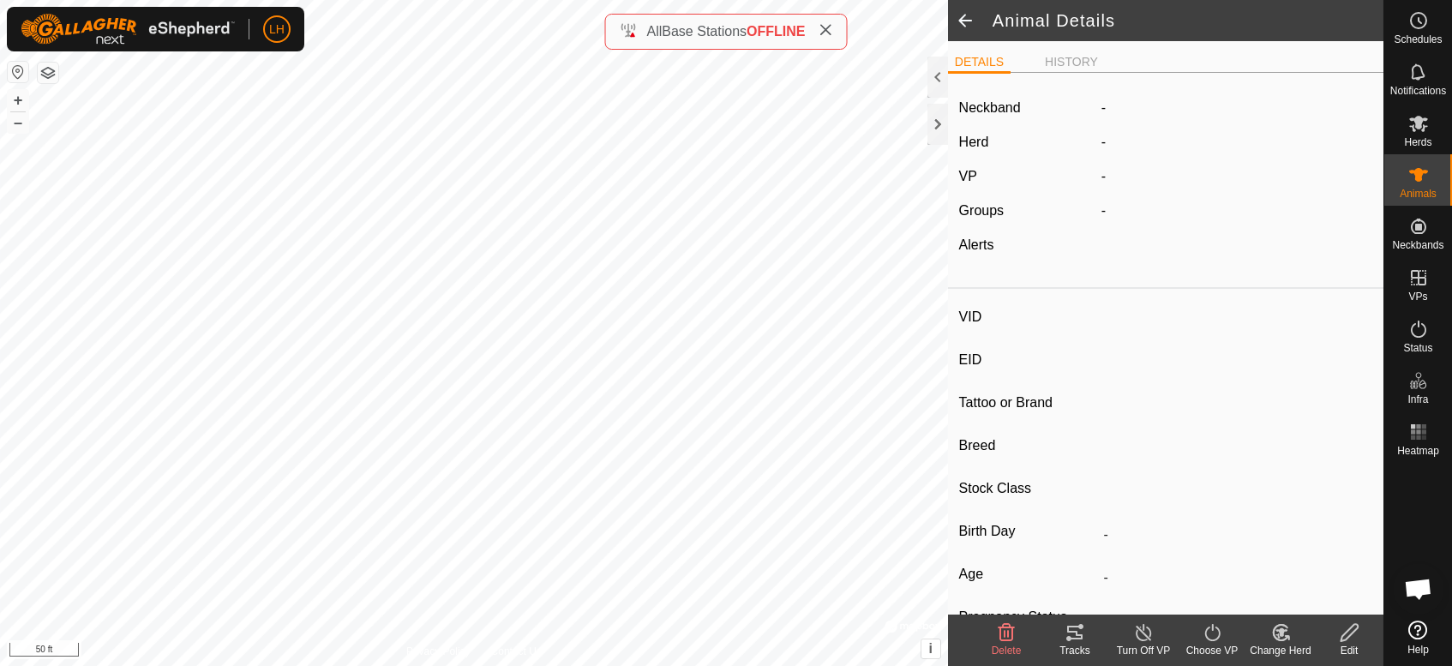
type input "0 kg"
type input "-"
click at [1077, 637] on icon at bounding box center [1074, 632] width 21 height 21
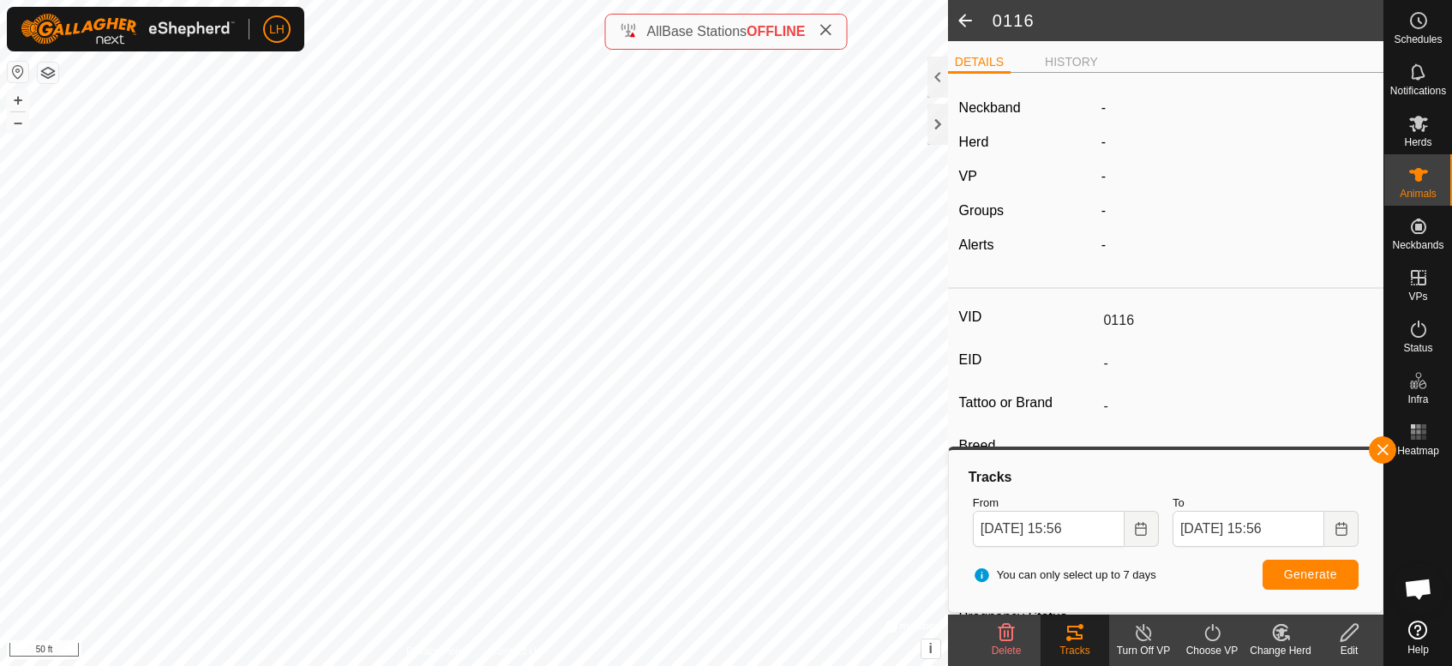
click at [1010, 652] on span "Delete" at bounding box center [1006, 650] width 30 height 12
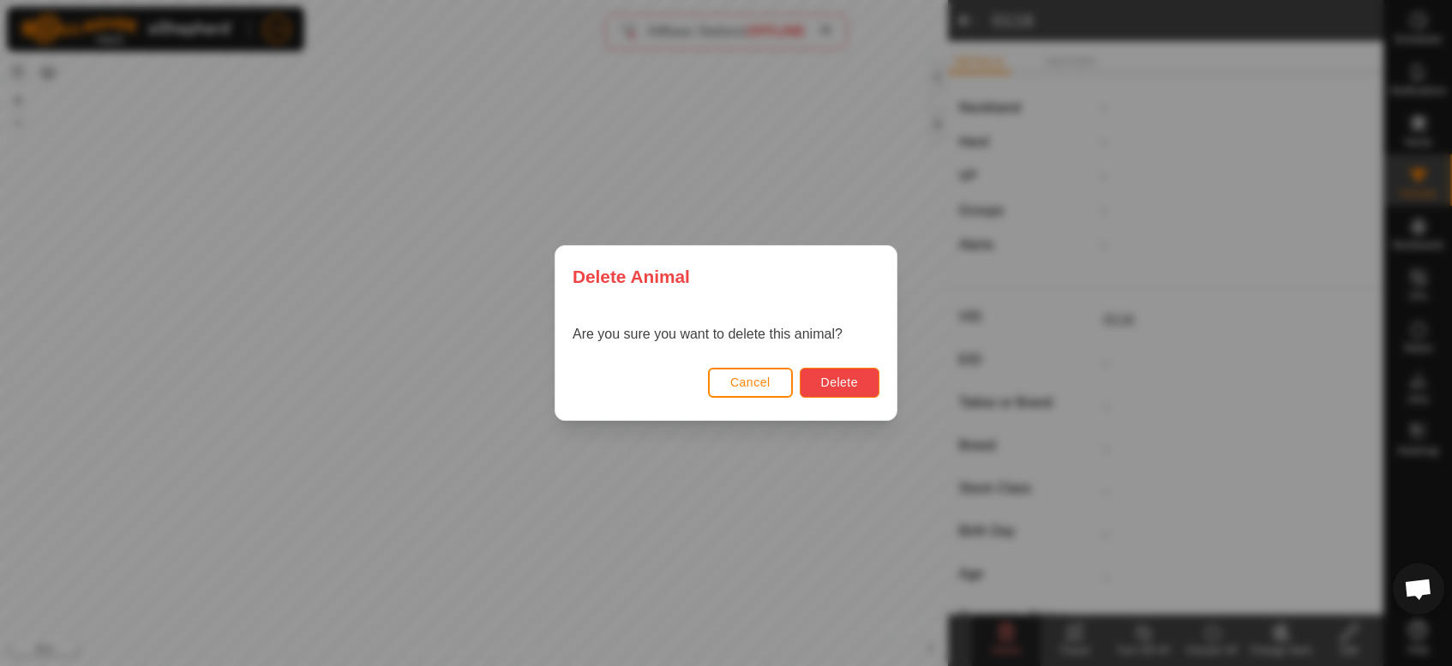
click at [829, 386] on span "Delete" at bounding box center [839, 382] width 37 height 14
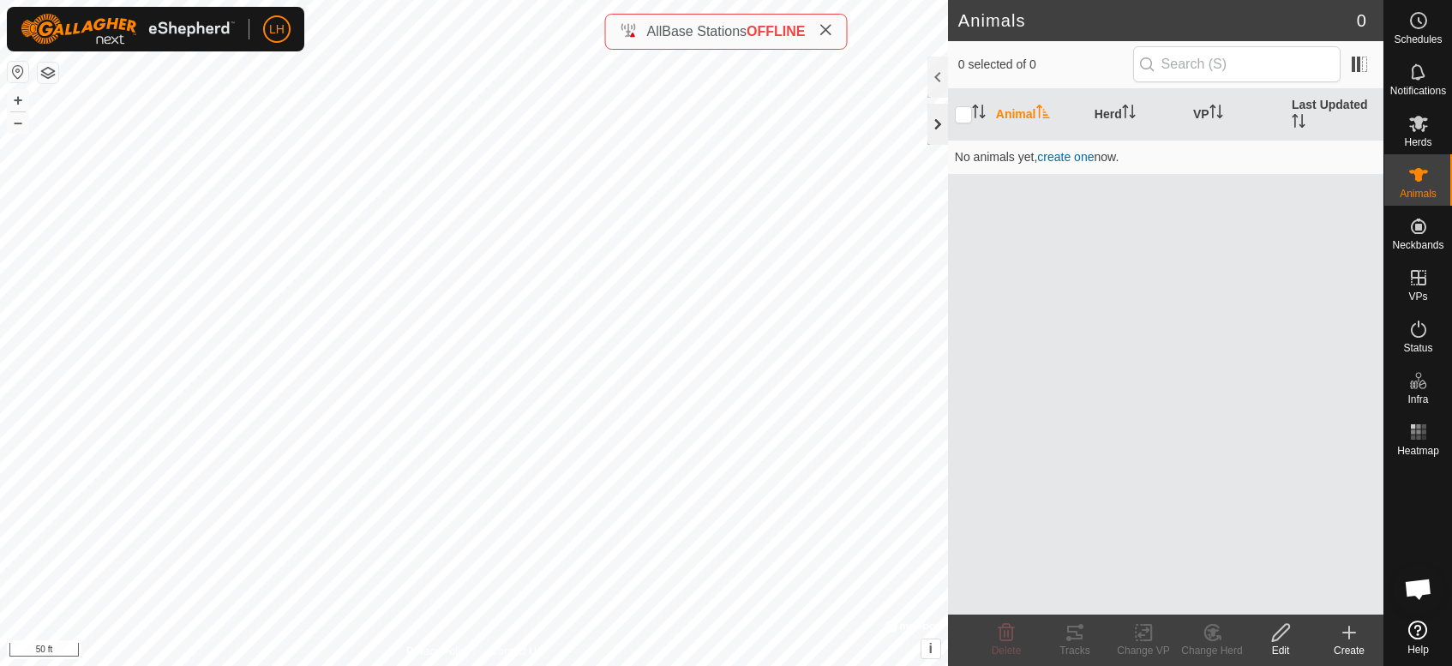
click at [933, 128] on div at bounding box center [937, 124] width 21 height 41
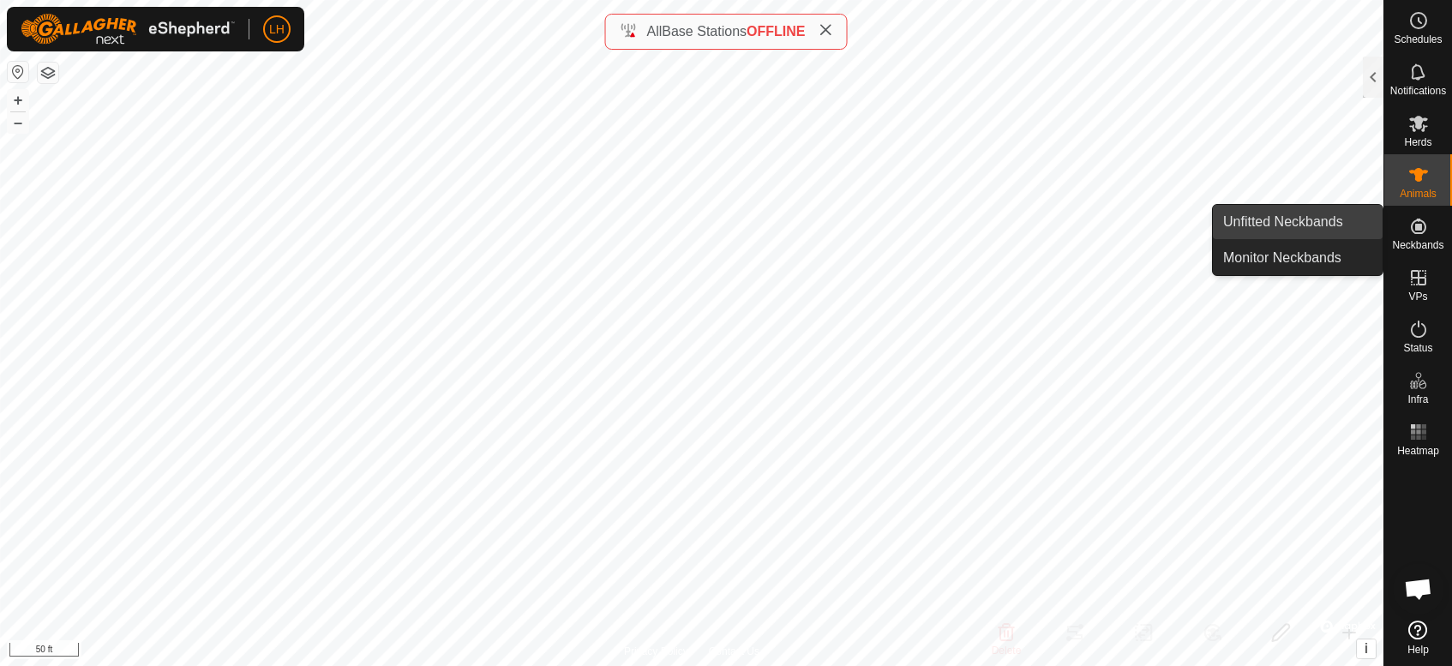
click at [1309, 225] on link "Unfitted Neckbands" at bounding box center [1298, 222] width 170 height 34
click at [1308, 263] on link "Monitor Neckbands" at bounding box center [1298, 258] width 170 height 34
click at [1300, 222] on link "Unfitted Neckbands" at bounding box center [1298, 222] width 170 height 34
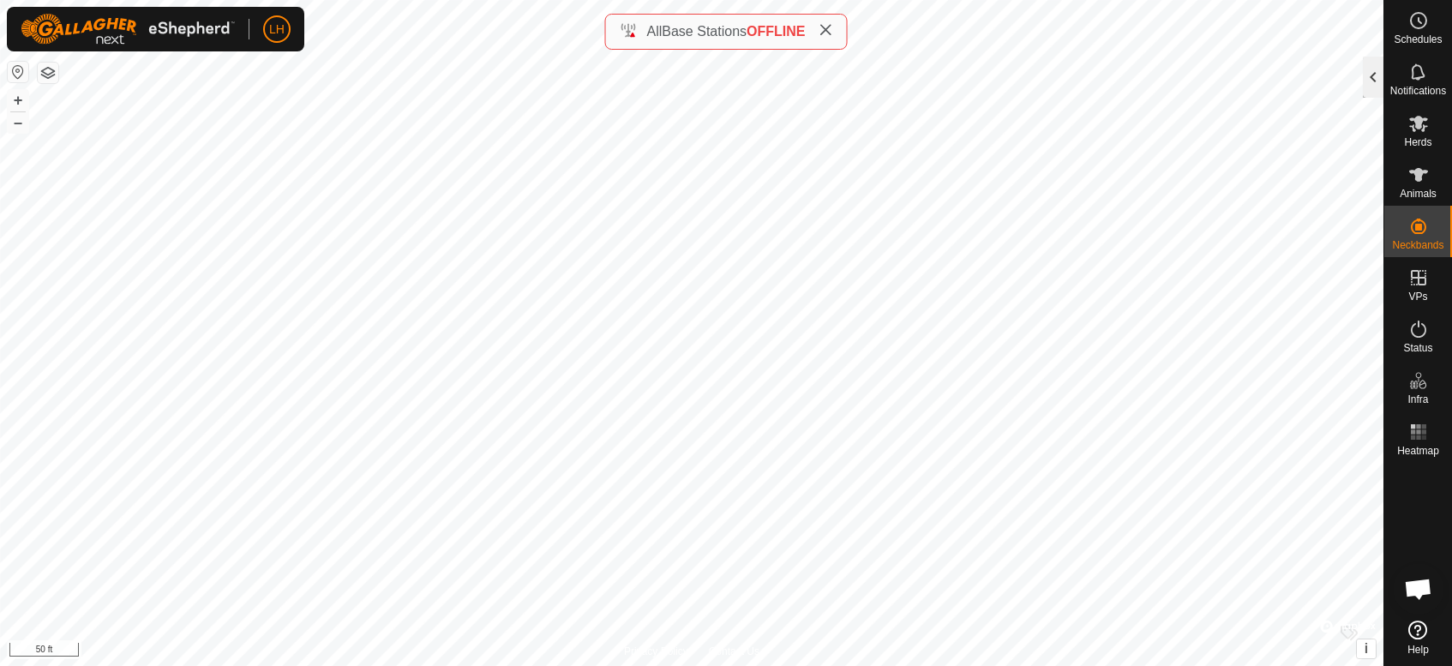
click at [1374, 72] on div at bounding box center [1372, 77] width 21 height 41
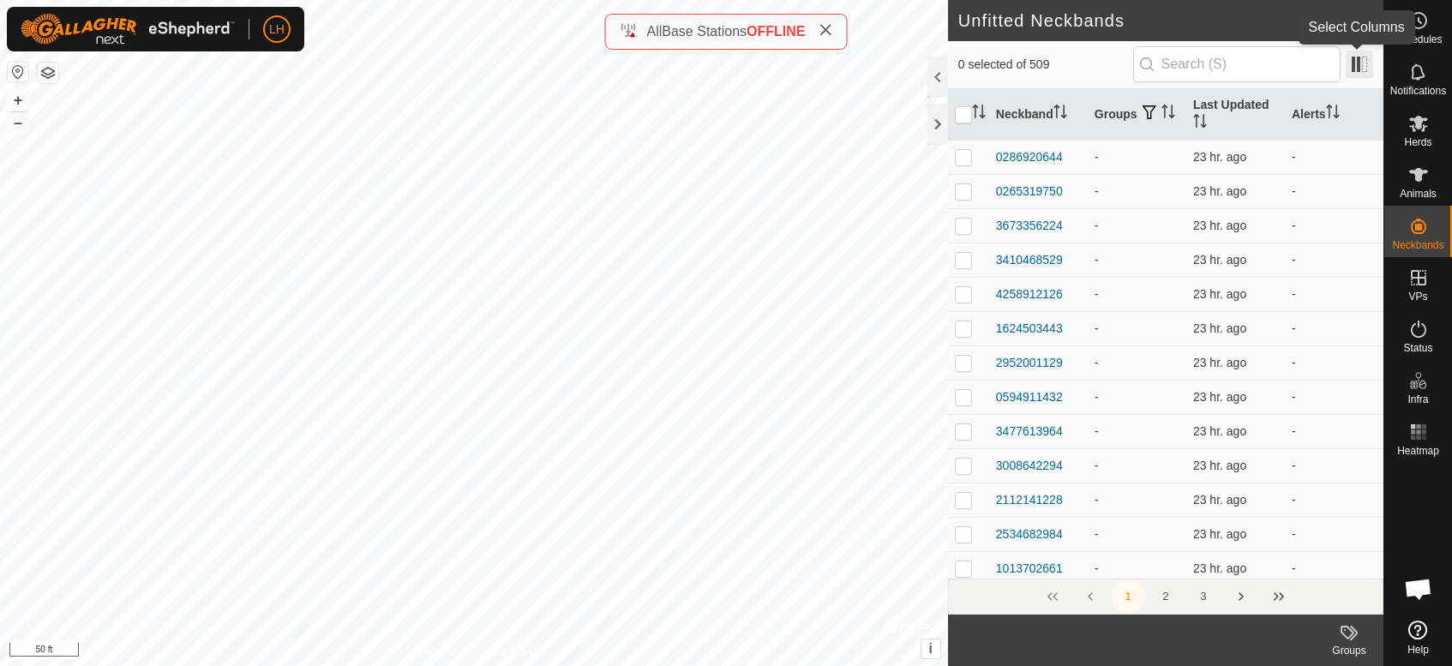
click at [1351, 68] on span at bounding box center [1358, 64] width 27 height 27
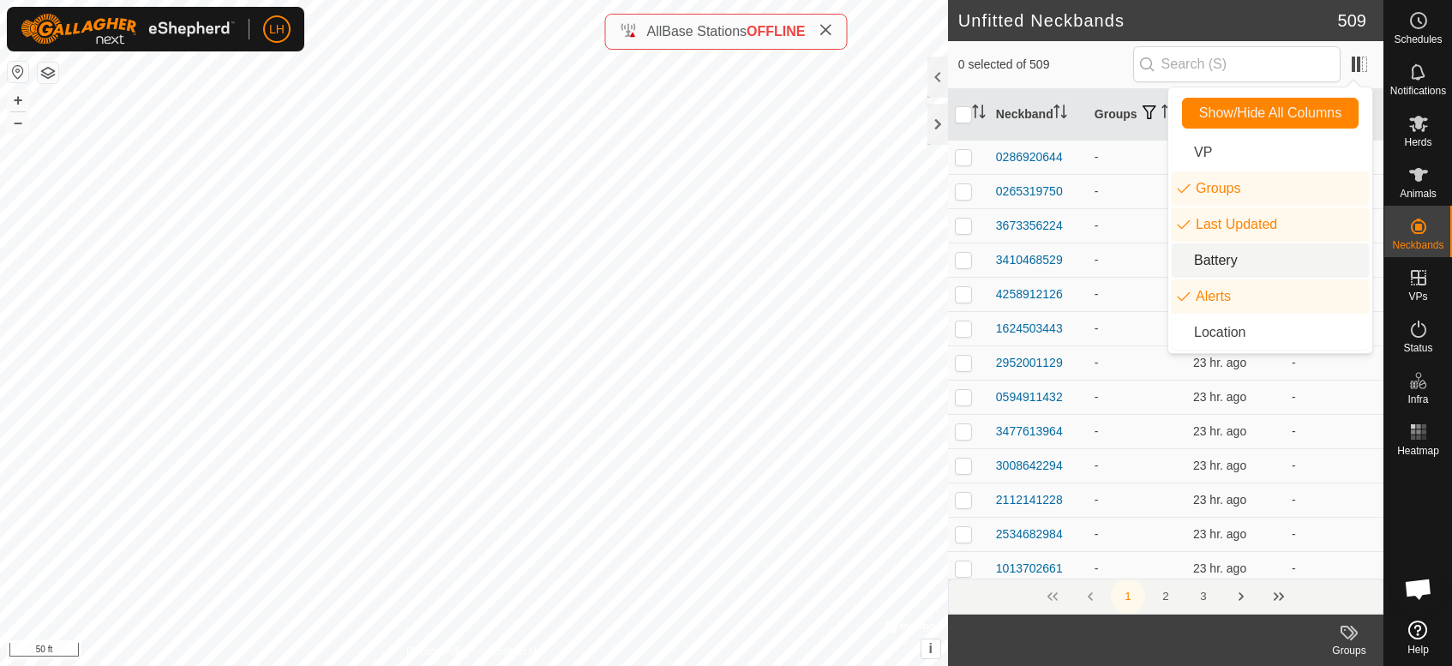
click at [1296, 251] on li "Battery" at bounding box center [1269, 260] width 197 height 34
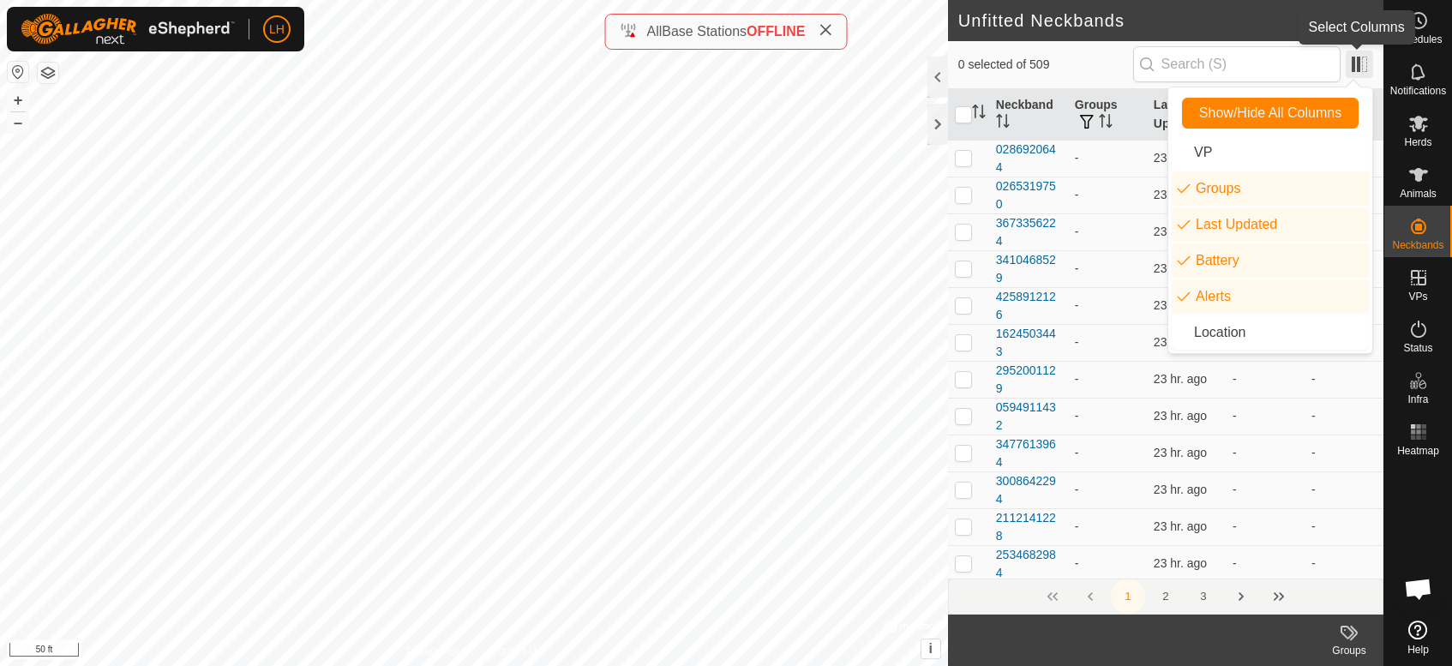
click at [1361, 63] on span at bounding box center [1358, 64] width 27 height 27
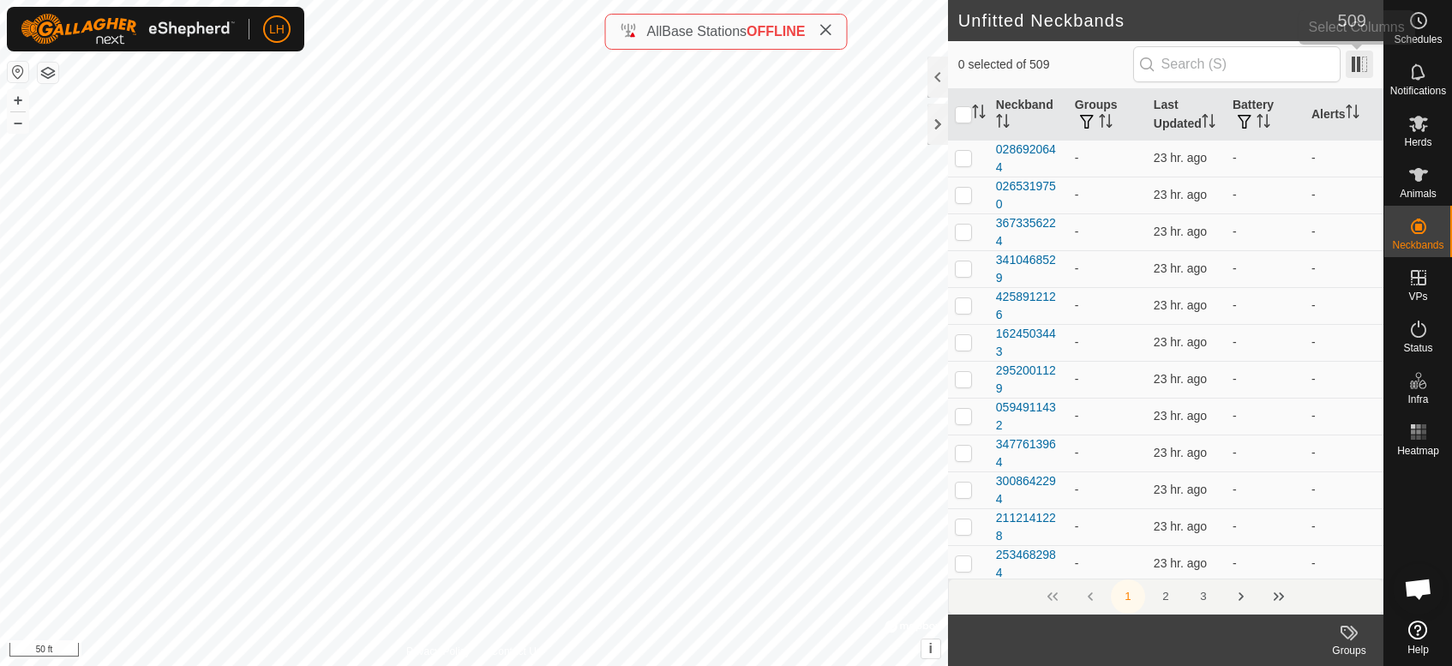
click at [1359, 62] on span at bounding box center [1358, 64] width 27 height 27
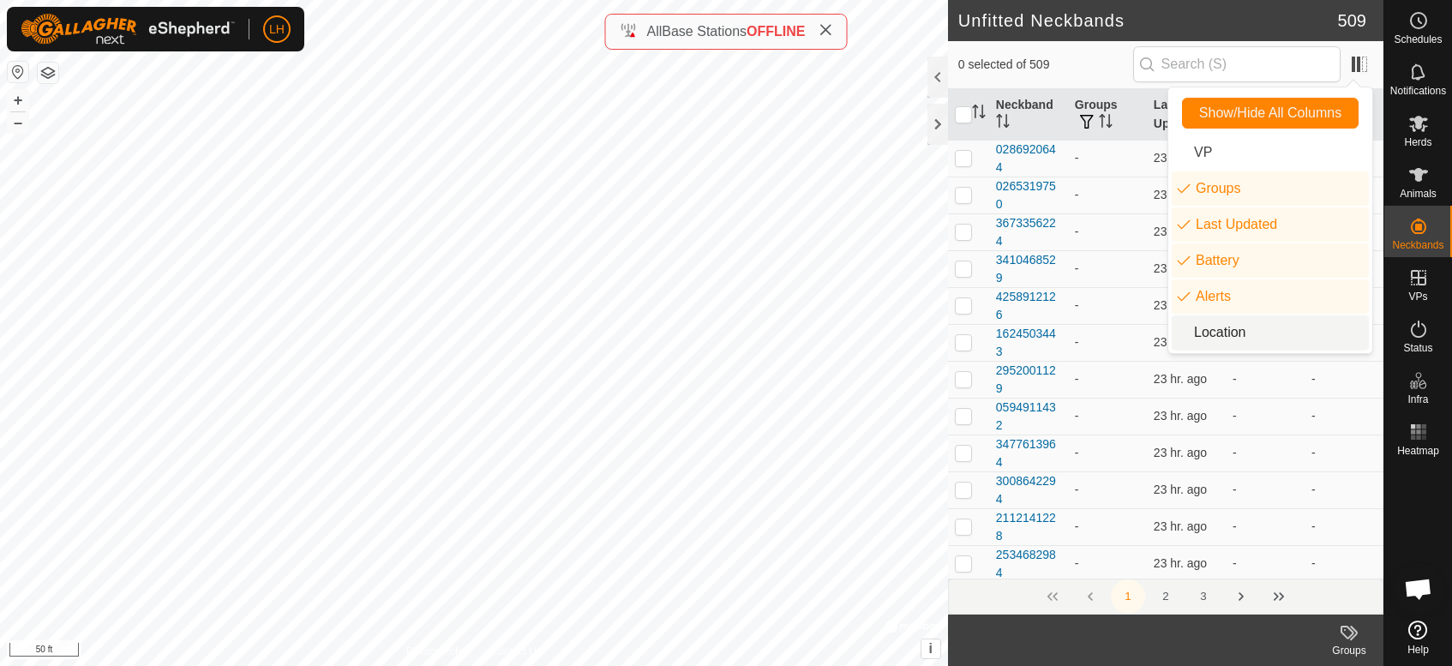
click at [1296, 322] on li "Location" at bounding box center [1269, 332] width 197 height 34
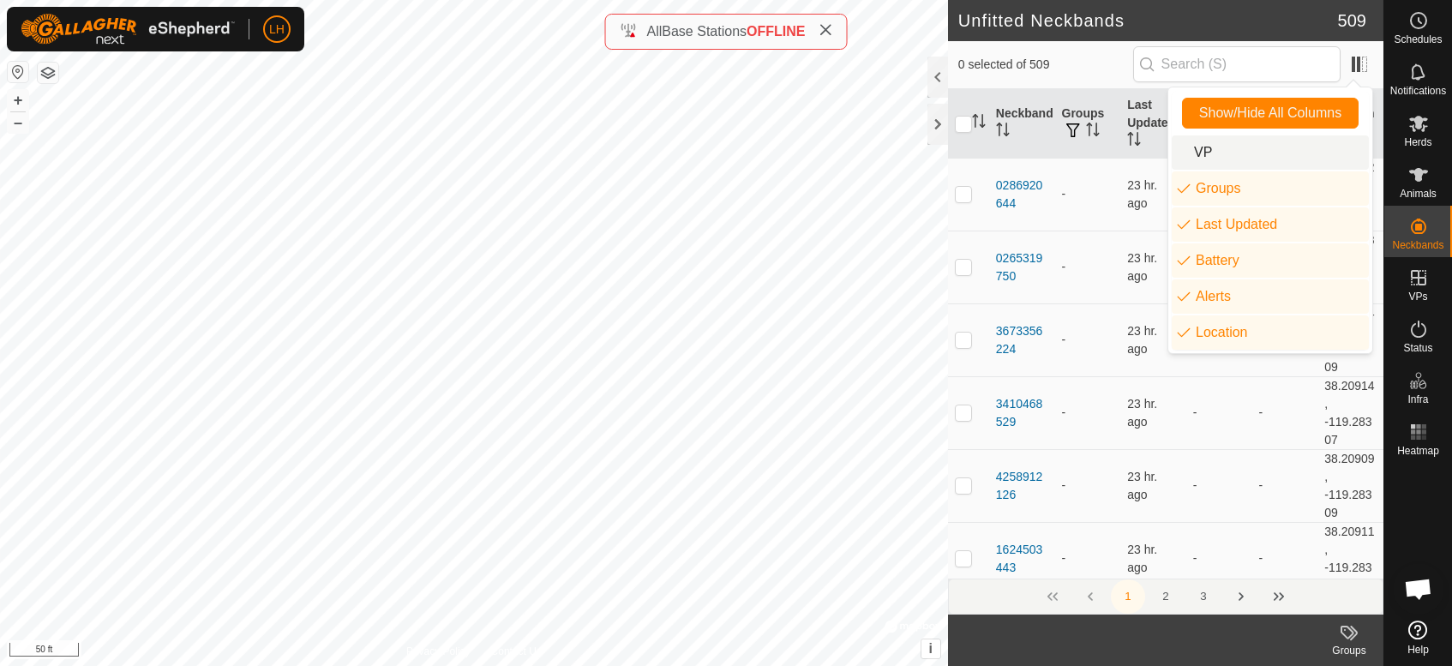
click at [1267, 153] on li "VP" at bounding box center [1269, 152] width 197 height 34
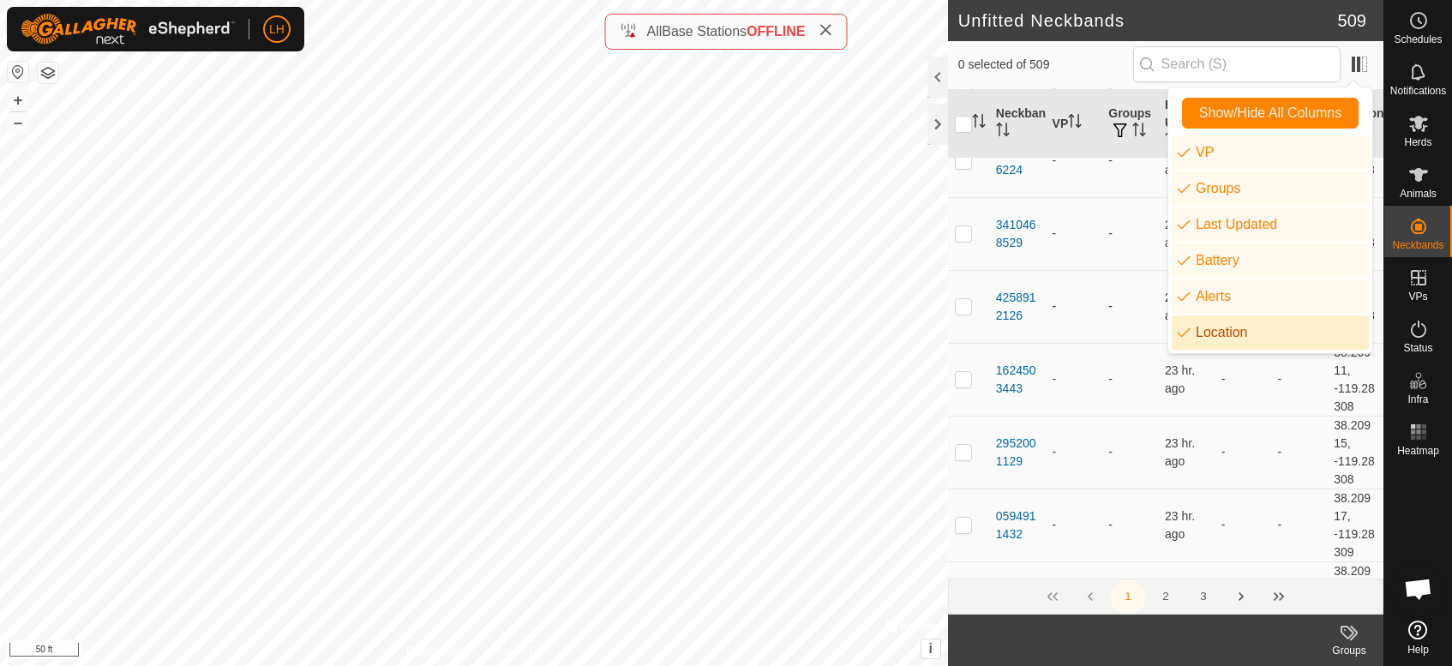
scroll to position [190, 0]
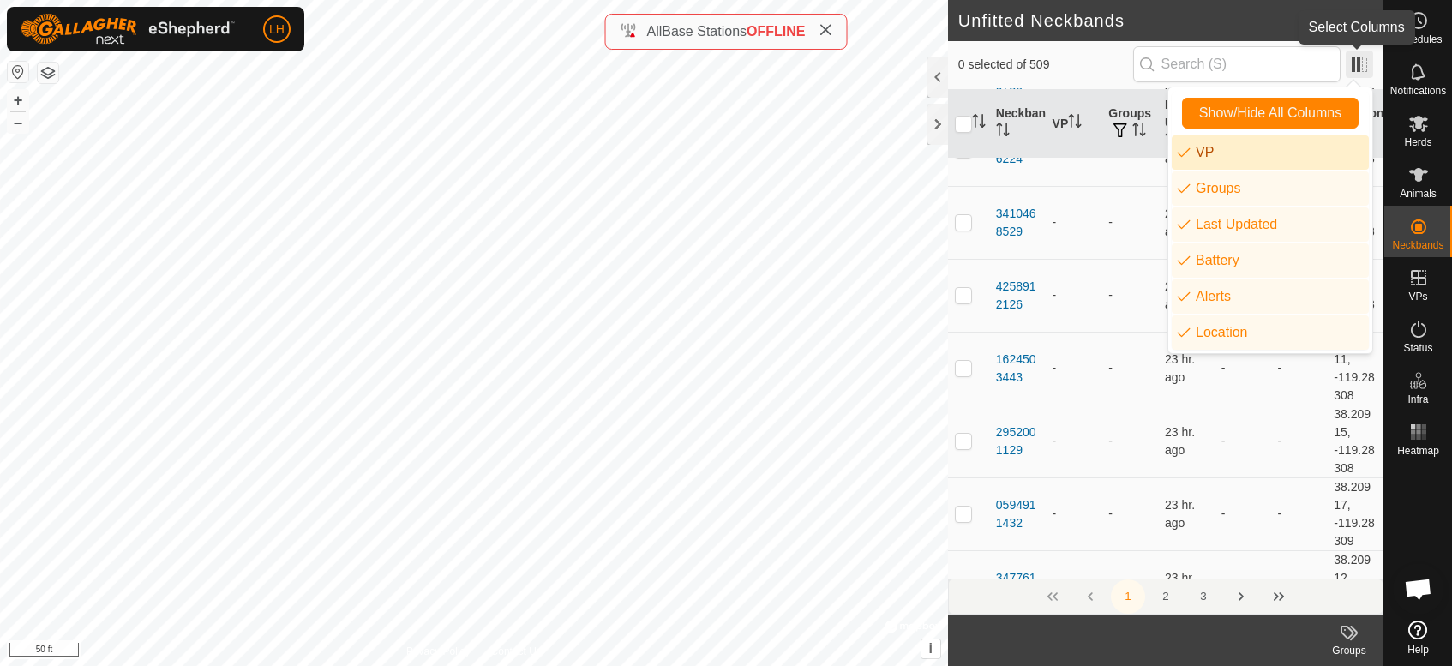
click at [1359, 69] on span at bounding box center [1358, 64] width 27 height 27
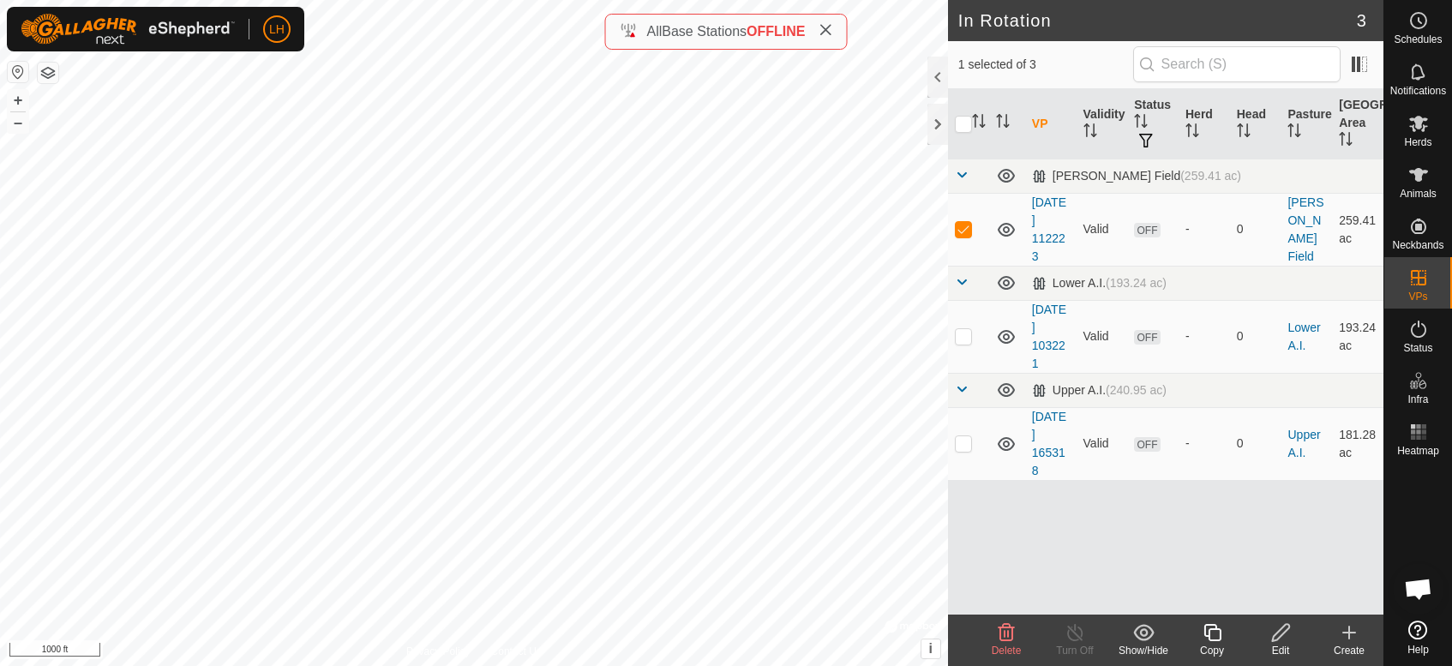
click at [1276, 639] on icon at bounding box center [1280, 632] width 17 height 17
